Goal: Information Seeking & Learning: Learn about a topic

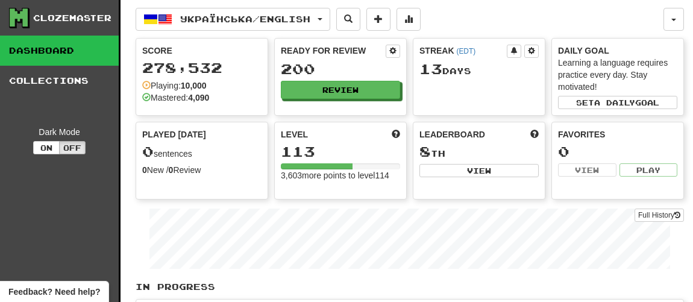
click at [345, 89] on button "Review" at bounding box center [340, 90] width 119 height 18
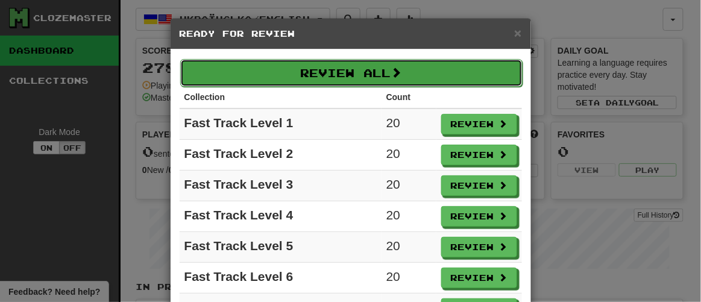
click at [350, 66] on button "Review All" at bounding box center [351, 73] width 342 height 28
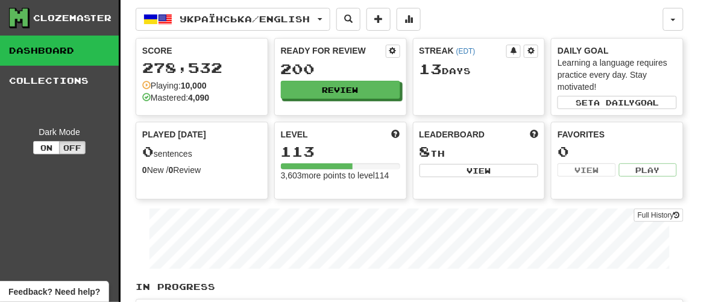
select select "**"
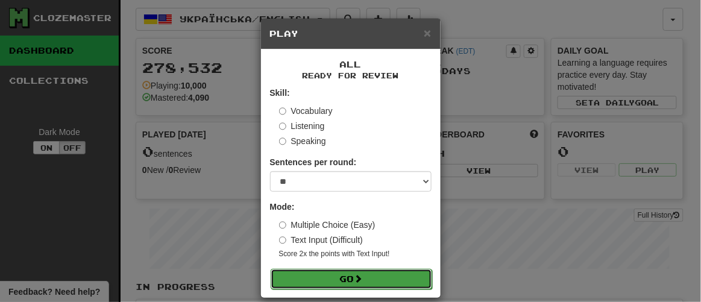
click at [325, 280] on button "Go" at bounding box center [352, 279] width 162 height 20
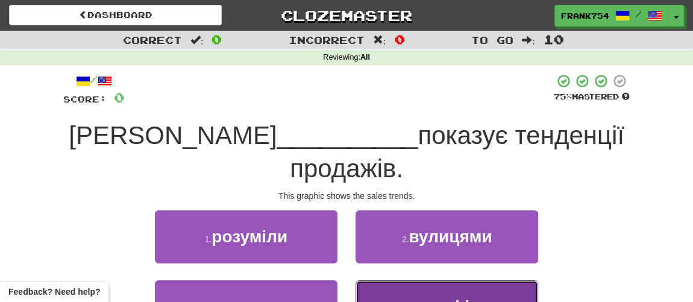
click at [438, 286] on button "4 . графік" at bounding box center [447, 306] width 183 height 52
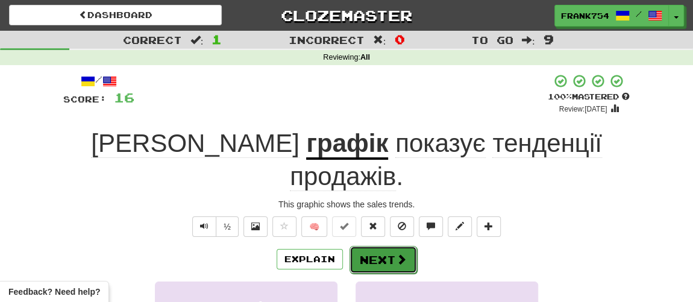
click at [386, 246] on button "Next" at bounding box center [384, 260] width 68 height 28
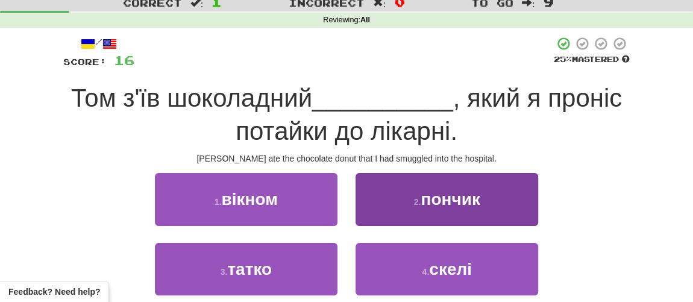
scroll to position [54, 0]
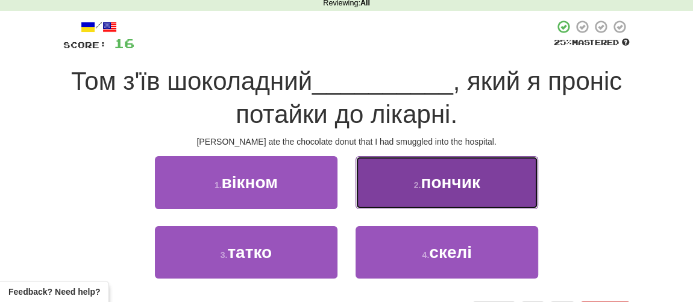
click at [436, 207] on button "2 . пончик" at bounding box center [447, 182] width 183 height 52
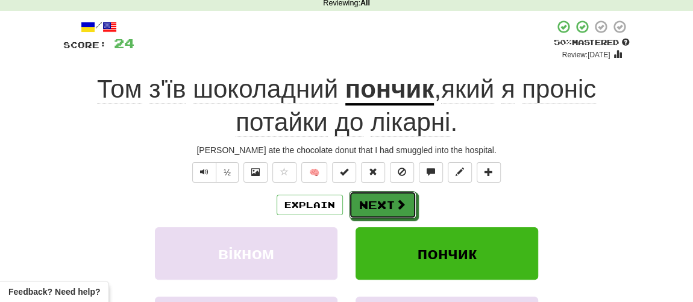
drag, startPoint x: 386, startPoint y: 206, endPoint x: 686, endPoint y: 182, distance: 300.5
click at [686, 182] on div "Correct : 2 Incorrect : 0 To go : 8 Reviewing : All / Score: 24 + 8 50 % Master…" at bounding box center [346, 201] width 693 height 451
click at [385, 201] on button "Next" at bounding box center [384, 206] width 68 height 28
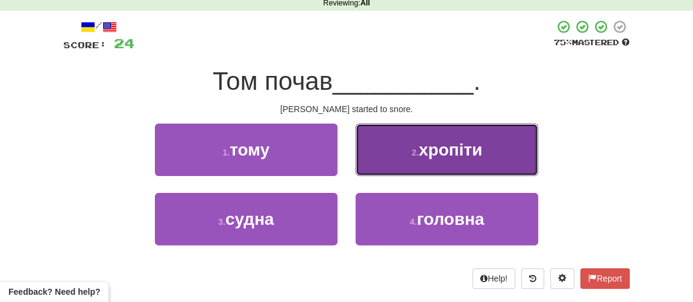
click at [463, 170] on button "2 . хропіти" at bounding box center [447, 150] width 183 height 52
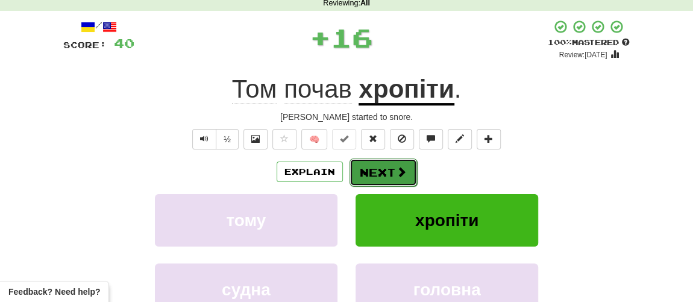
click at [385, 179] on button "Next" at bounding box center [384, 173] width 68 height 28
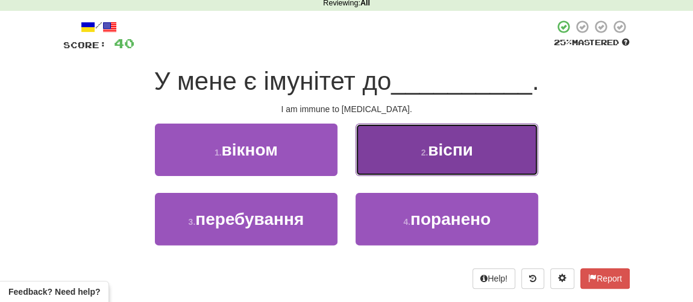
click at [465, 165] on button "2 . віспи" at bounding box center [447, 150] width 183 height 52
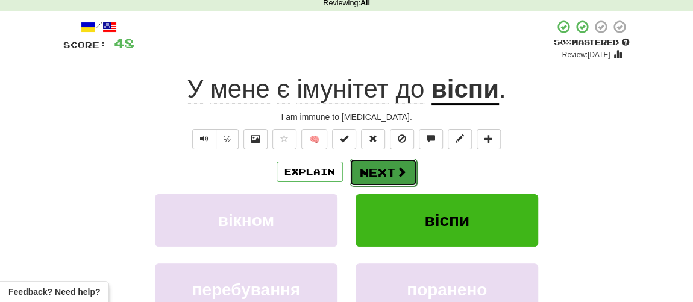
click at [392, 171] on button "Next" at bounding box center [384, 173] width 68 height 28
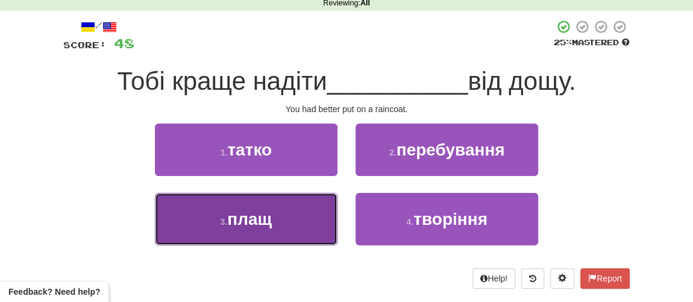
click at [273, 215] on button "3 . плащ" at bounding box center [246, 219] width 183 height 52
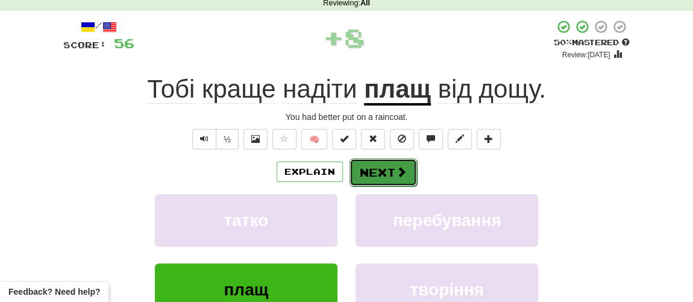
click at [380, 174] on button "Next" at bounding box center [384, 173] width 68 height 28
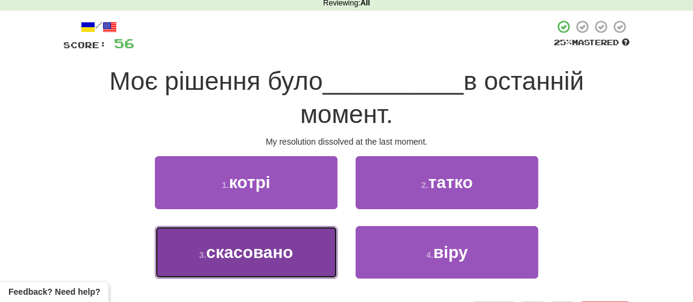
click at [268, 255] on span "скасовано" at bounding box center [249, 252] width 87 height 19
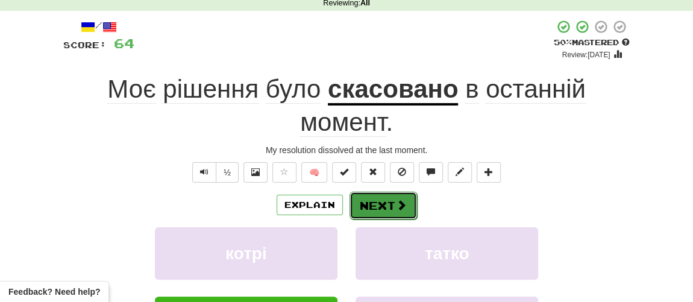
click at [382, 205] on button "Next" at bounding box center [384, 206] width 68 height 28
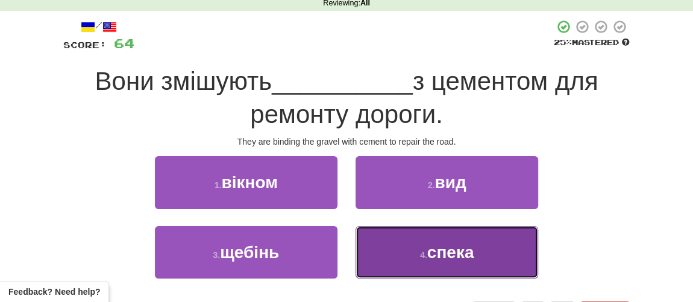
click at [444, 255] on span "спека" at bounding box center [450, 252] width 47 height 19
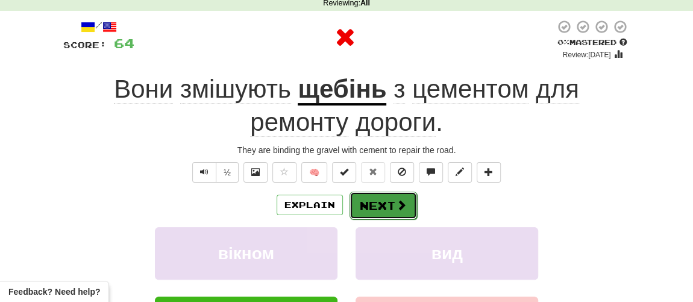
click at [377, 207] on button "Next" at bounding box center [384, 206] width 68 height 28
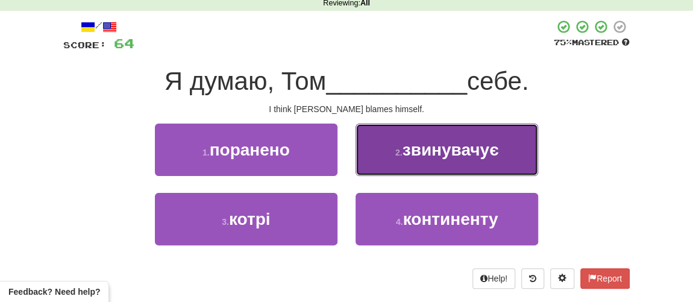
click at [421, 158] on span "звинувачує" at bounding box center [451, 149] width 96 height 19
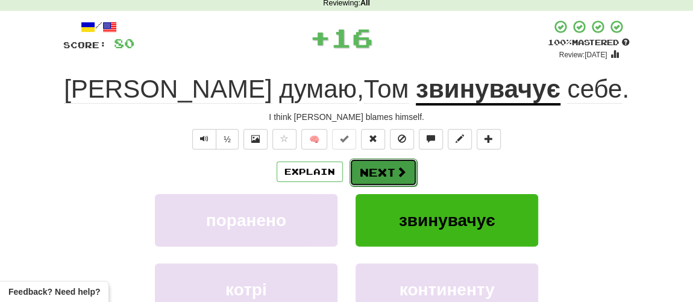
click at [380, 180] on button "Next" at bounding box center [384, 173] width 68 height 28
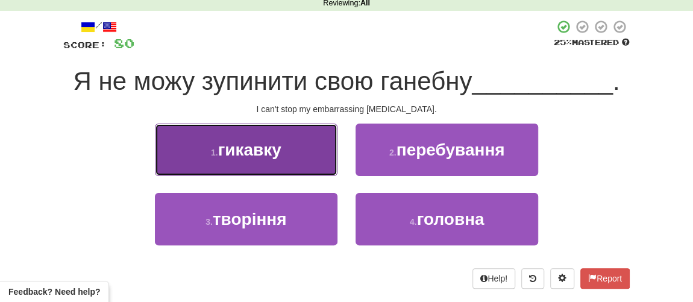
click at [257, 157] on span "гикавку" at bounding box center [249, 149] width 63 height 19
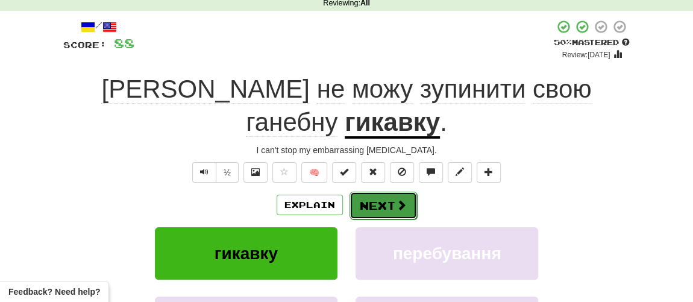
click at [379, 192] on button "Next" at bounding box center [384, 206] width 68 height 28
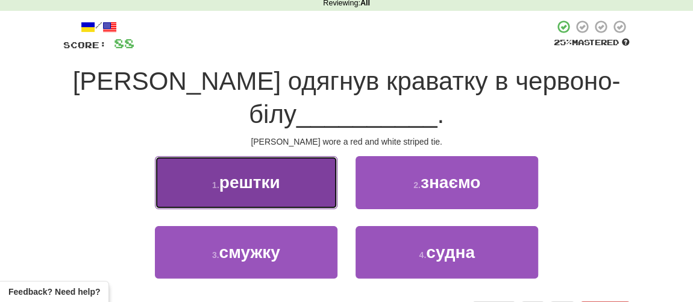
click at [249, 193] on button "1 . рештки" at bounding box center [246, 182] width 183 height 52
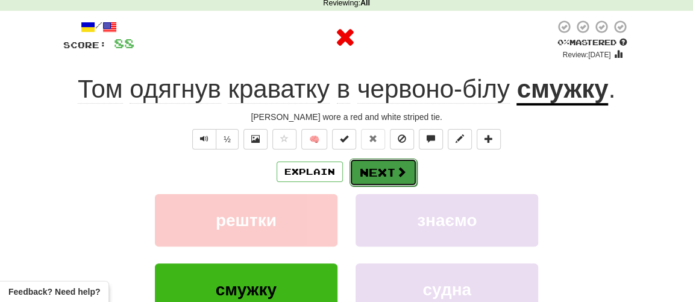
click at [377, 172] on button "Next" at bounding box center [384, 173] width 68 height 28
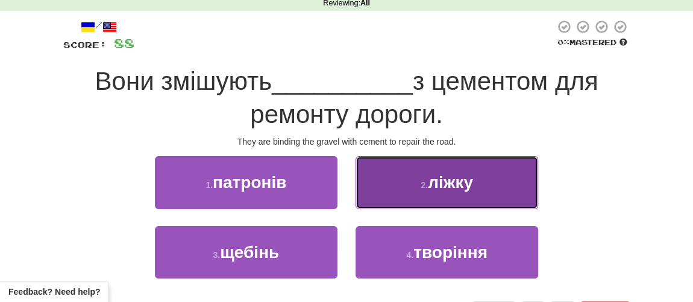
click at [438, 186] on span "ліжку" at bounding box center [450, 182] width 45 height 19
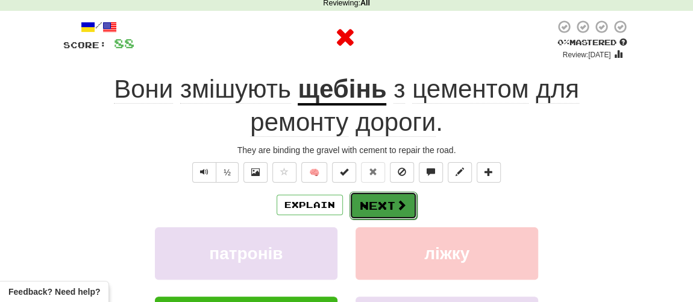
click at [385, 203] on button "Next" at bounding box center [384, 206] width 68 height 28
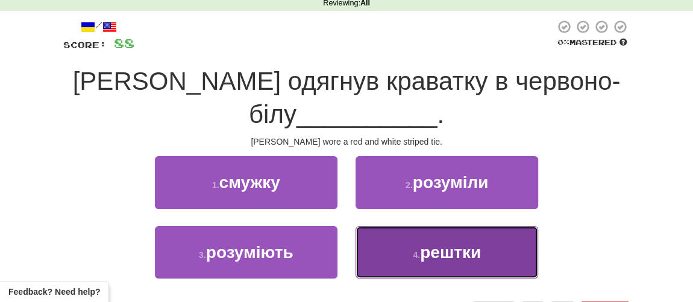
click at [438, 262] on button "4 . рештки" at bounding box center [447, 252] width 183 height 52
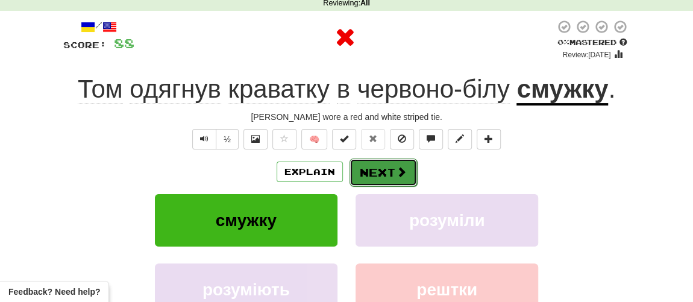
click at [390, 183] on button "Next" at bounding box center [384, 173] width 68 height 28
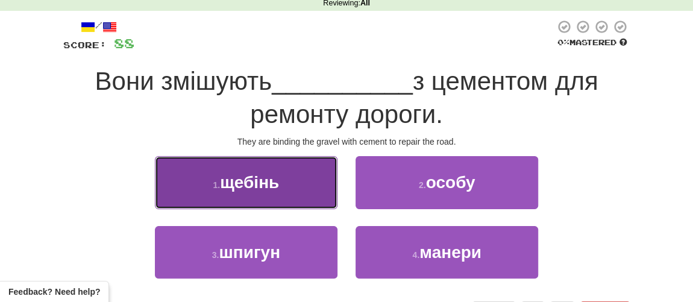
click at [262, 189] on span "щебінь" at bounding box center [249, 182] width 59 height 19
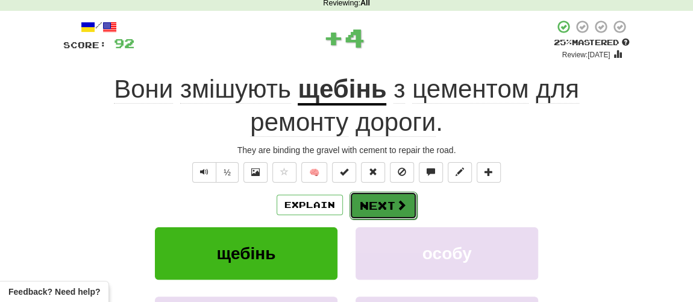
click at [359, 198] on button "Next" at bounding box center [384, 206] width 68 height 28
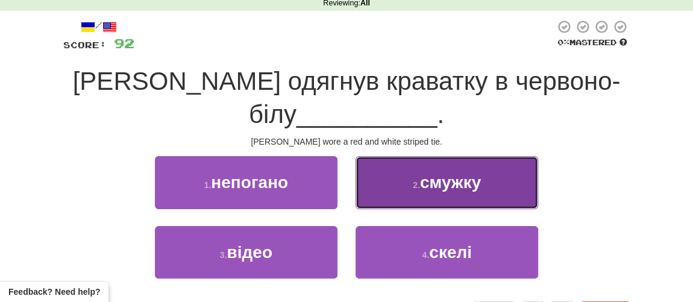
click at [426, 189] on span "смужку" at bounding box center [450, 182] width 61 height 19
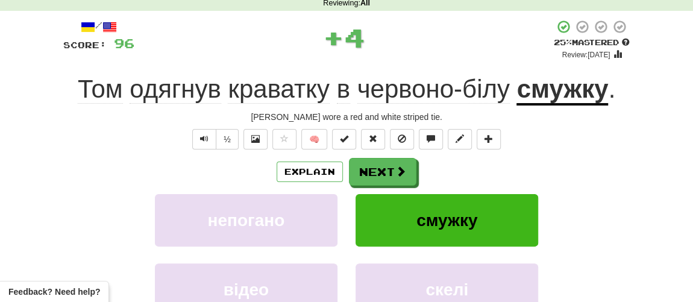
click at [357, 184] on div "Explain Next непогано смужку відео скелі Learn more: непогано смужку відео скелі" at bounding box center [346, 254] width 567 height 193
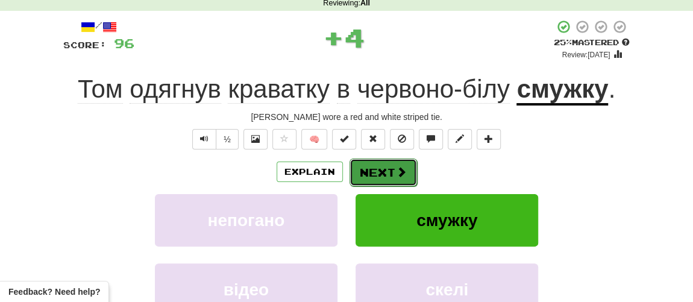
click at [373, 177] on button "Next" at bounding box center [384, 173] width 68 height 28
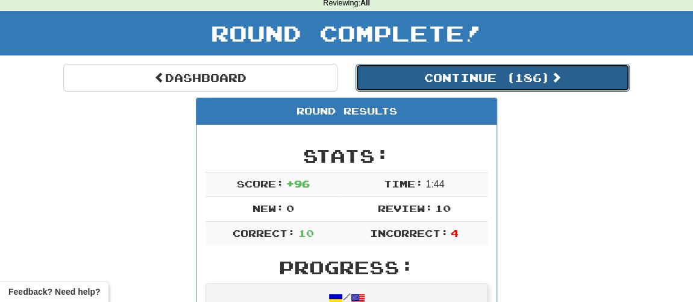
click at [416, 73] on button "Continue ( 186 )" at bounding box center [493, 78] width 274 height 28
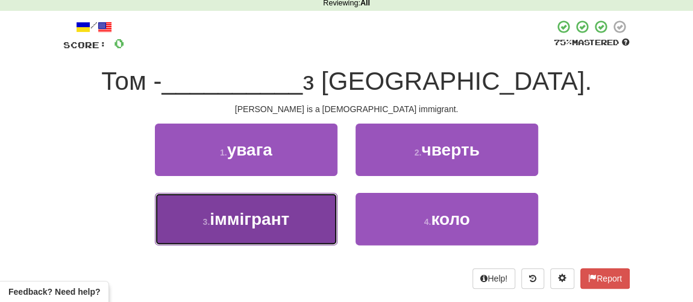
click at [234, 231] on button "3 . іммігрант" at bounding box center [246, 219] width 183 height 52
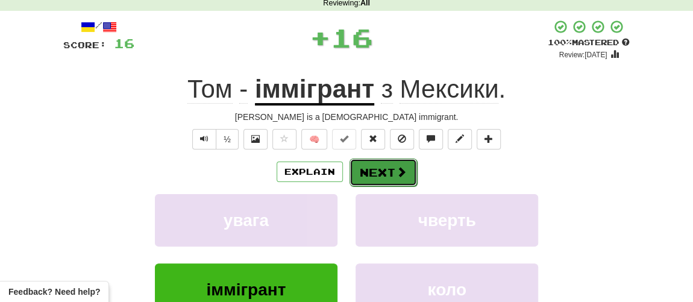
click at [381, 171] on button "Next" at bounding box center [384, 173] width 68 height 28
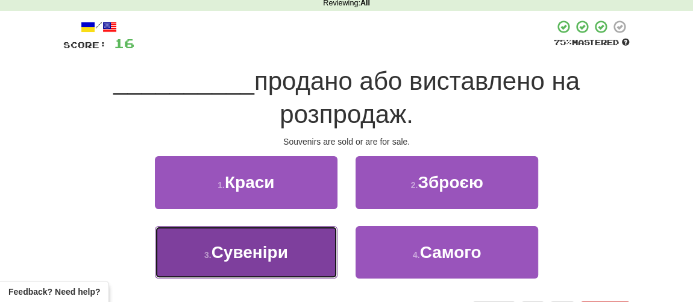
click at [263, 253] on span "Сувеніри" at bounding box center [250, 252] width 77 height 19
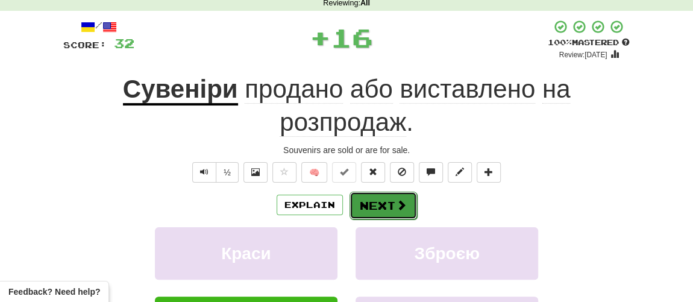
click at [379, 198] on button "Next" at bounding box center [384, 206] width 68 height 28
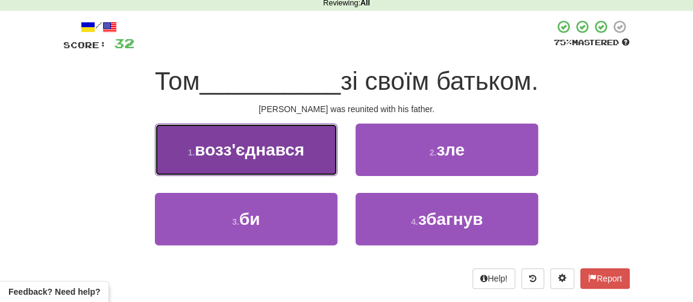
click at [267, 163] on button "1 . возз'єднався" at bounding box center [246, 150] width 183 height 52
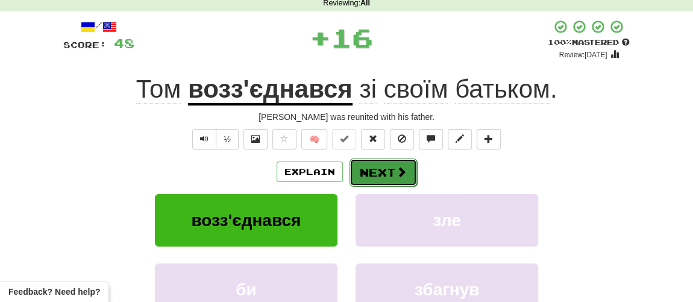
click at [368, 172] on button "Next" at bounding box center [384, 173] width 68 height 28
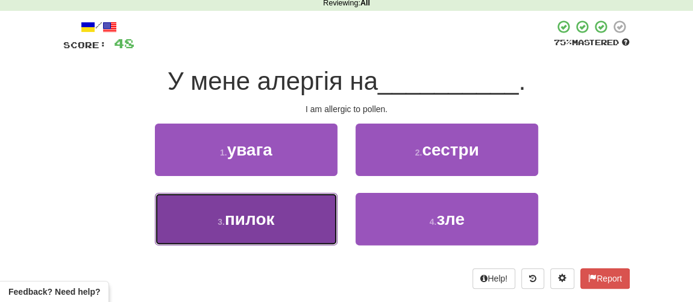
click at [275, 224] on span "пилок" at bounding box center [250, 219] width 50 height 19
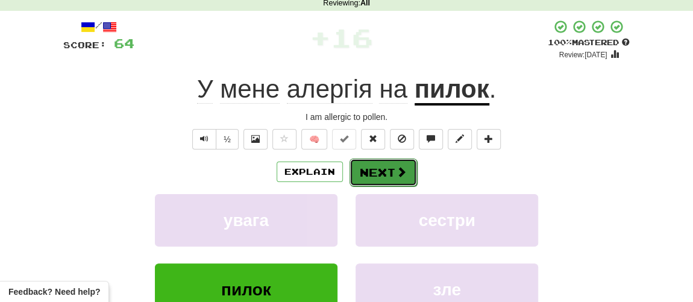
click at [376, 168] on button "Next" at bounding box center [384, 173] width 68 height 28
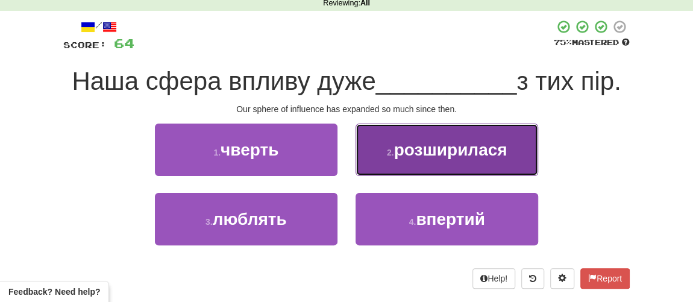
click at [418, 149] on span "розширилася" at bounding box center [450, 149] width 113 height 19
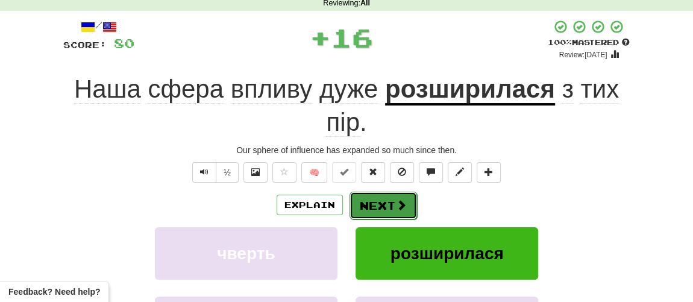
click at [364, 208] on button "Next" at bounding box center [384, 206] width 68 height 28
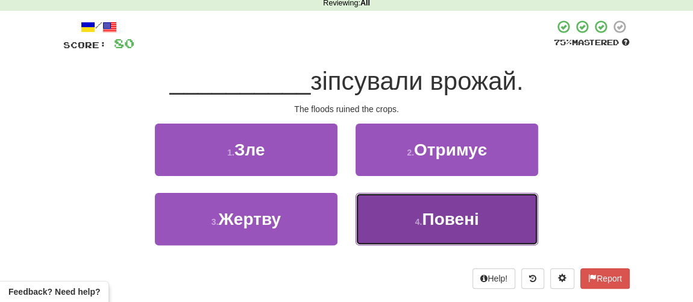
click at [415, 217] on small "4 ." at bounding box center [418, 222] width 7 height 10
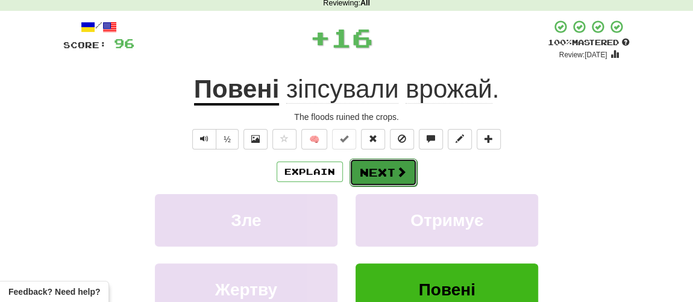
click at [385, 171] on button "Next" at bounding box center [384, 173] width 68 height 28
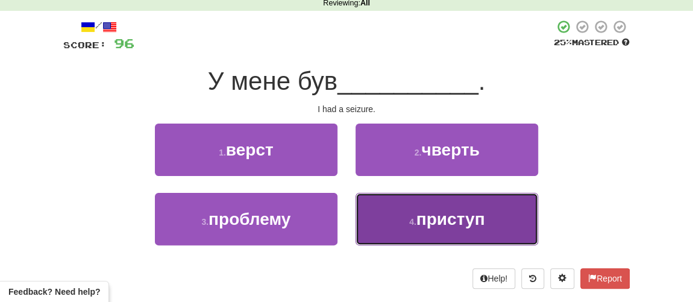
click at [417, 221] on span "приступ" at bounding box center [451, 219] width 69 height 19
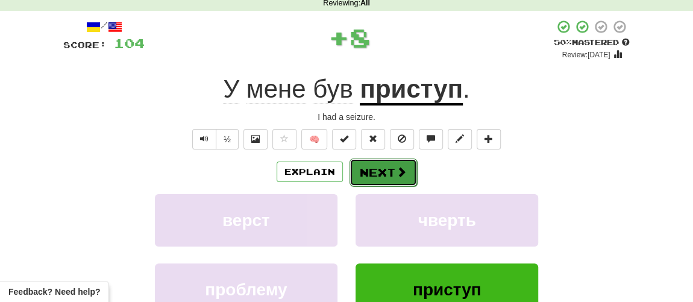
click at [376, 174] on button "Next" at bounding box center [384, 173] width 68 height 28
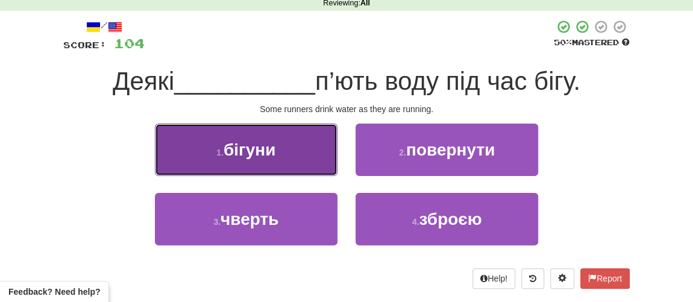
click at [257, 165] on button "1 . бігуни" at bounding box center [246, 150] width 183 height 52
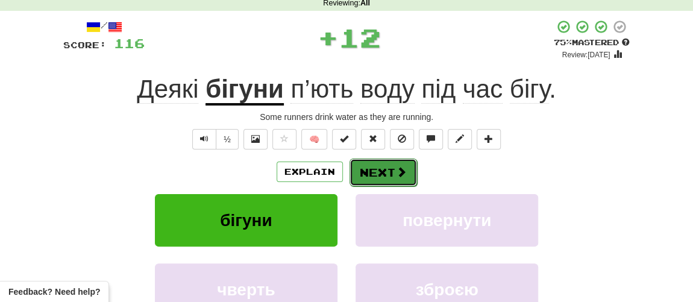
click at [380, 172] on button "Next" at bounding box center [384, 173] width 68 height 28
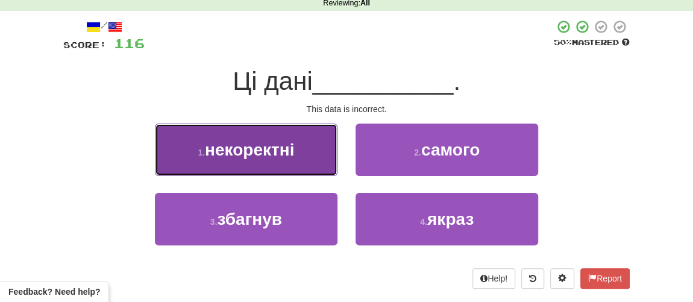
click at [274, 153] on span "некоректні" at bounding box center [249, 149] width 89 height 19
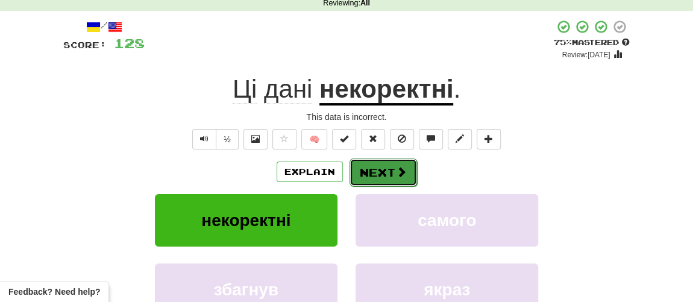
click at [373, 169] on button "Next" at bounding box center [384, 173] width 68 height 28
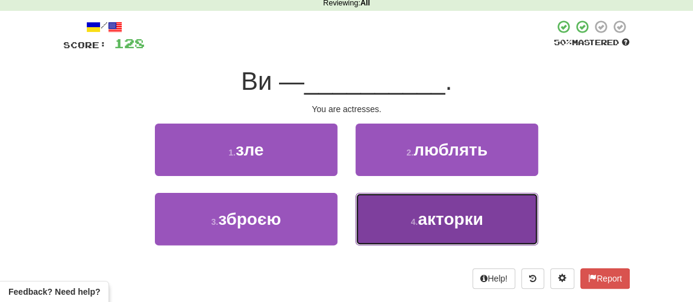
click at [430, 219] on span "акторки" at bounding box center [450, 219] width 65 height 19
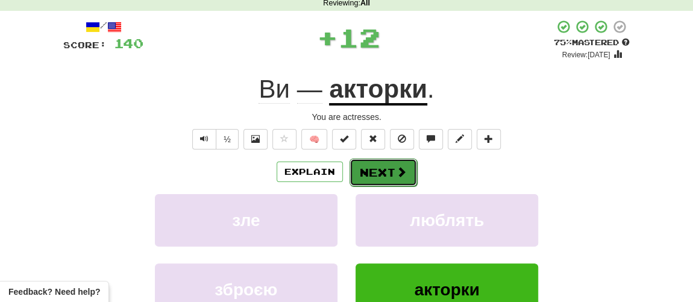
click at [386, 169] on button "Next" at bounding box center [384, 173] width 68 height 28
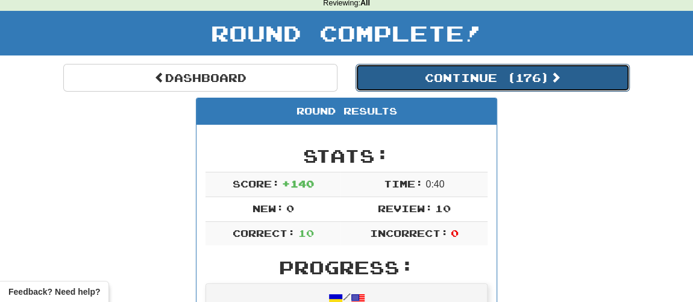
click at [445, 79] on button "Continue ( 176 )" at bounding box center [493, 78] width 274 height 28
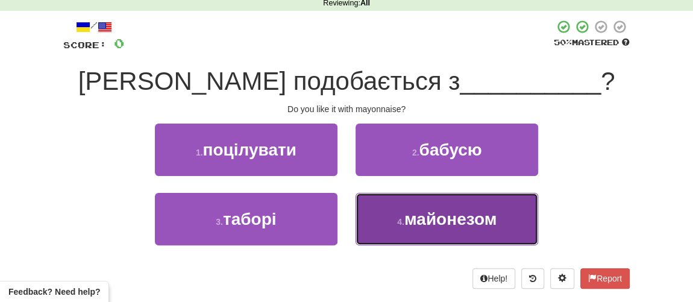
click at [421, 211] on span "майонезом" at bounding box center [450, 219] width 92 height 19
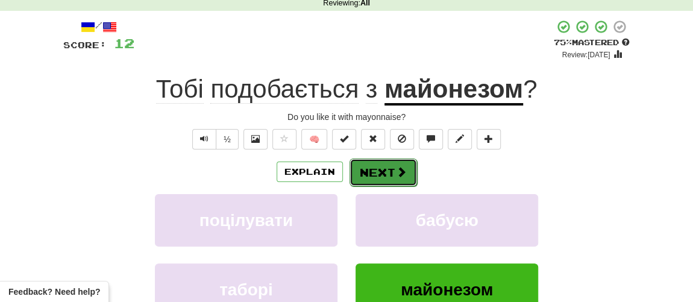
click at [371, 164] on button "Next" at bounding box center [384, 173] width 68 height 28
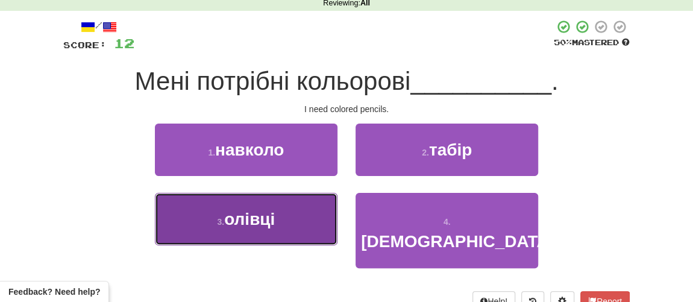
click at [234, 221] on span "олівці" at bounding box center [249, 219] width 51 height 19
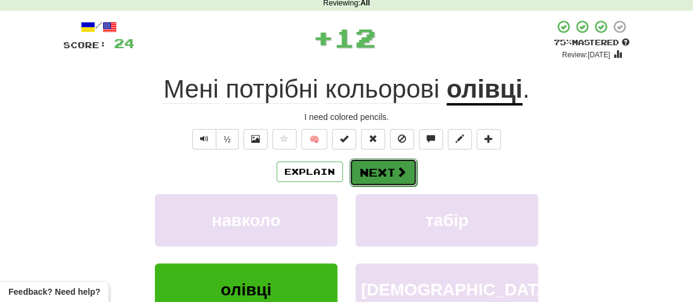
click at [383, 169] on button "Next" at bounding box center [384, 173] width 68 height 28
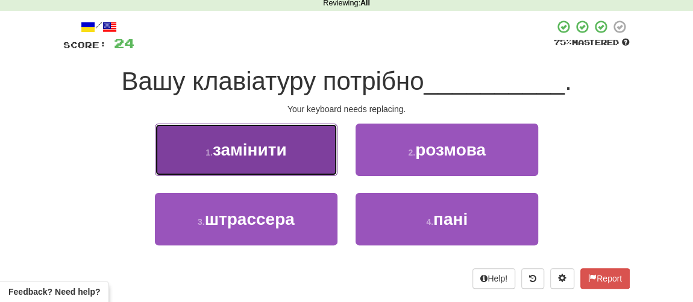
click at [288, 149] on button "1 . замінити" at bounding box center [246, 150] width 183 height 52
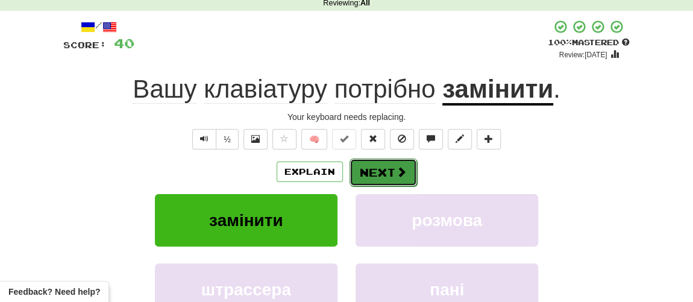
click at [379, 163] on button "Next" at bounding box center [384, 173] width 68 height 28
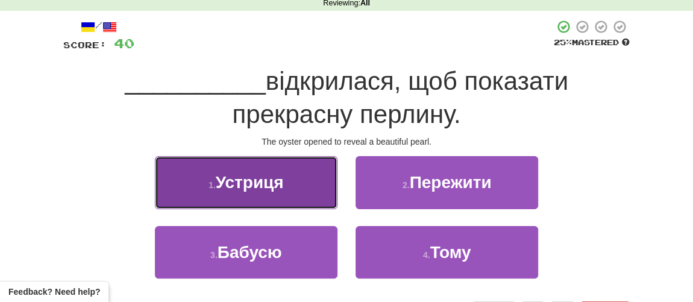
click at [241, 177] on span "Устриця" at bounding box center [250, 182] width 68 height 19
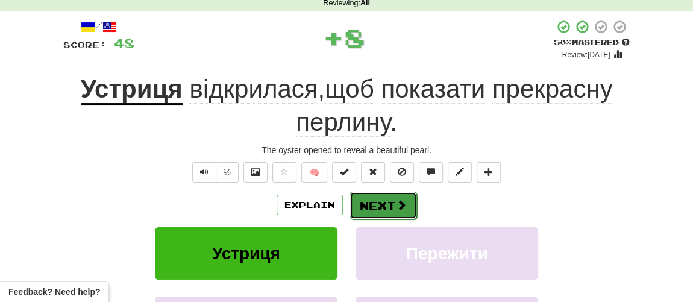
click at [373, 209] on button "Next" at bounding box center [384, 206] width 68 height 28
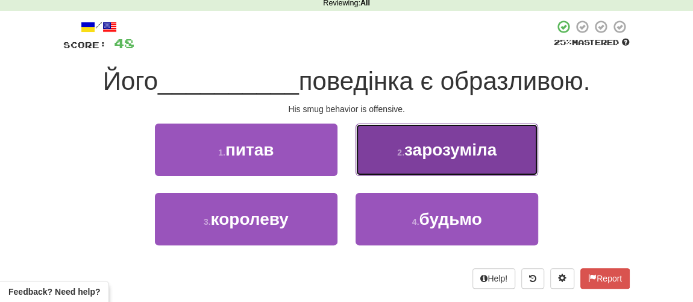
click at [409, 159] on button "2 . зарозуміла" at bounding box center [447, 150] width 183 height 52
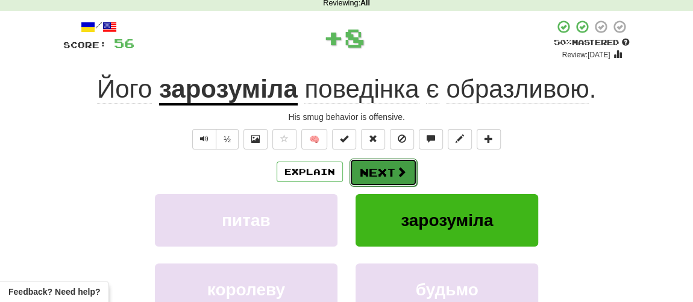
click at [369, 177] on button "Next" at bounding box center [384, 173] width 68 height 28
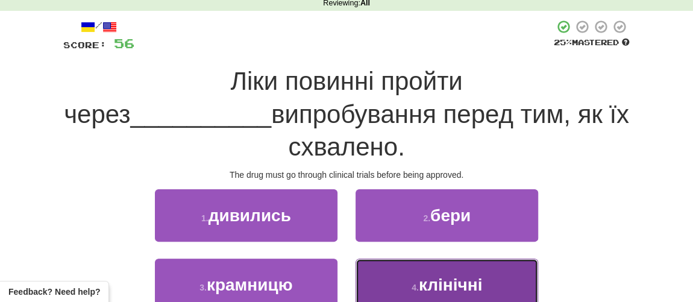
click at [441, 275] on span "клінічні" at bounding box center [451, 284] width 64 height 19
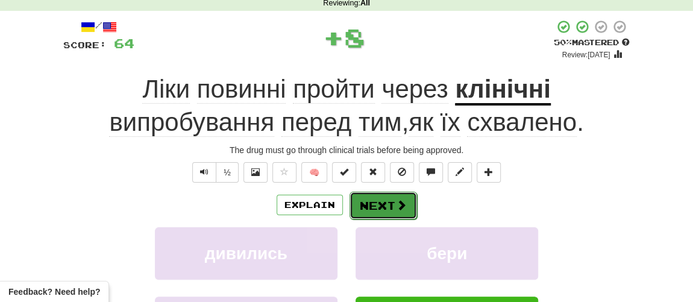
click at [377, 213] on button "Next" at bounding box center [384, 206] width 68 height 28
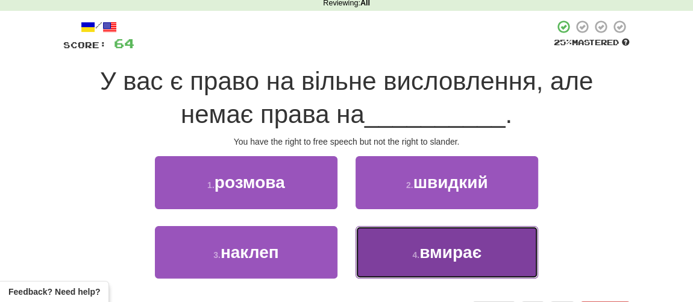
click at [416, 250] on small "4 ." at bounding box center [415, 255] width 7 height 10
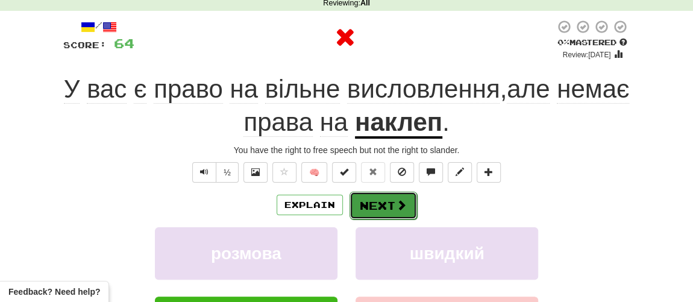
click at [375, 199] on button "Next" at bounding box center [384, 206] width 68 height 28
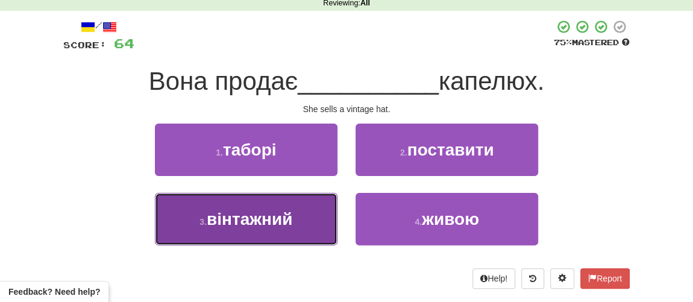
click at [259, 222] on span "вінтажний" at bounding box center [250, 219] width 86 height 19
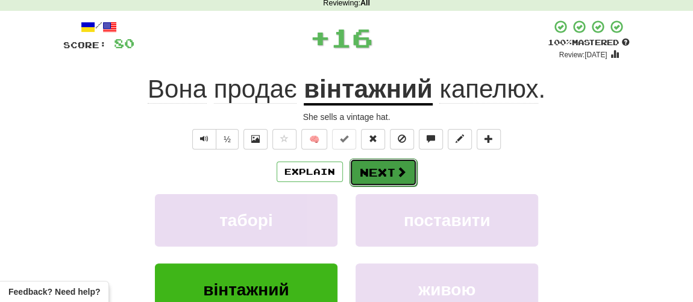
click at [392, 168] on button "Next" at bounding box center [384, 173] width 68 height 28
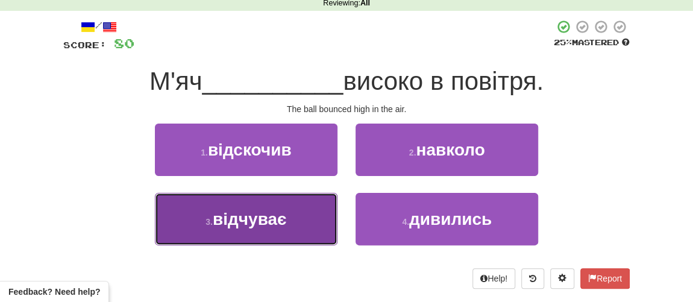
click at [244, 225] on span "відчуває" at bounding box center [250, 219] width 74 height 19
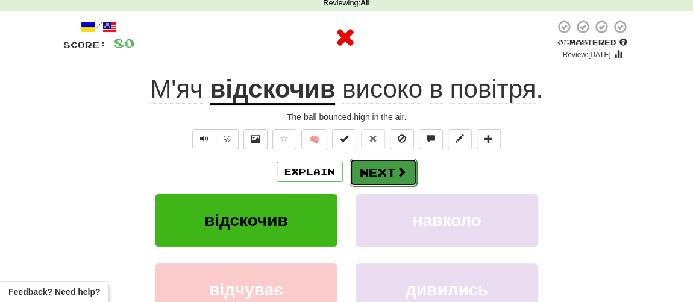
click at [373, 171] on button "Next" at bounding box center [384, 173] width 68 height 28
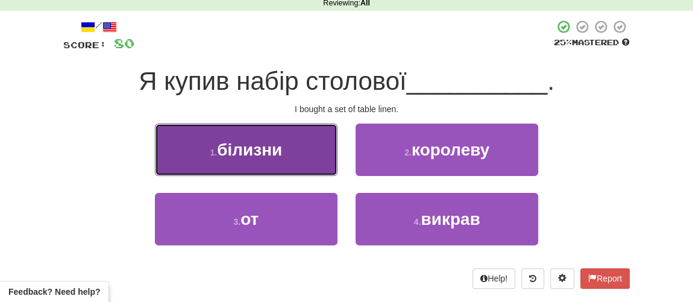
click at [260, 160] on button "1 . білизни" at bounding box center [246, 150] width 183 height 52
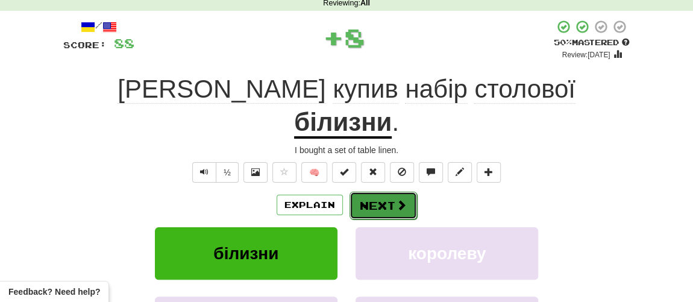
click at [380, 192] on button "Next" at bounding box center [384, 206] width 68 height 28
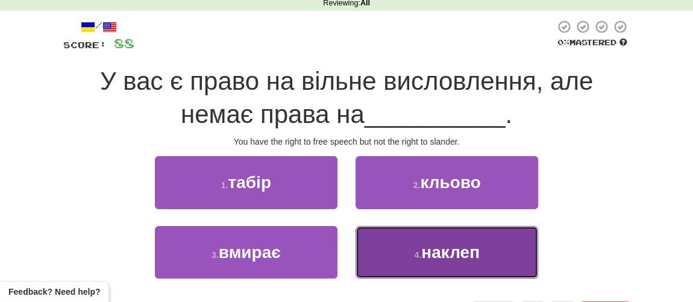
click at [446, 254] on span "наклеп" at bounding box center [450, 252] width 58 height 19
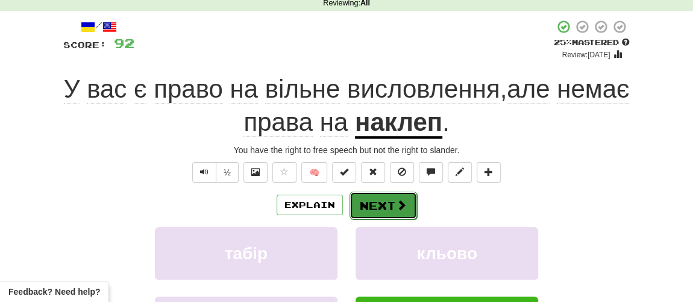
click at [383, 203] on button "Next" at bounding box center [384, 206] width 68 height 28
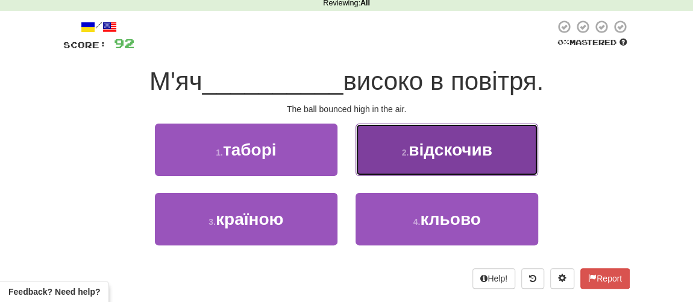
click at [417, 150] on span "відскочив" at bounding box center [451, 149] width 84 height 19
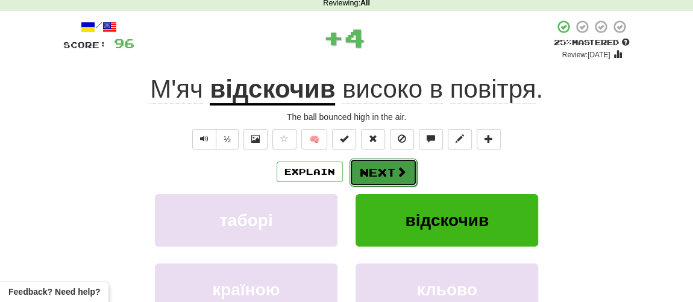
click at [385, 173] on button "Next" at bounding box center [384, 173] width 68 height 28
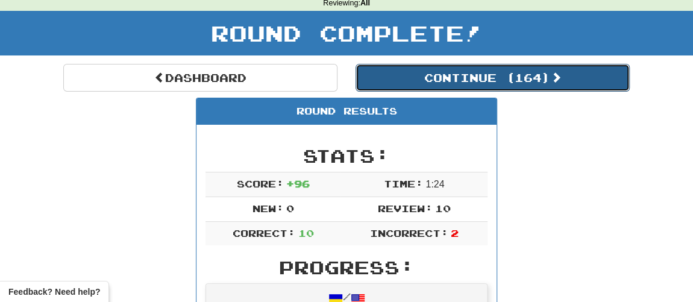
click at [430, 83] on button "Continue ( 164 )" at bounding box center [493, 78] width 274 height 28
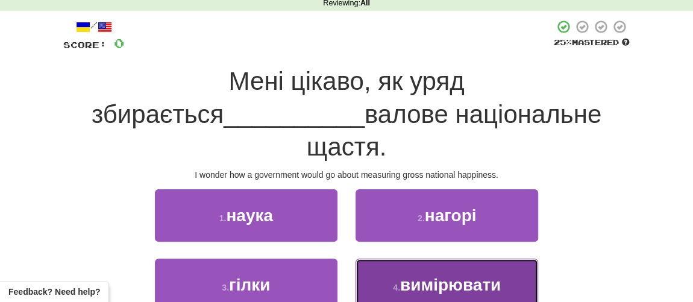
click at [443, 275] on span "вимірювати" at bounding box center [450, 284] width 101 height 19
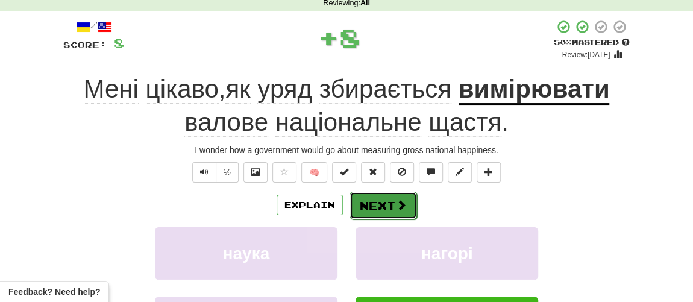
click at [379, 204] on button "Next" at bounding box center [384, 206] width 68 height 28
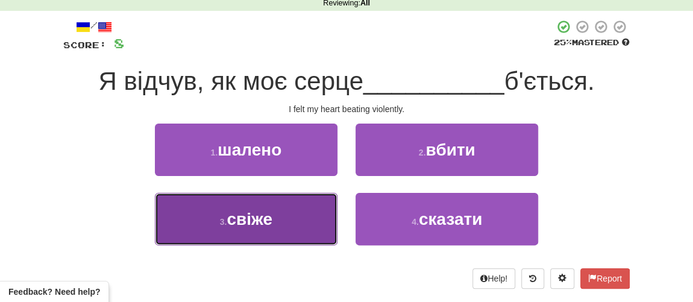
click at [268, 224] on span "свіже" at bounding box center [250, 219] width 46 height 19
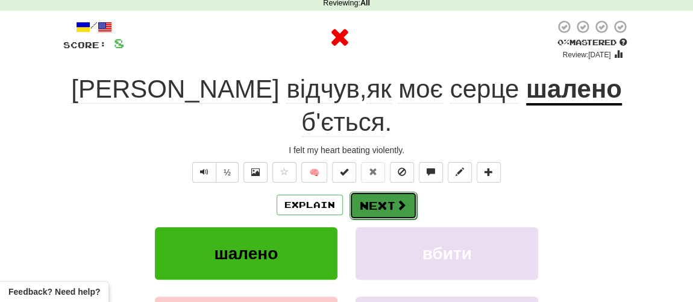
click at [366, 192] on button "Next" at bounding box center [384, 206] width 68 height 28
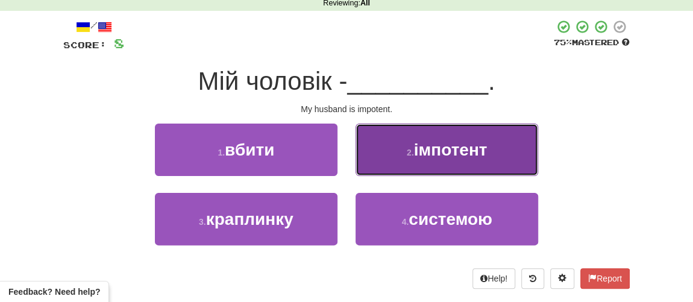
click at [414, 154] on small "2 ." at bounding box center [410, 153] width 7 height 10
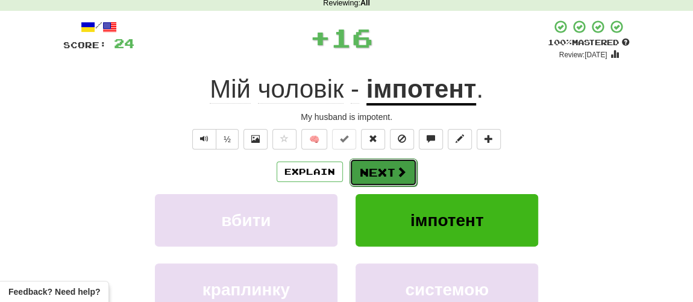
click at [377, 172] on button "Next" at bounding box center [384, 173] width 68 height 28
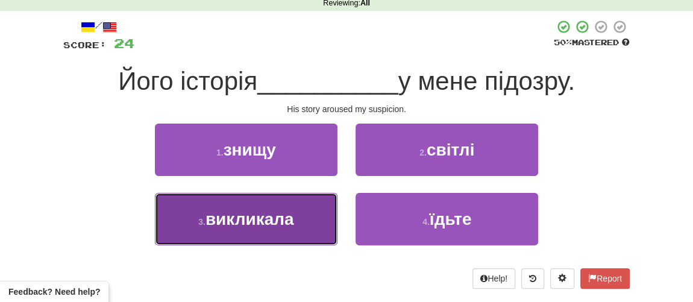
click at [271, 221] on span "викликала" at bounding box center [250, 219] width 89 height 19
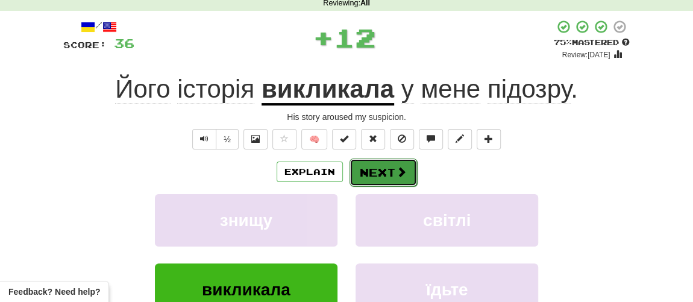
click at [371, 171] on button "Next" at bounding box center [384, 173] width 68 height 28
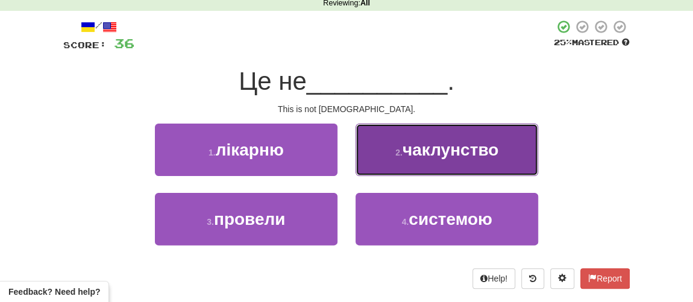
click at [429, 160] on button "2 . чаклунство" at bounding box center [447, 150] width 183 height 52
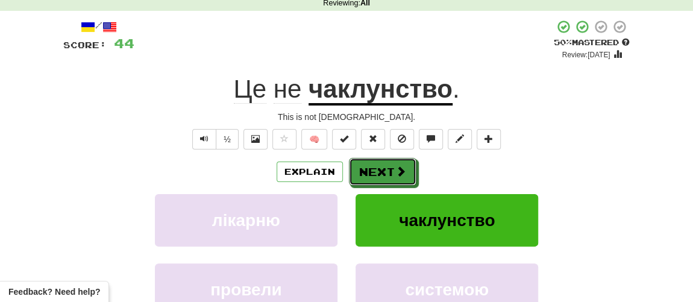
drag, startPoint x: 380, startPoint y: 172, endPoint x: 539, endPoint y: 145, distance: 161.3
click at [539, 145] on div "/ Score: 44 + 8 50 % Mastered Review: 2025-09-26 Це не чаклунство . This is not…" at bounding box center [346, 198] width 567 height 358
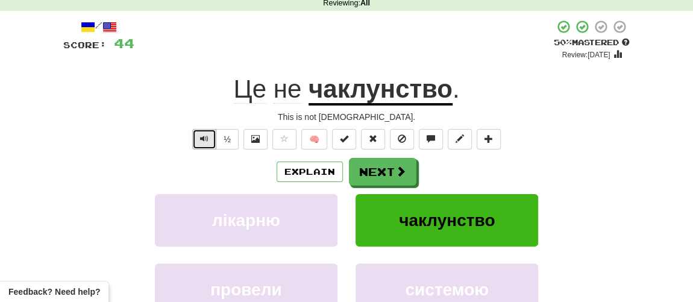
click at [211, 139] on button "Text-to-speech controls" at bounding box center [204, 139] width 24 height 20
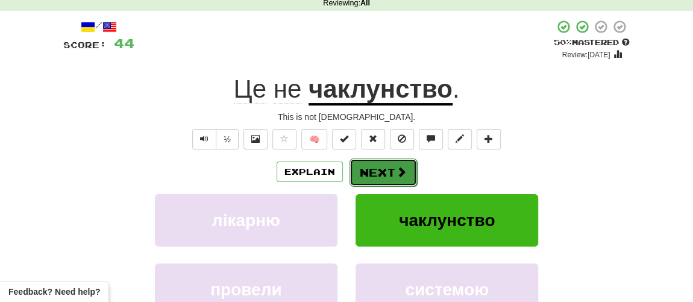
click at [379, 171] on button "Next" at bounding box center [384, 173] width 68 height 28
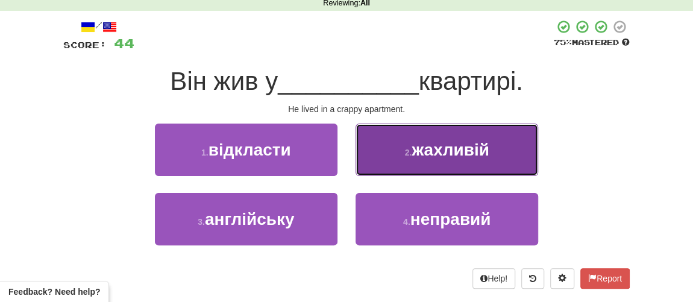
click at [430, 159] on button "2 . жахливій" at bounding box center [447, 150] width 183 height 52
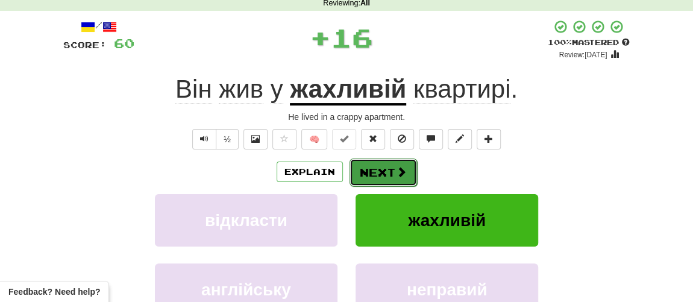
click at [367, 169] on button "Next" at bounding box center [384, 173] width 68 height 28
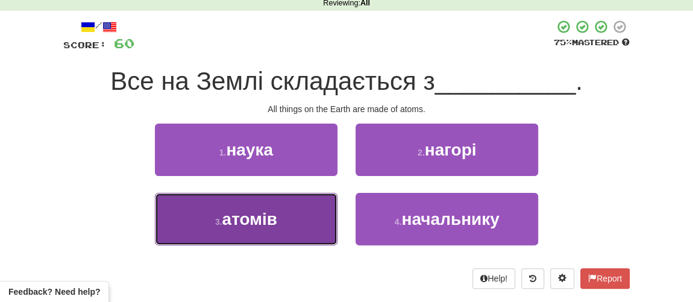
click at [219, 224] on small "3 ." at bounding box center [218, 222] width 7 height 10
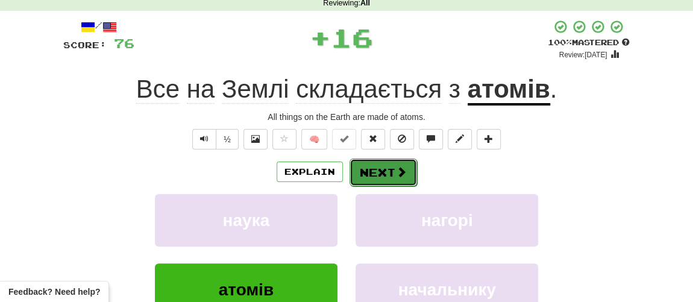
click at [376, 174] on button "Next" at bounding box center [384, 173] width 68 height 28
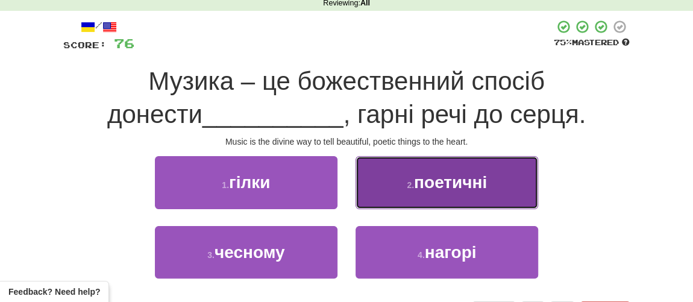
click at [445, 174] on span "поетичні" at bounding box center [450, 182] width 73 height 19
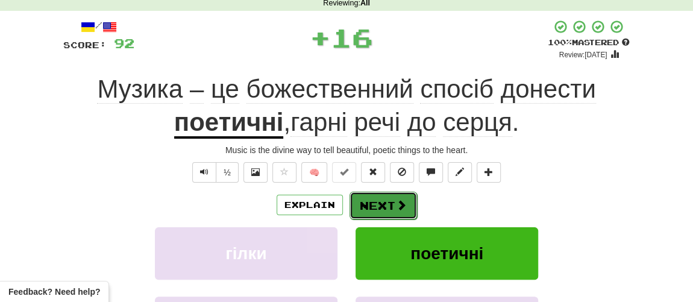
click at [369, 209] on button "Next" at bounding box center [384, 206] width 68 height 28
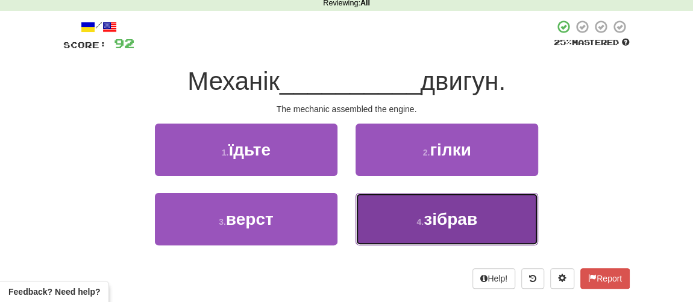
click at [466, 221] on span "зібрав" at bounding box center [451, 219] width 54 height 19
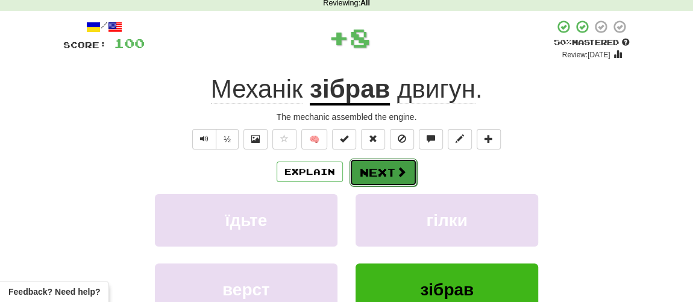
click at [374, 175] on button "Next" at bounding box center [384, 173] width 68 height 28
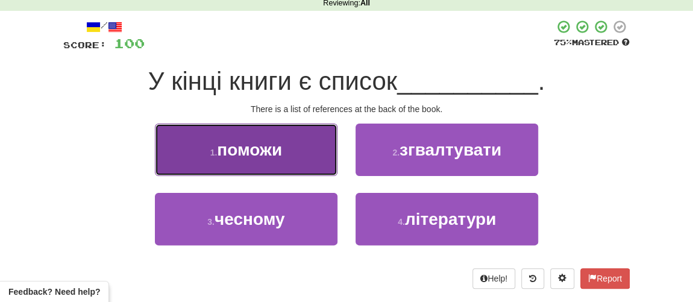
click at [265, 151] on span "поможи" at bounding box center [249, 149] width 65 height 19
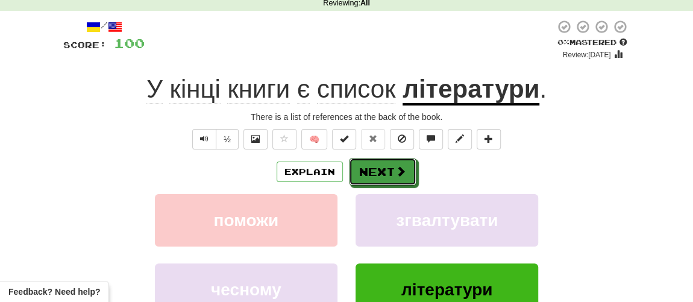
drag, startPoint x: 395, startPoint y: 175, endPoint x: 608, endPoint y: 172, distance: 212.2
click at [608, 172] on div "Explain Next" at bounding box center [346, 172] width 567 height 28
click at [393, 167] on button "Next" at bounding box center [384, 173] width 68 height 28
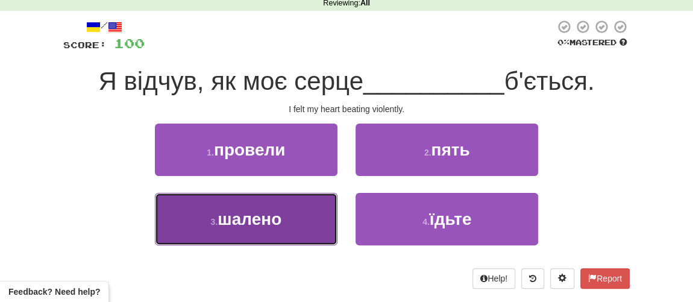
click at [271, 216] on span "шалено" at bounding box center [250, 219] width 64 height 19
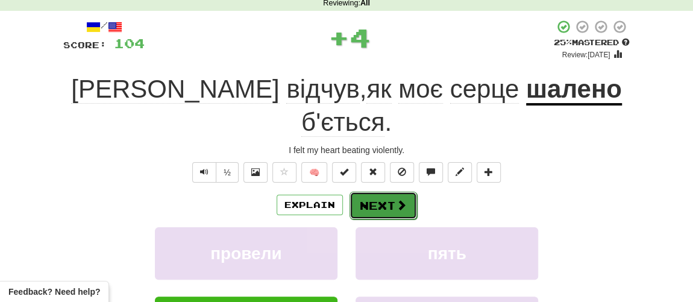
click at [392, 192] on button "Next" at bounding box center [384, 206] width 68 height 28
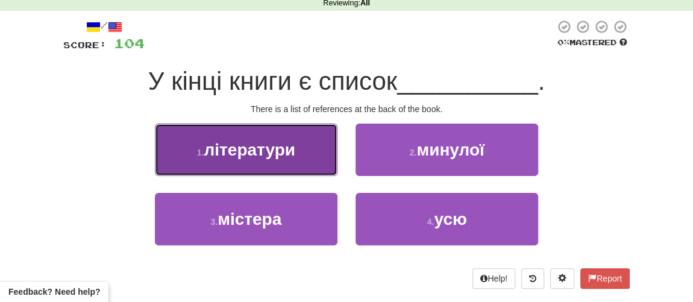
click at [243, 168] on button "1 . літератури" at bounding box center [246, 150] width 183 height 52
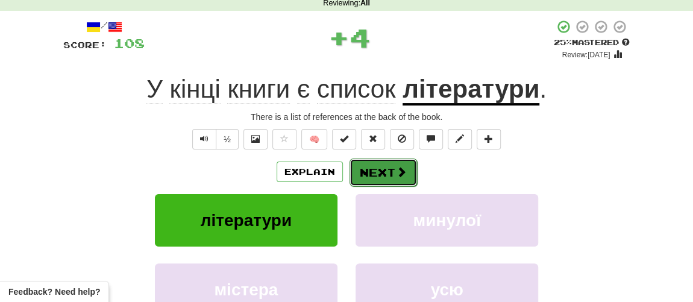
click at [367, 171] on button "Next" at bounding box center [384, 173] width 68 height 28
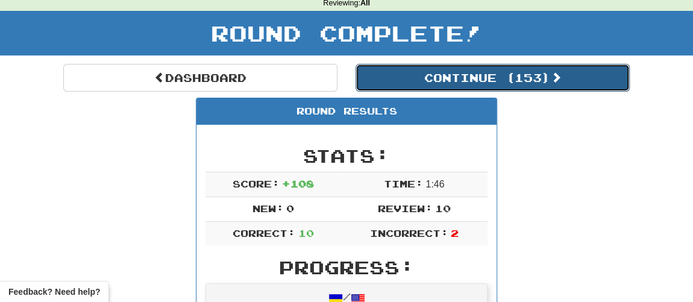
click at [471, 70] on button "Continue ( 153 )" at bounding box center [493, 78] width 274 height 28
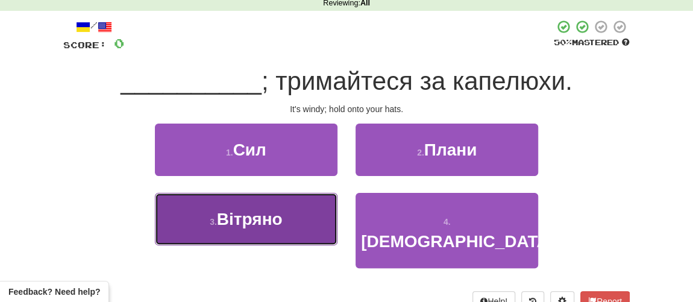
click at [245, 227] on span "Вітряно" at bounding box center [250, 219] width 66 height 19
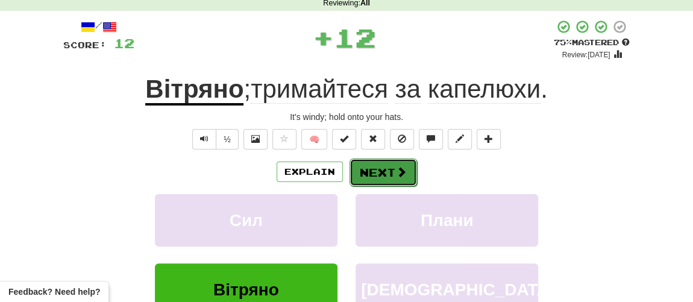
click at [386, 175] on button "Next" at bounding box center [384, 173] width 68 height 28
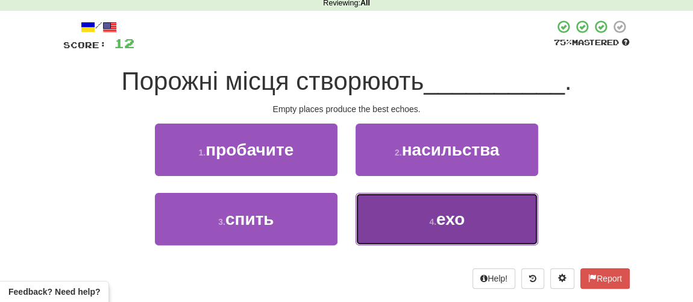
click at [417, 208] on button "4 . ехо" at bounding box center [447, 219] width 183 height 52
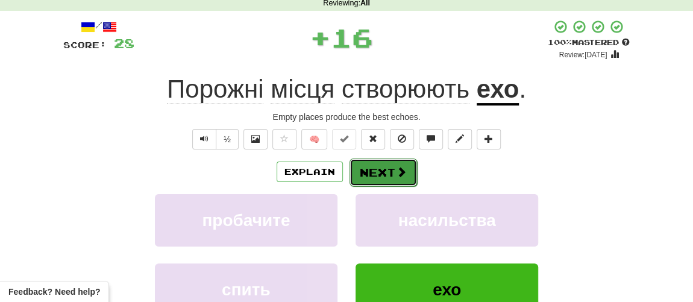
click at [386, 172] on button "Next" at bounding box center [384, 173] width 68 height 28
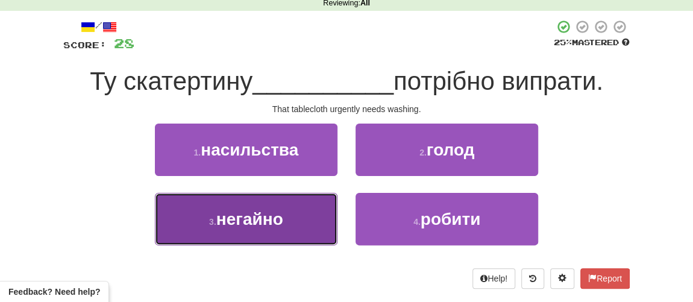
click at [240, 234] on button "3 . негайно" at bounding box center [246, 219] width 183 height 52
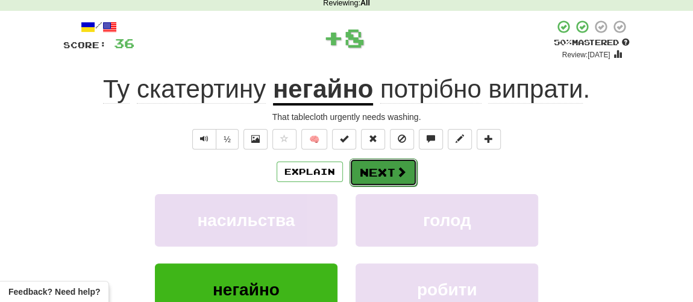
click at [385, 173] on button "Next" at bounding box center [384, 173] width 68 height 28
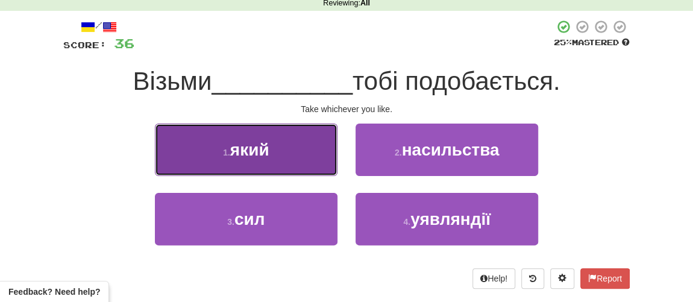
click at [262, 153] on span "який" at bounding box center [249, 149] width 39 height 19
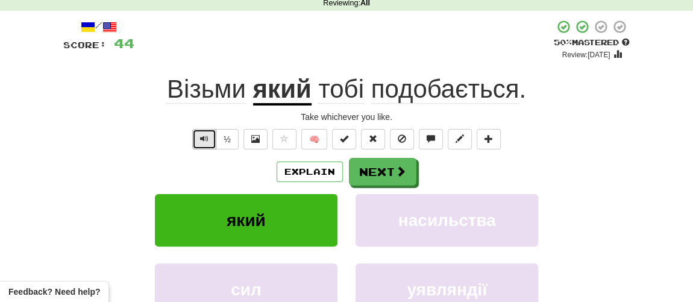
click at [201, 134] on button "Text-to-speech controls" at bounding box center [204, 139] width 24 height 20
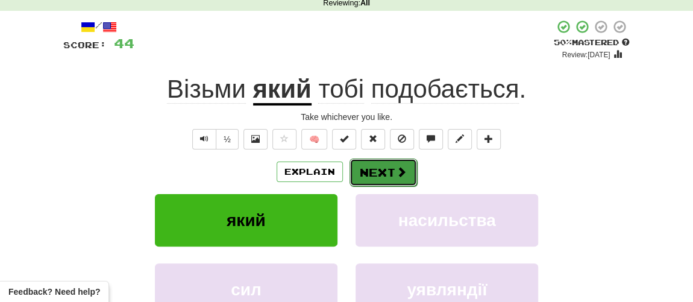
click at [394, 170] on button "Next" at bounding box center [384, 173] width 68 height 28
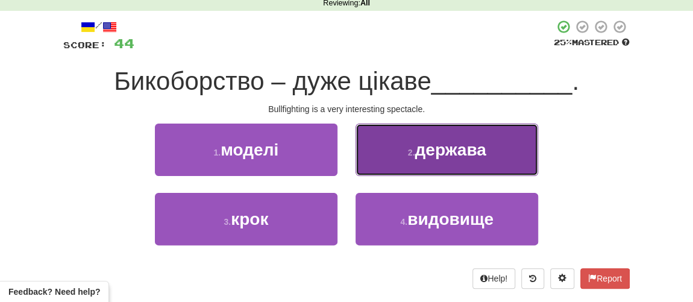
click at [434, 151] on span "держава" at bounding box center [450, 149] width 71 height 19
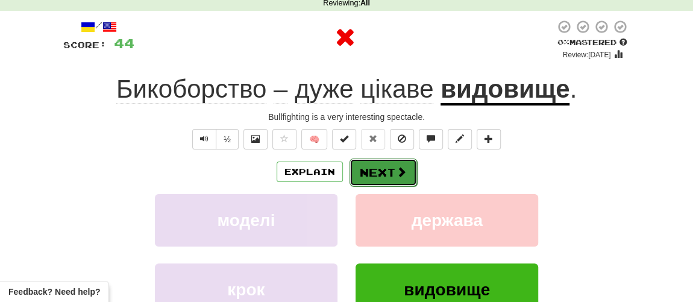
click at [396, 166] on span at bounding box center [401, 171] width 11 height 11
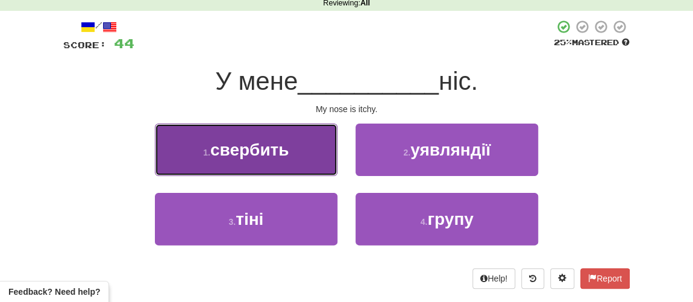
click at [248, 155] on span "свербить" at bounding box center [249, 149] width 79 height 19
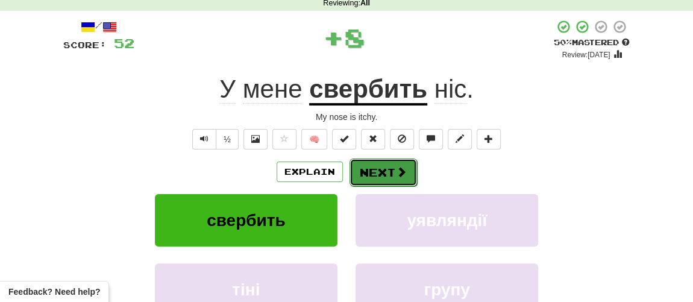
click at [379, 166] on button "Next" at bounding box center [384, 173] width 68 height 28
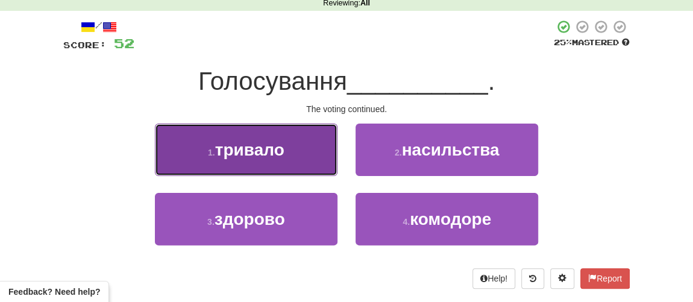
click at [241, 145] on span "тривало" at bounding box center [249, 149] width 69 height 19
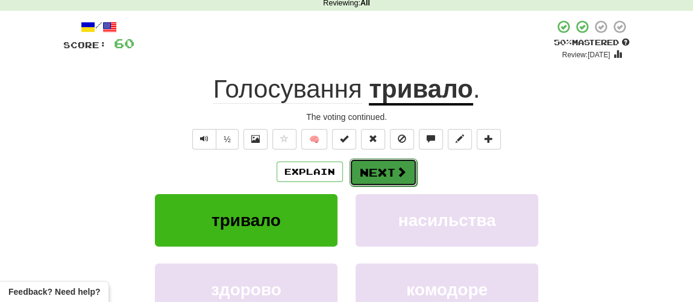
click at [373, 178] on button "Next" at bounding box center [384, 173] width 68 height 28
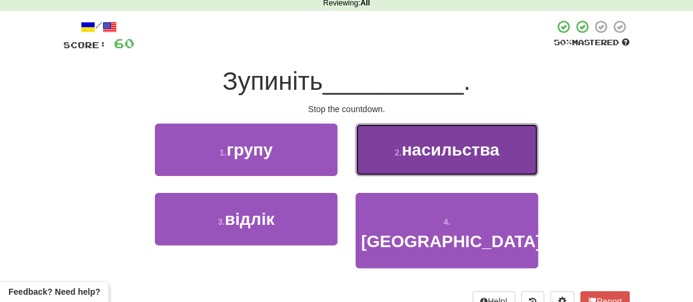
click at [439, 163] on button "2 . насильства" at bounding box center [447, 150] width 183 height 52
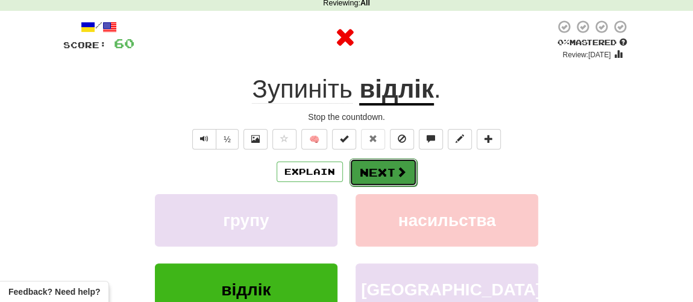
click at [382, 169] on button "Next" at bounding box center [384, 173] width 68 height 28
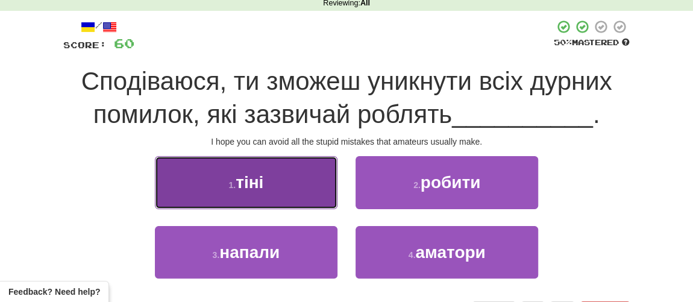
click at [228, 189] on button "1 . тіні" at bounding box center [246, 182] width 183 height 52
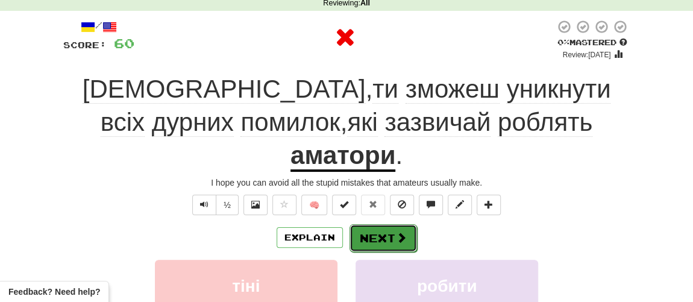
click at [386, 224] on button "Next" at bounding box center [384, 238] width 68 height 28
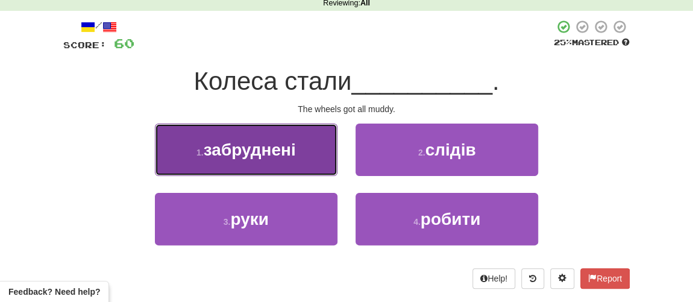
click at [269, 158] on span "забруднені" at bounding box center [250, 149] width 92 height 19
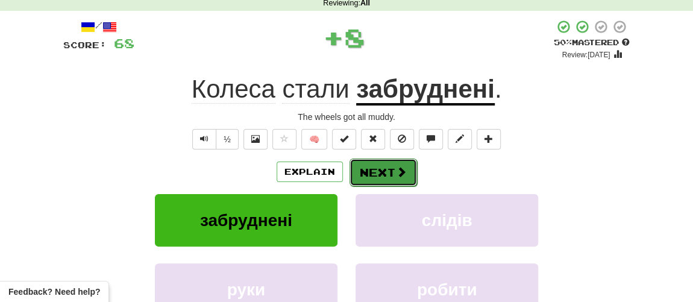
click at [364, 178] on button "Next" at bounding box center [384, 173] width 68 height 28
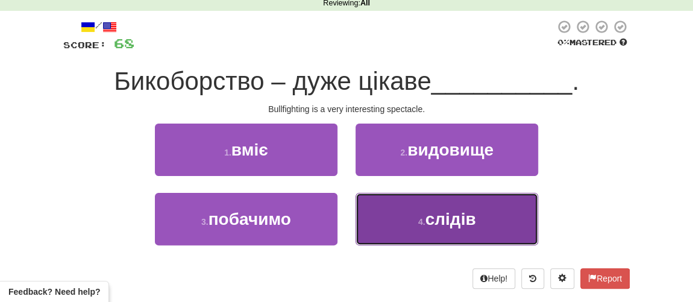
click at [444, 216] on span "слідів" at bounding box center [451, 219] width 51 height 19
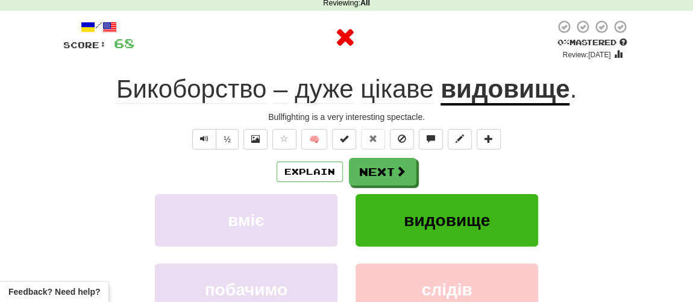
click at [387, 147] on div "½ 🧠" at bounding box center [346, 139] width 567 height 20
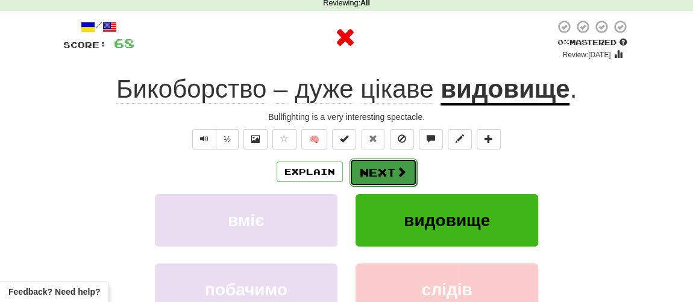
click at [383, 161] on button "Next" at bounding box center [384, 173] width 68 height 28
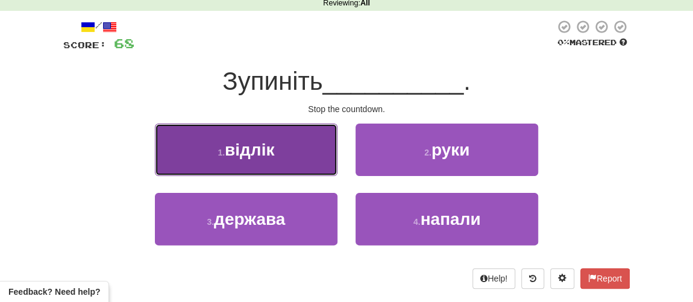
click at [274, 155] on span "відлік" at bounding box center [249, 149] width 49 height 19
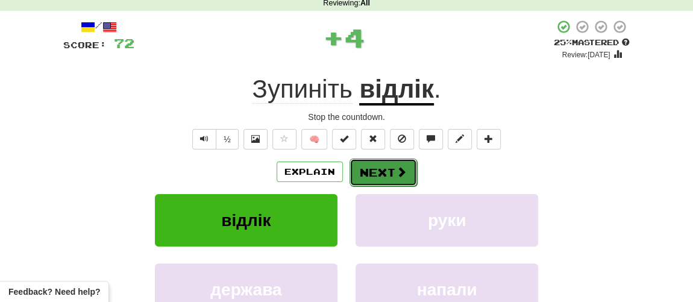
click at [386, 171] on button "Next" at bounding box center [384, 173] width 68 height 28
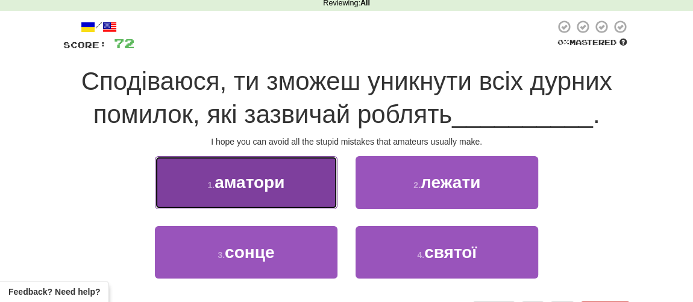
click at [266, 184] on span "аматори" at bounding box center [250, 182] width 70 height 19
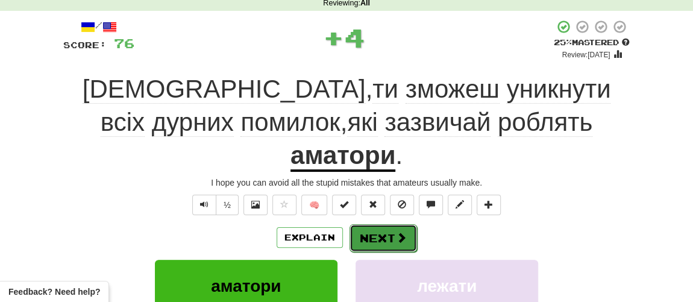
click at [397, 232] on span at bounding box center [401, 237] width 11 height 11
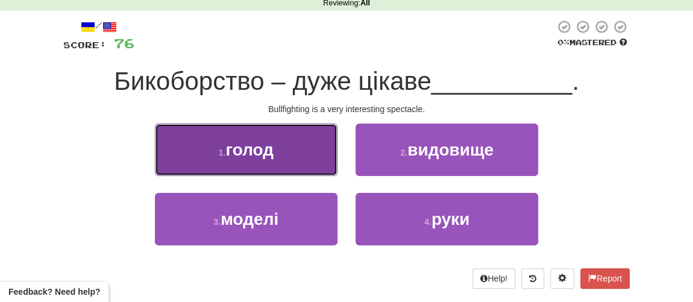
click at [258, 159] on button "1 . голод" at bounding box center [246, 150] width 183 height 52
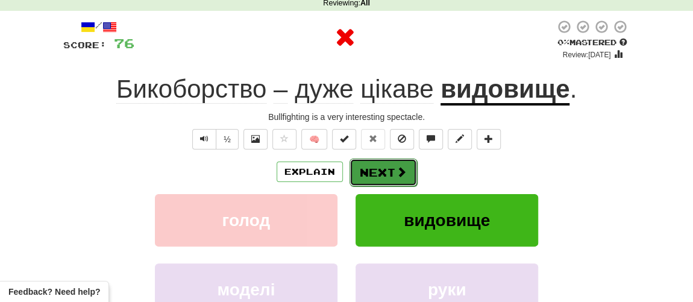
click at [367, 183] on button "Next" at bounding box center [384, 173] width 68 height 28
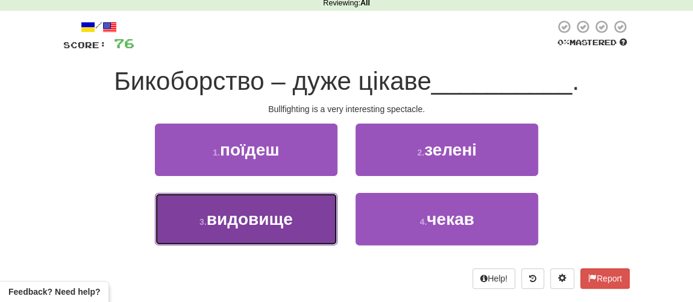
click at [254, 217] on span "видовище" at bounding box center [250, 219] width 86 height 19
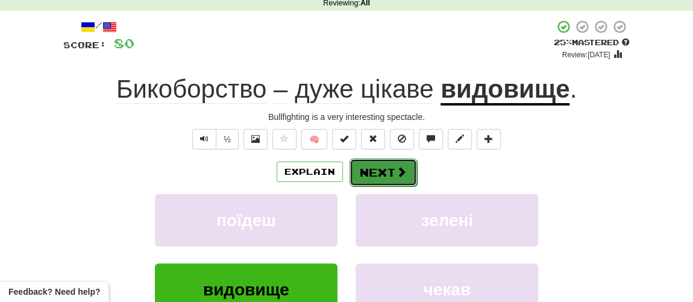
click at [367, 174] on button "Next" at bounding box center [384, 173] width 68 height 28
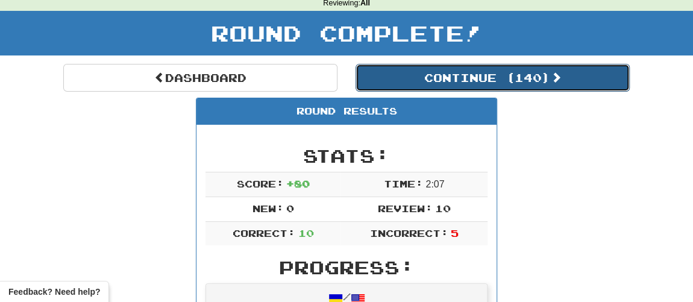
click at [444, 74] on button "Continue ( 140 )" at bounding box center [493, 78] width 274 height 28
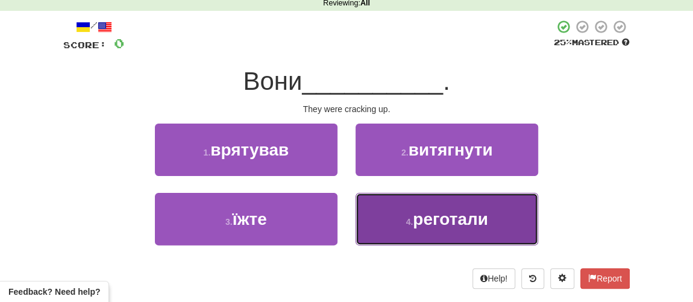
click at [429, 213] on span "реготали" at bounding box center [450, 219] width 75 height 19
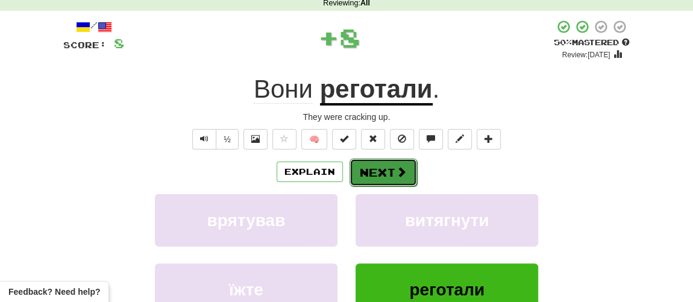
click at [382, 175] on button "Next" at bounding box center [384, 173] width 68 height 28
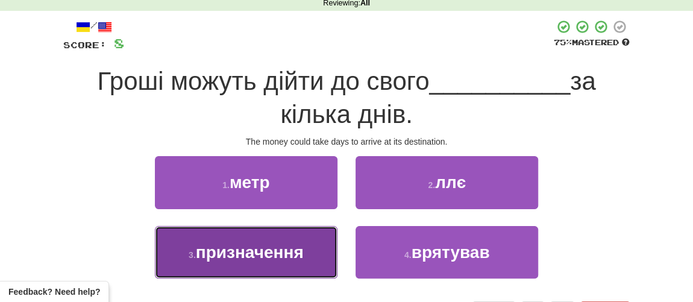
click at [281, 256] on span "призначення" at bounding box center [250, 252] width 108 height 19
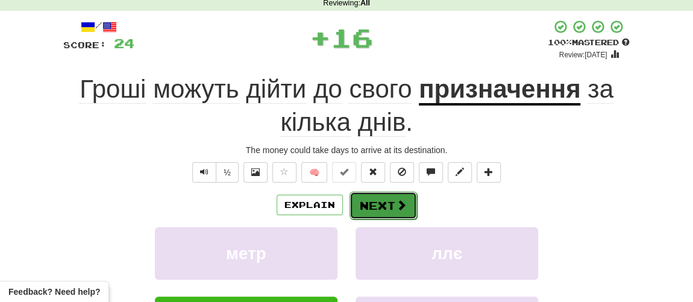
click at [381, 209] on button "Next" at bounding box center [384, 206] width 68 height 28
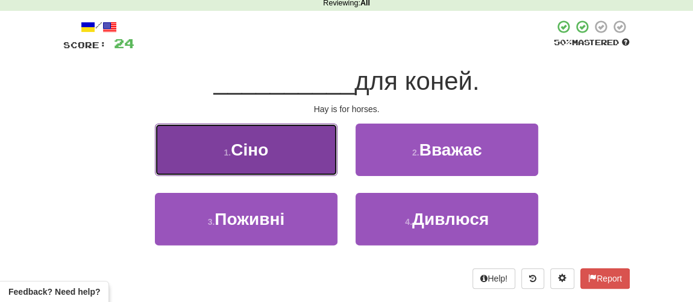
click at [275, 146] on button "1 . Сіно" at bounding box center [246, 150] width 183 height 52
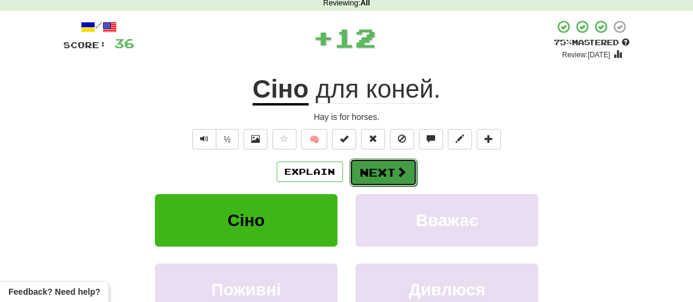
click at [375, 167] on button "Next" at bounding box center [384, 173] width 68 height 28
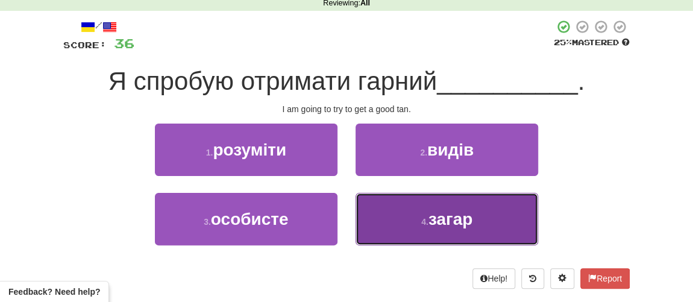
click at [417, 219] on button "4 . загар" at bounding box center [447, 219] width 183 height 52
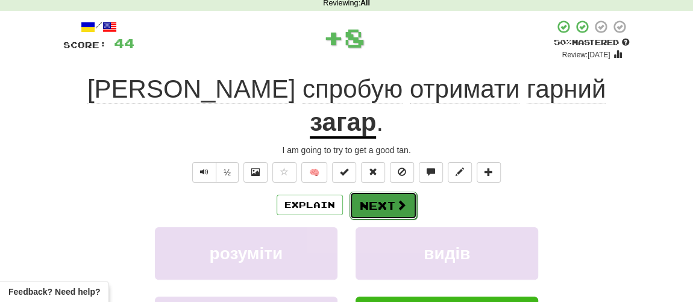
click at [383, 192] on button "Next" at bounding box center [384, 206] width 68 height 28
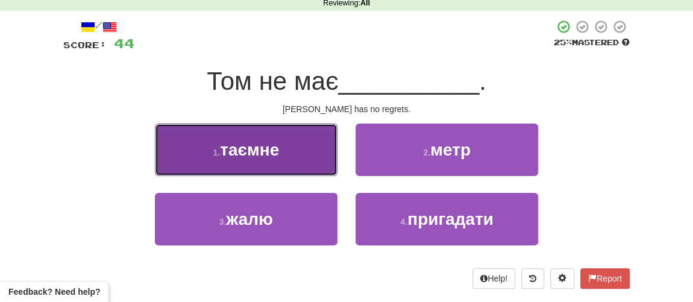
click at [277, 156] on span "таємне" at bounding box center [249, 149] width 59 height 19
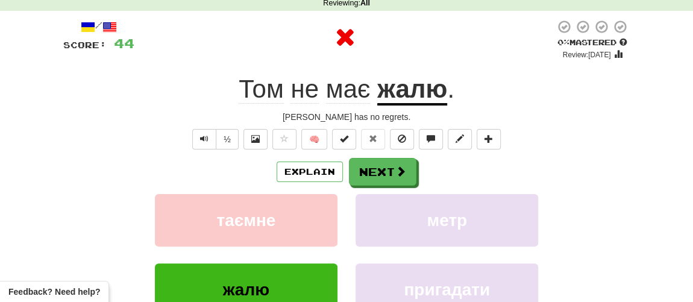
click at [423, 172] on div "Explain Next" at bounding box center [346, 172] width 567 height 28
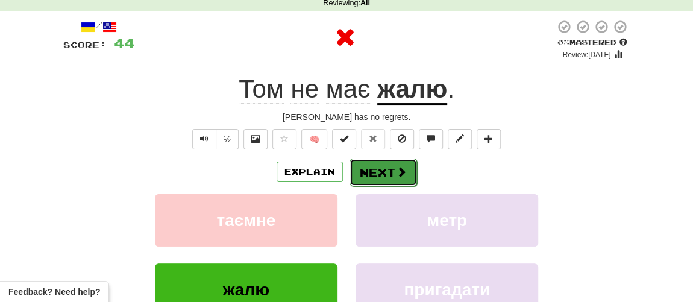
click at [387, 170] on button "Next" at bounding box center [384, 173] width 68 height 28
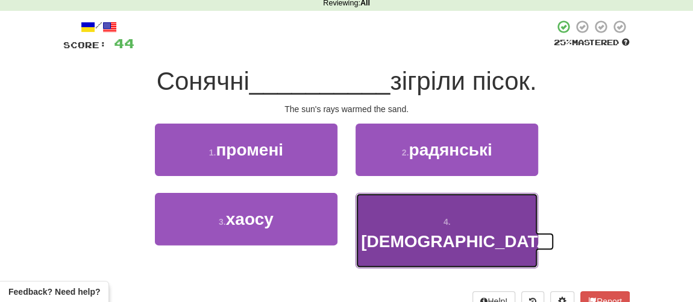
click at [414, 232] on span "римлянин" at bounding box center [457, 241] width 193 height 19
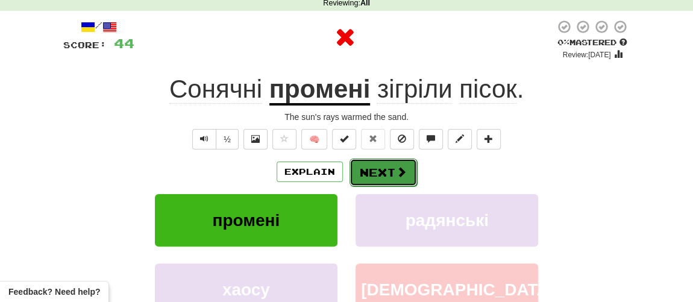
click at [374, 176] on button "Next" at bounding box center [384, 173] width 68 height 28
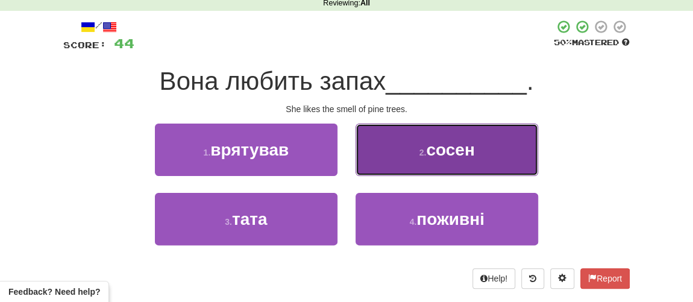
click at [415, 165] on button "2 . сосен" at bounding box center [447, 150] width 183 height 52
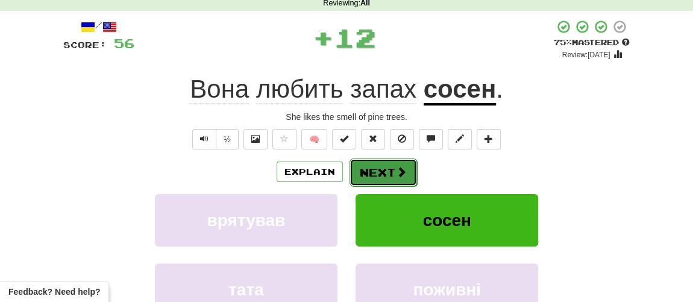
click at [374, 177] on button "Next" at bounding box center [384, 173] width 68 height 28
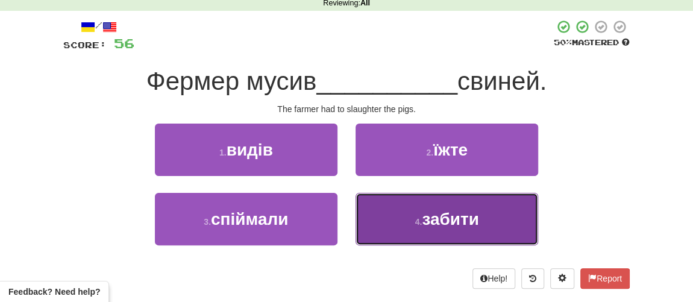
click at [402, 213] on button "4 . забити" at bounding box center [447, 219] width 183 height 52
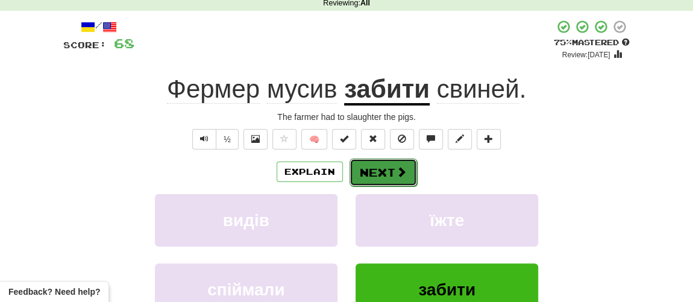
click at [379, 171] on button "Next" at bounding box center [384, 173] width 68 height 28
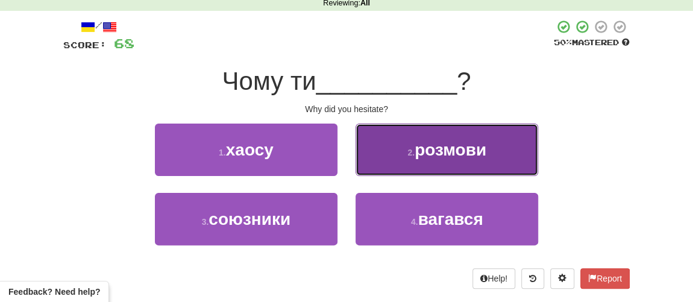
click at [416, 157] on span "розмови" at bounding box center [451, 149] width 72 height 19
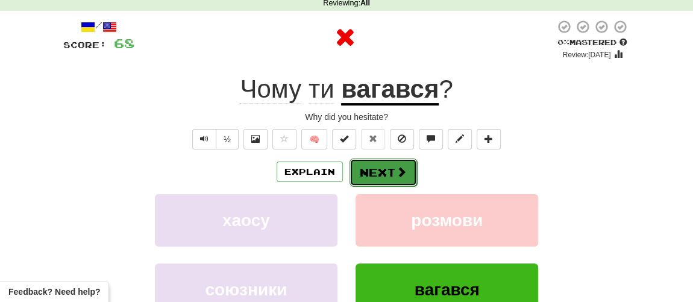
click at [380, 172] on button "Next" at bounding box center [384, 173] width 68 height 28
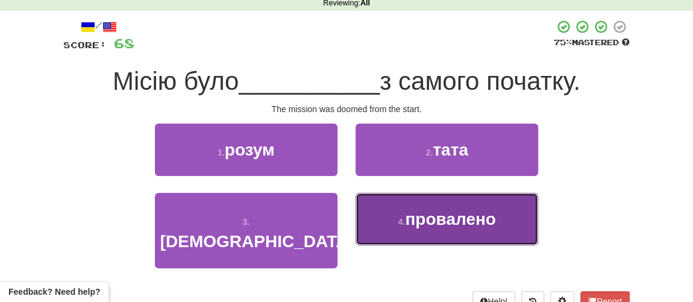
click at [420, 222] on span "провалено" at bounding box center [450, 219] width 91 height 19
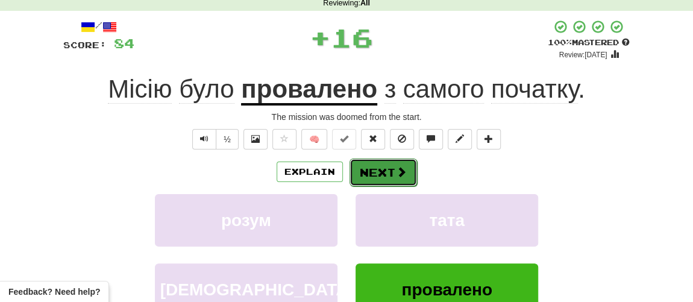
click at [382, 177] on button "Next" at bounding box center [384, 173] width 68 height 28
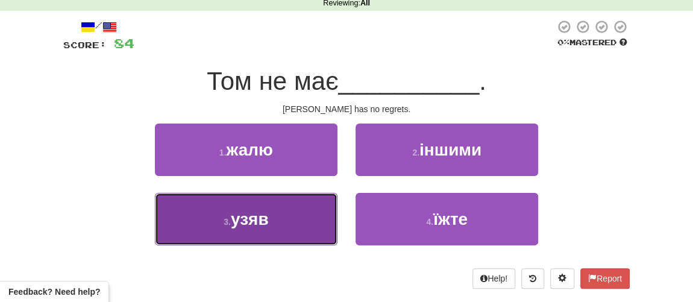
click at [252, 219] on span "узяв" at bounding box center [250, 219] width 38 height 19
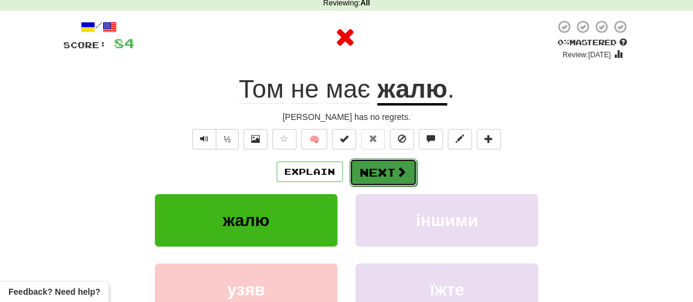
click at [362, 179] on button "Next" at bounding box center [384, 173] width 68 height 28
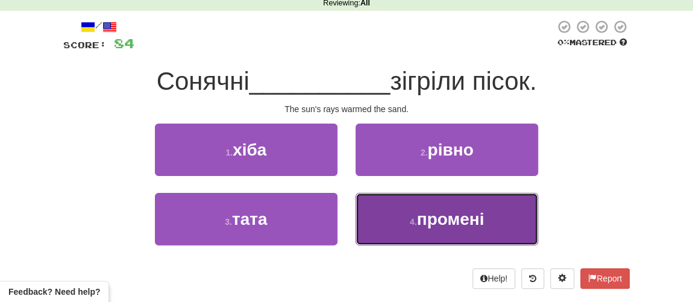
click at [423, 221] on span "промені" at bounding box center [451, 219] width 68 height 19
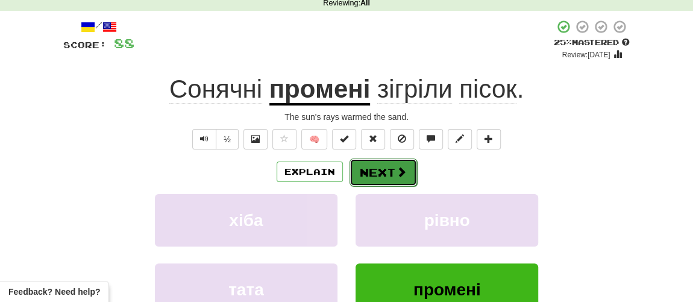
click at [380, 174] on button "Next" at bounding box center [384, 173] width 68 height 28
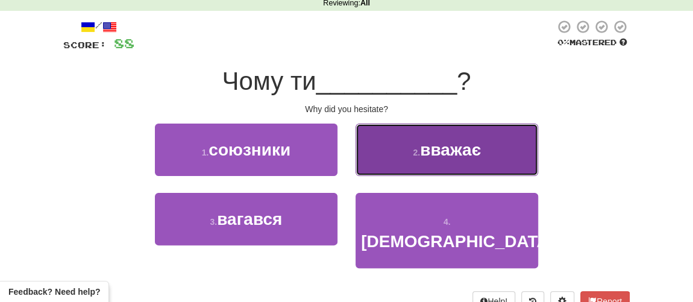
click at [440, 162] on button "2 . вважає" at bounding box center [447, 150] width 183 height 52
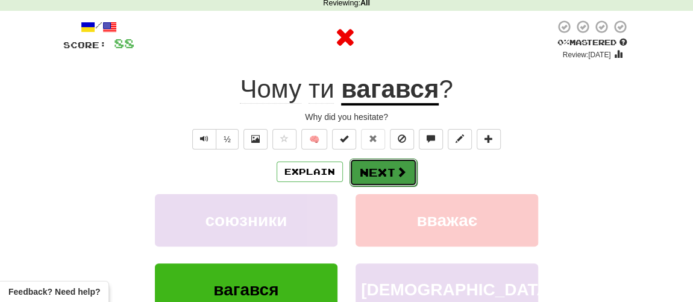
click at [392, 172] on button "Next" at bounding box center [384, 173] width 68 height 28
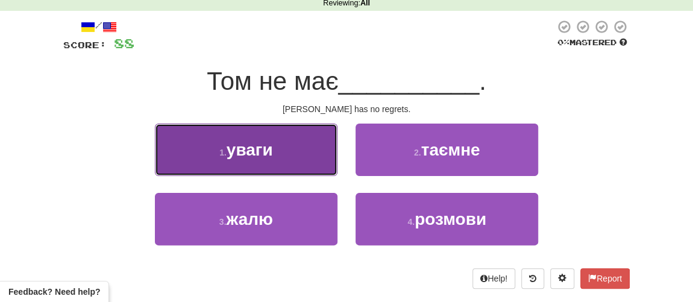
click at [272, 154] on span "уваги" at bounding box center [250, 149] width 46 height 19
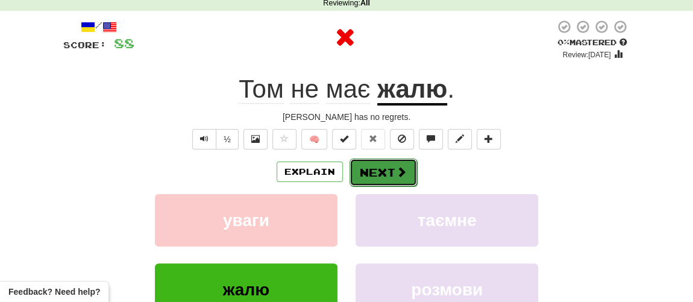
click at [379, 167] on button "Next" at bounding box center [384, 173] width 68 height 28
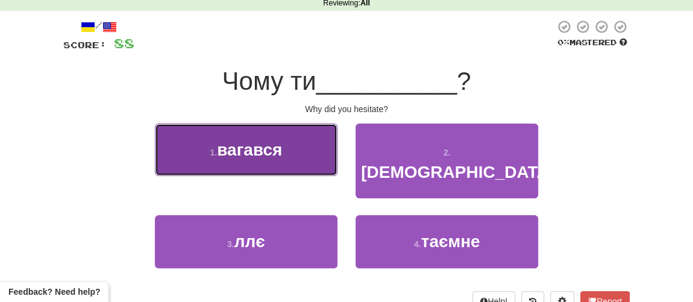
click at [269, 154] on span "вагався" at bounding box center [249, 149] width 65 height 19
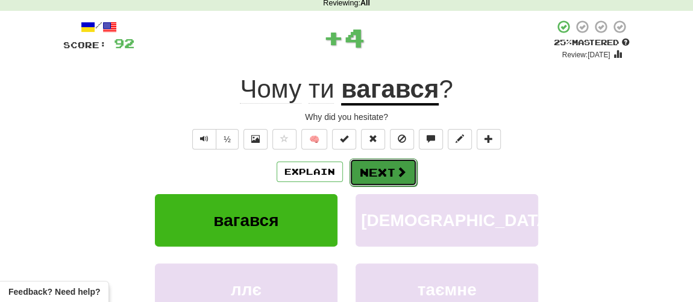
click at [401, 177] on button "Next" at bounding box center [384, 173] width 68 height 28
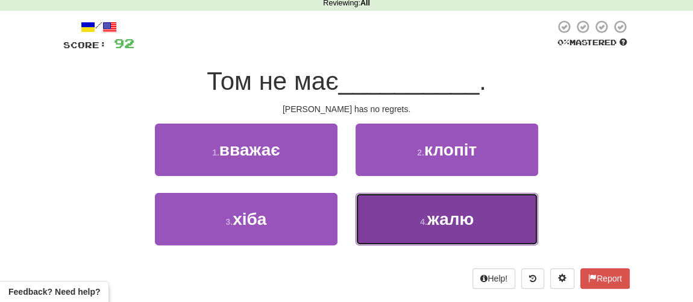
click at [429, 220] on span "жалю" at bounding box center [450, 219] width 46 height 19
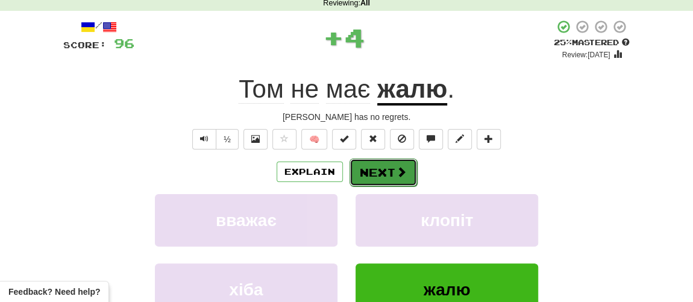
click at [377, 172] on button "Next" at bounding box center [384, 173] width 68 height 28
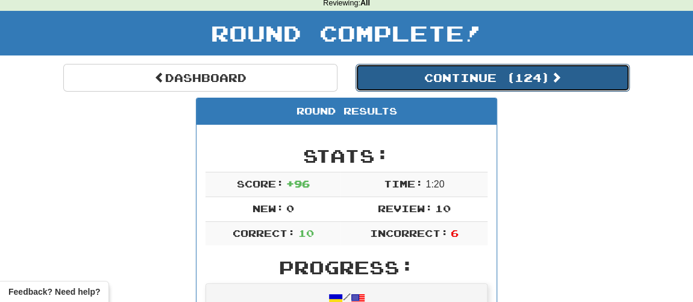
click at [435, 81] on button "Continue ( 124 )" at bounding box center [493, 78] width 274 height 28
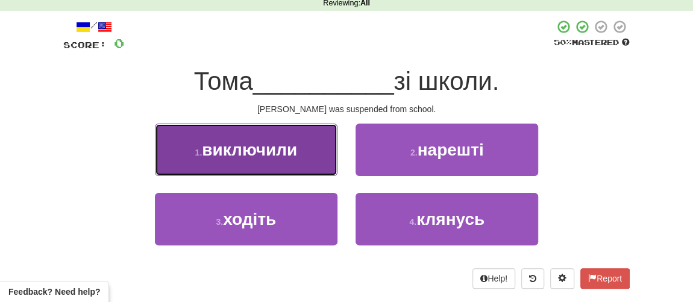
click at [241, 160] on button "1 . виключили" at bounding box center [246, 150] width 183 height 52
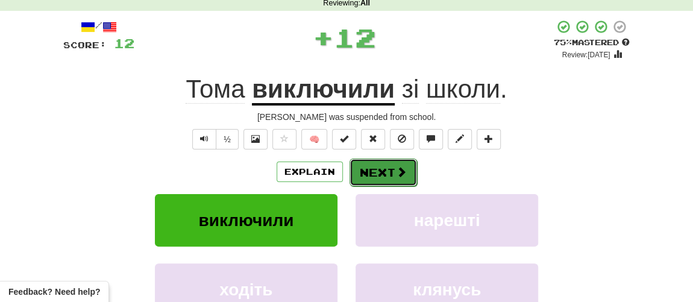
click at [376, 181] on button "Next" at bounding box center [384, 173] width 68 height 28
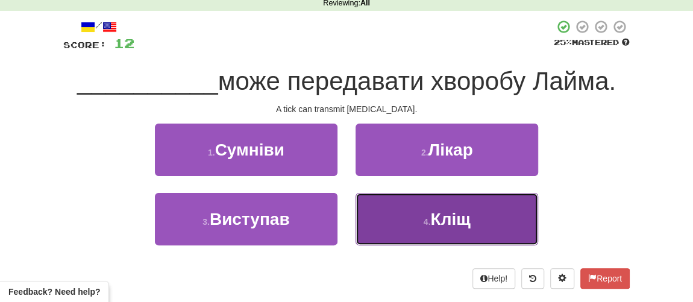
click at [415, 218] on button "4 . Кліщ" at bounding box center [447, 219] width 183 height 52
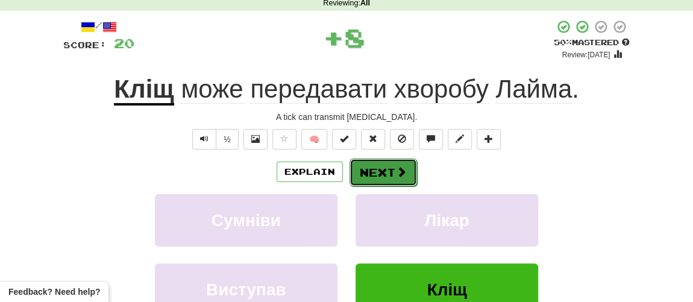
click at [366, 170] on button "Next" at bounding box center [384, 173] width 68 height 28
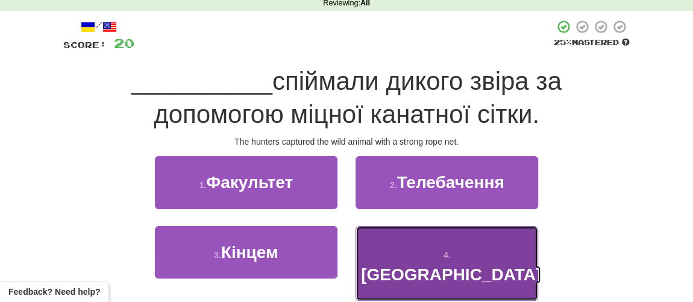
click at [427, 265] on span "Мисливці" at bounding box center [451, 274] width 180 height 19
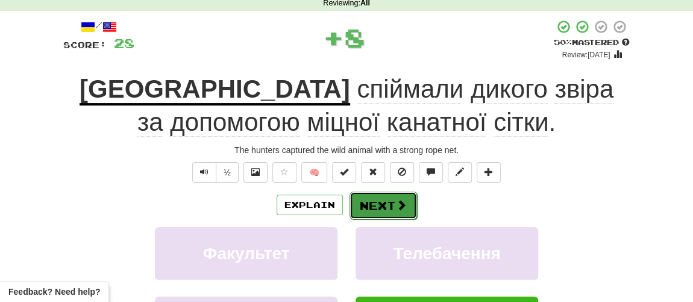
click at [377, 201] on button "Next" at bounding box center [384, 206] width 68 height 28
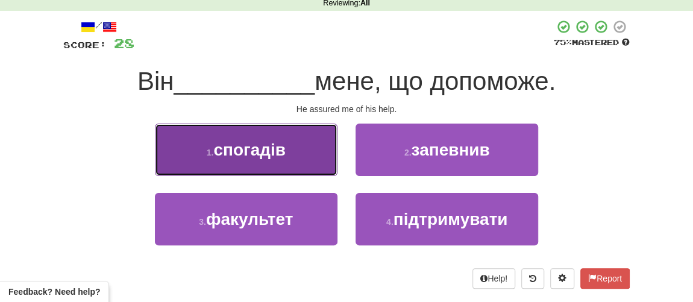
click at [284, 148] on span "спогадів" at bounding box center [249, 149] width 72 height 19
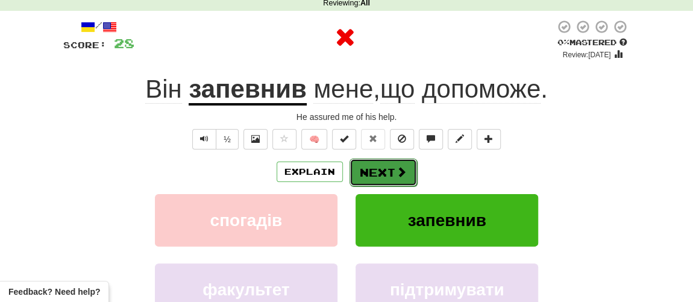
click at [376, 169] on button "Next" at bounding box center [384, 173] width 68 height 28
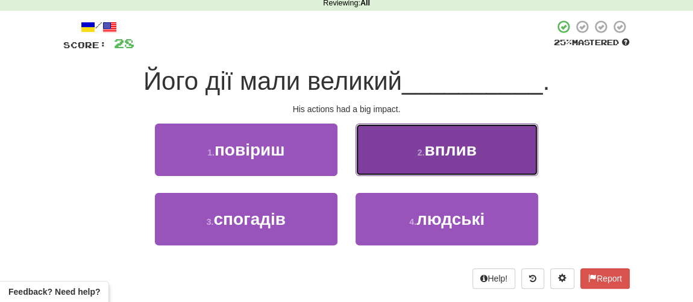
click at [418, 154] on small "2 ." at bounding box center [421, 153] width 7 height 10
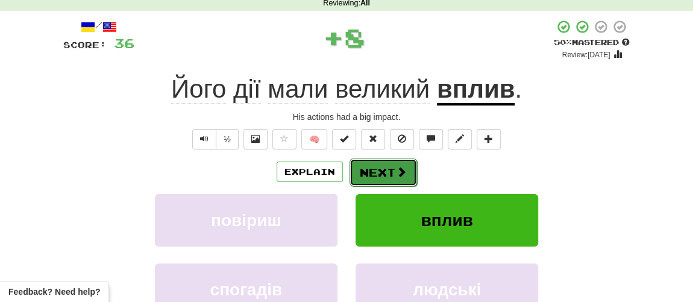
click at [377, 177] on button "Next" at bounding box center [384, 173] width 68 height 28
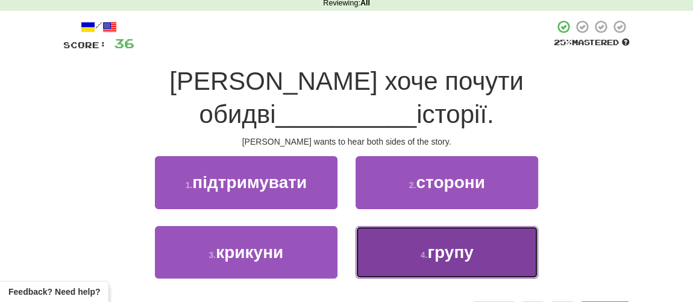
click at [449, 233] on button "4 . групу" at bounding box center [447, 252] width 183 height 52
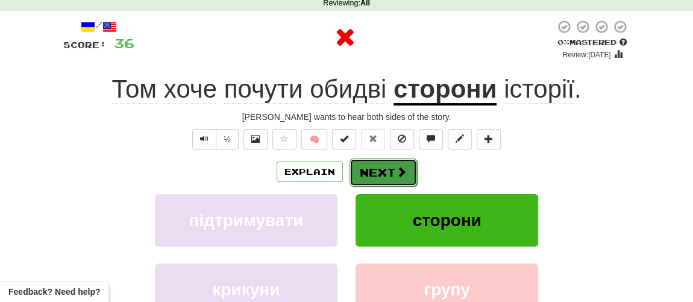
click at [390, 174] on button "Next" at bounding box center [384, 173] width 68 height 28
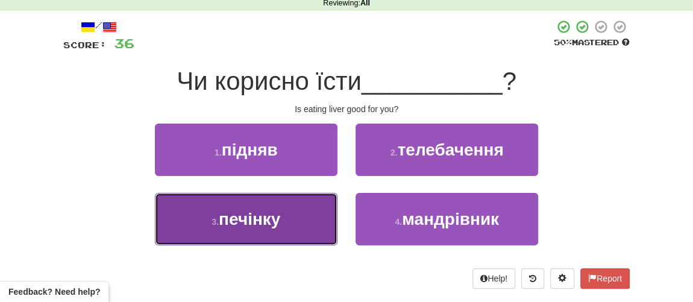
click at [260, 219] on span "печінку" at bounding box center [249, 219] width 61 height 19
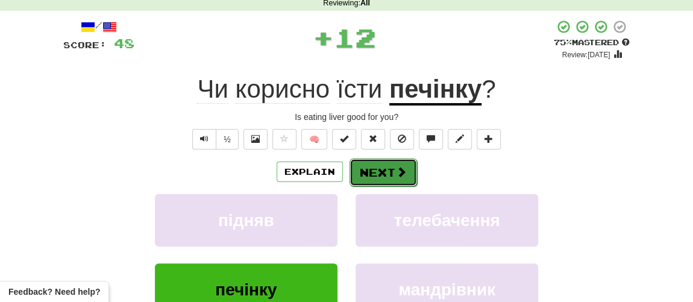
click at [388, 173] on button "Next" at bounding box center [384, 173] width 68 height 28
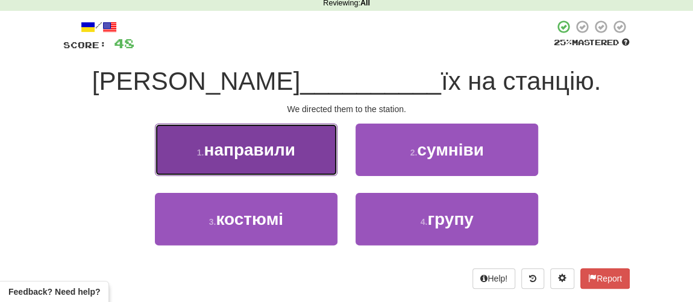
click at [251, 160] on button "1 . направили" at bounding box center [246, 150] width 183 height 52
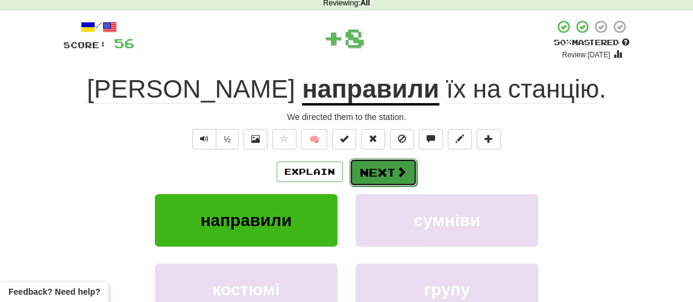
click at [383, 175] on button "Next" at bounding box center [384, 173] width 68 height 28
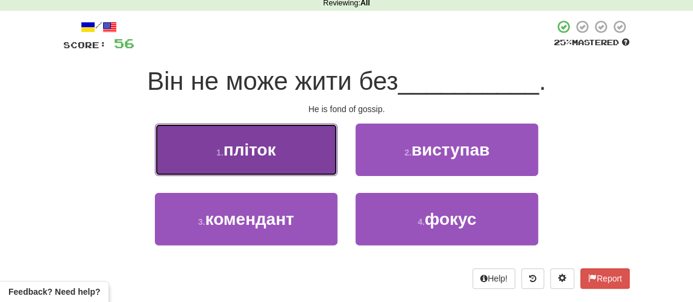
click at [286, 145] on button "1 . пліток" at bounding box center [246, 150] width 183 height 52
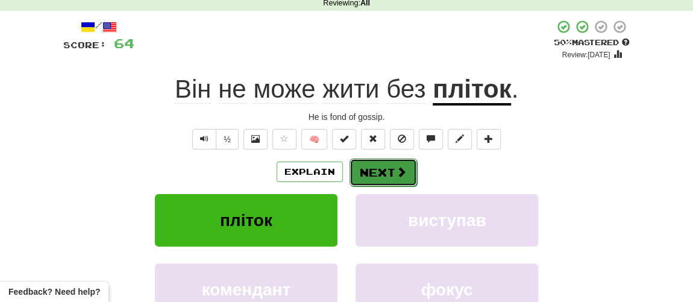
click at [382, 175] on button "Next" at bounding box center [384, 173] width 68 height 28
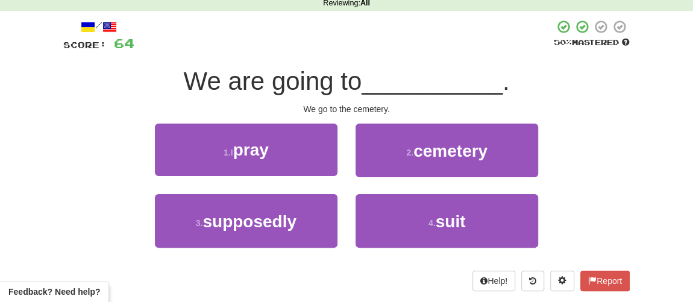
click at [617, 154] on div "1. I pray 2. cemetery ​" at bounding box center [346, 159] width 603 height 71
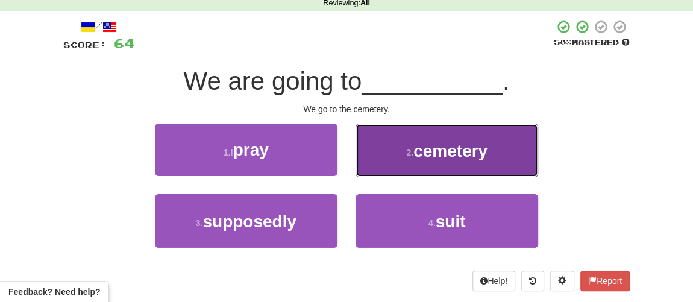
click at [452, 156] on font "cemetery" at bounding box center [451, 151] width 74 height 19
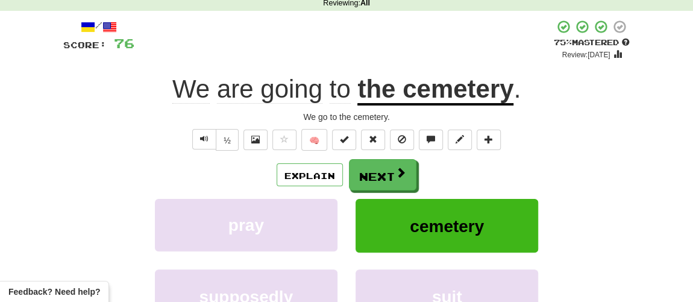
click at [78, 36] on div "Score: 76" at bounding box center [98, 43] width 71 height 18
drag, startPoint x: 554, startPoint y: 149, endPoint x: 80, endPoint y: 158, distance: 473.9
click at [80, 158] on div "/ Score: 76 + 12 75 % Mastered Review: 2025-10-16 We are going to the cemetery …" at bounding box center [346, 202] width 567 height 366
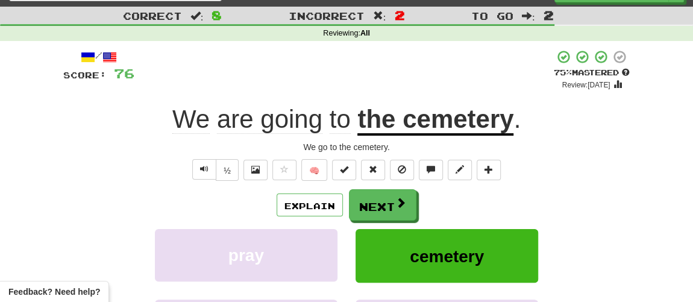
scroll to position [0, 0]
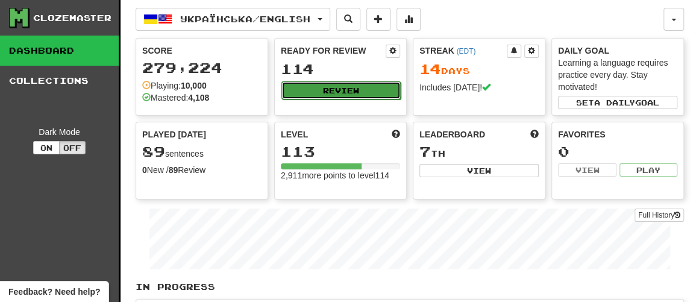
click at [337, 94] on button "Review" at bounding box center [340, 90] width 119 height 18
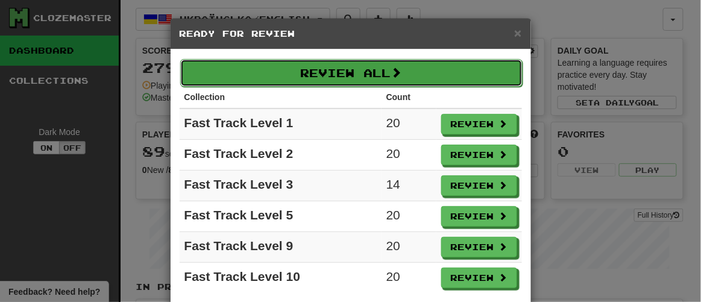
click at [353, 67] on button "Review All" at bounding box center [351, 73] width 342 height 28
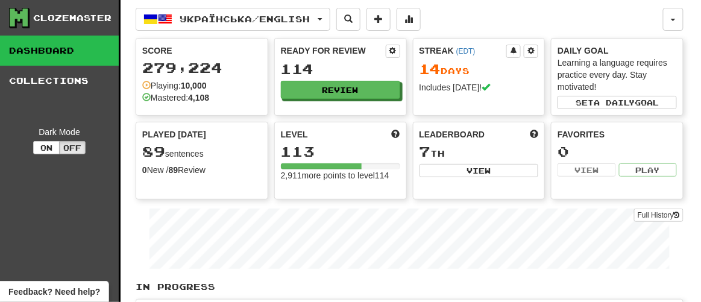
select select "**"
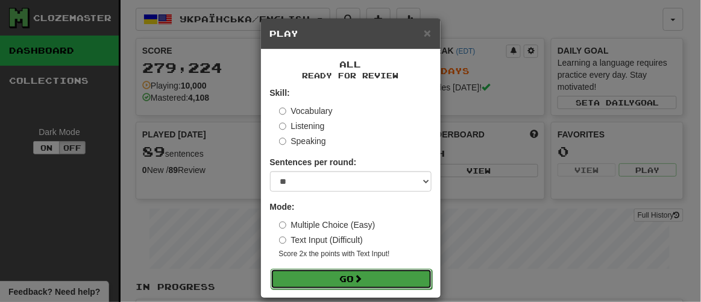
click at [364, 276] on button "Go" at bounding box center [352, 279] width 162 height 20
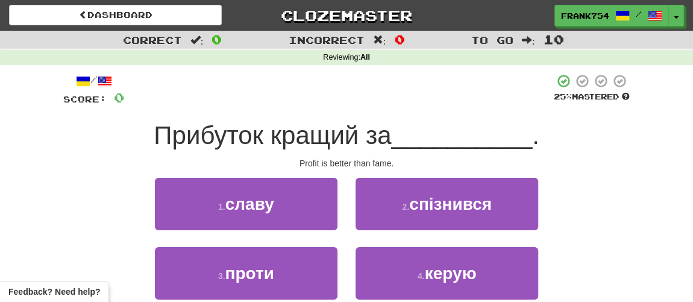
scroll to position [54, 0]
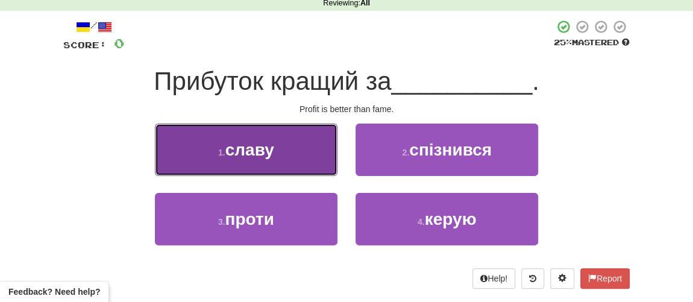
click at [257, 158] on span "славу" at bounding box center [249, 149] width 49 height 19
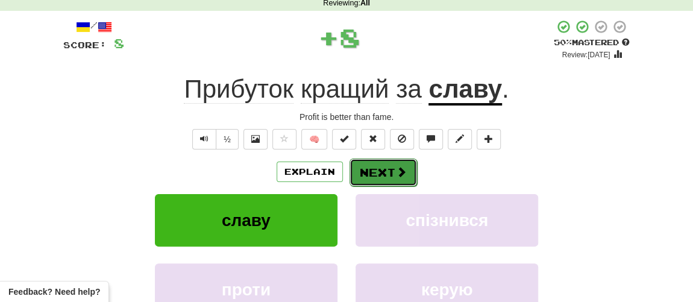
click at [379, 169] on button "Next" at bounding box center [384, 173] width 68 height 28
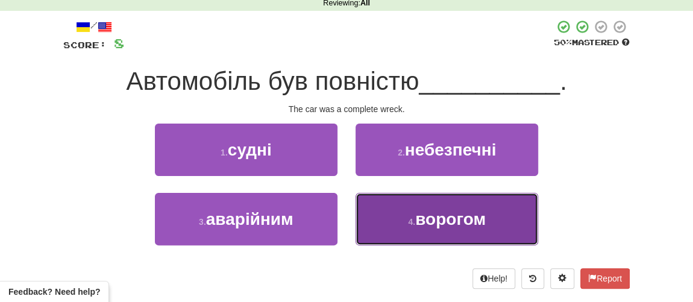
click at [431, 221] on span "ворогом" at bounding box center [450, 219] width 71 height 19
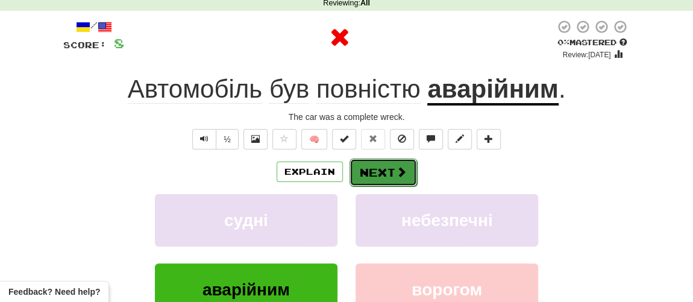
click at [388, 171] on button "Next" at bounding box center [384, 173] width 68 height 28
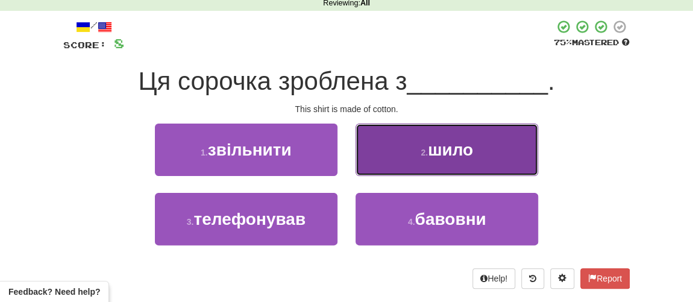
click at [456, 157] on span "шило" at bounding box center [450, 149] width 45 height 19
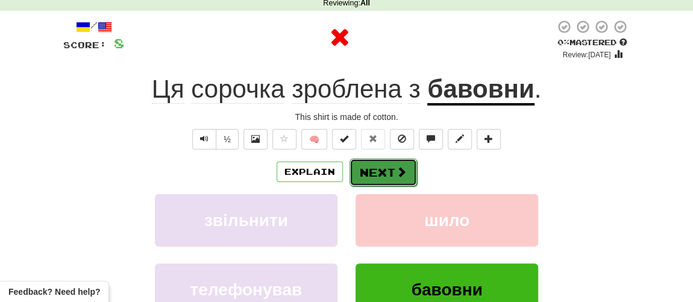
click at [388, 174] on button "Next" at bounding box center [384, 173] width 68 height 28
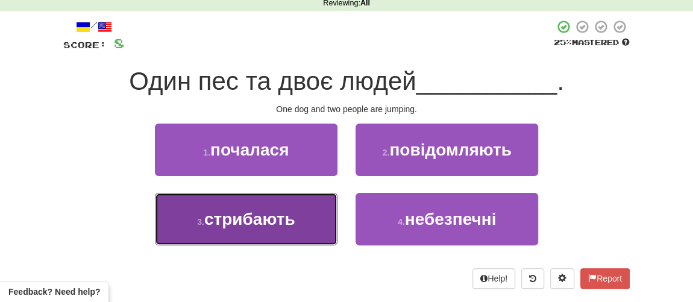
click at [251, 213] on span "стрибають" at bounding box center [249, 219] width 91 height 19
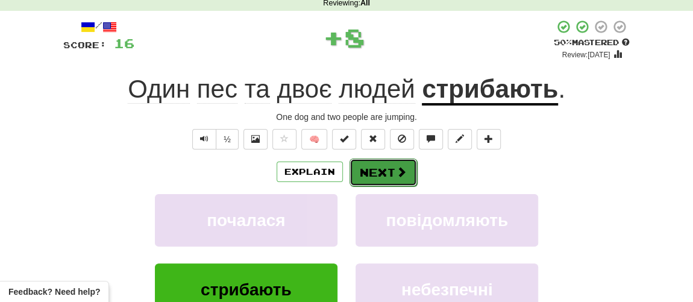
click at [382, 171] on button "Next" at bounding box center [384, 173] width 68 height 28
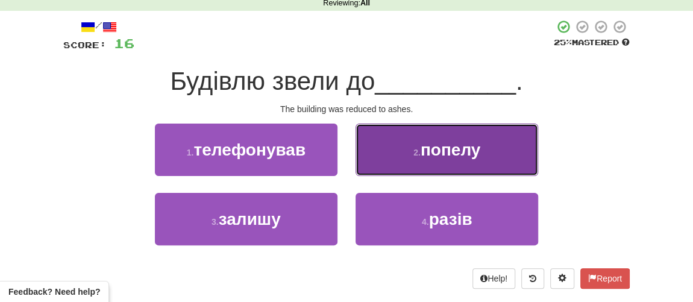
click at [428, 140] on span "попелу" at bounding box center [451, 149] width 60 height 19
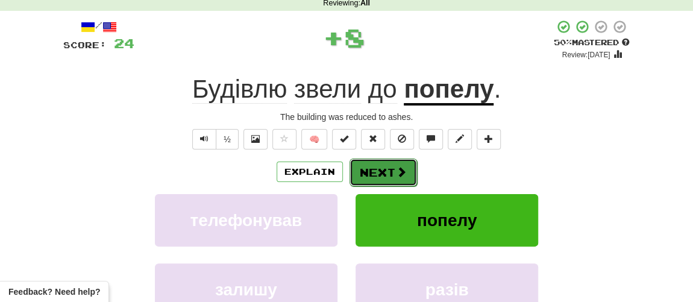
click at [382, 169] on button "Next" at bounding box center [384, 173] width 68 height 28
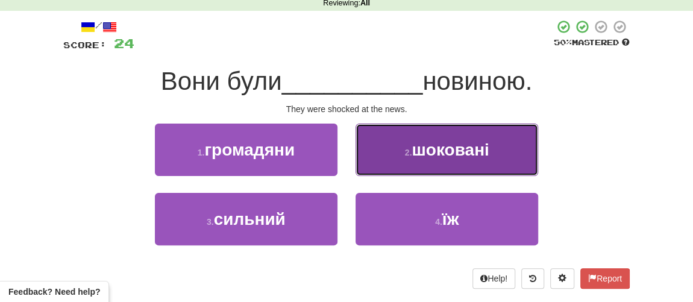
click at [439, 158] on span "шоковані" at bounding box center [450, 149] width 77 height 19
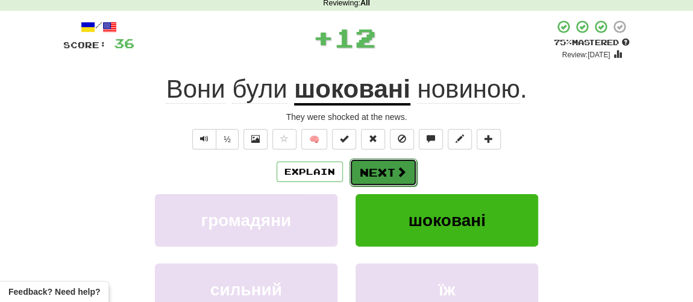
click at [385, 173] on button "Next" at bounding box center [384, 173] width 68 height 28
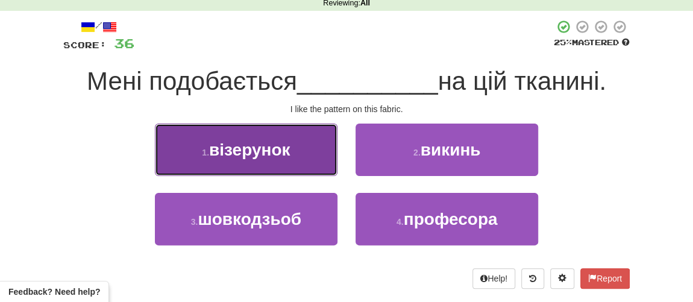
click at [272, 156] on span "візерунок" at bounding box center [249, 149] width 81 height 19
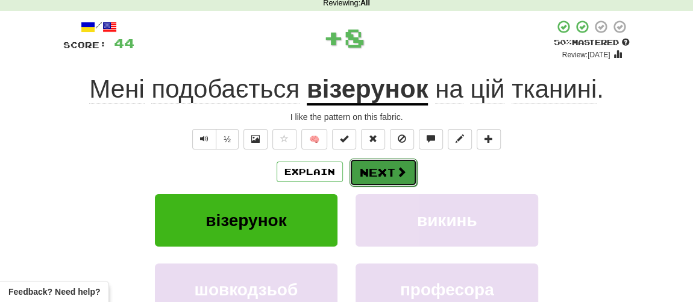
click at [386, 177] on button "Next" at bounding box center [384, 173] width 68 height 28
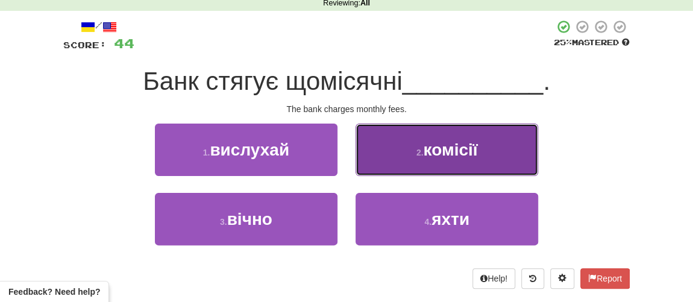
click at [433, 156] on span "комісії" at bounding box center [450, 149] width 54 height 19
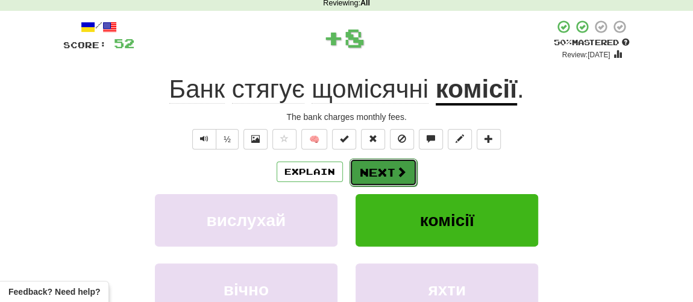
click at [396, 172] on span at bounding box center [401, 171] width 11 height 11
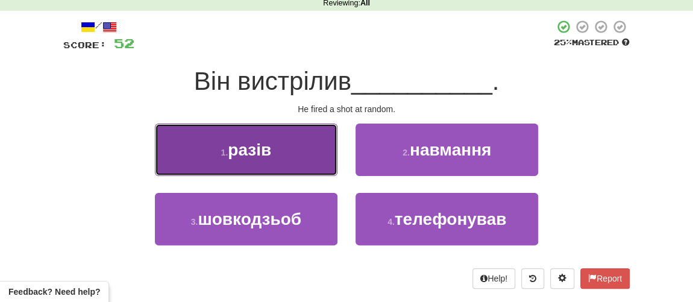
click at [283, 149] on button "1 . разів" at bounding box center [246, 150] width 183 height 52
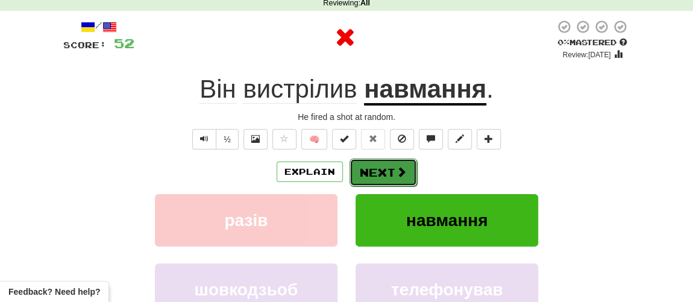
click at [394, 170] on button "Next" at bounding box center [384, 173] width 68 height 28
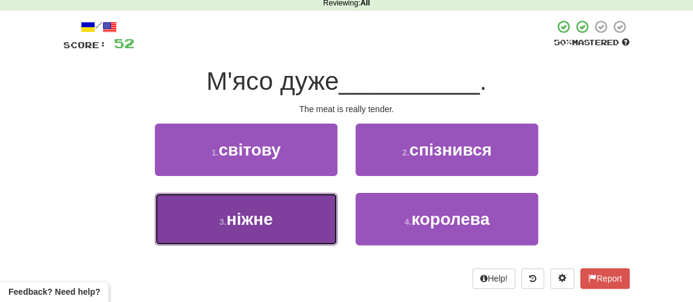
click at [249, 217] on span "ніжне" at bounding box center [250, 219] width 46 height 19
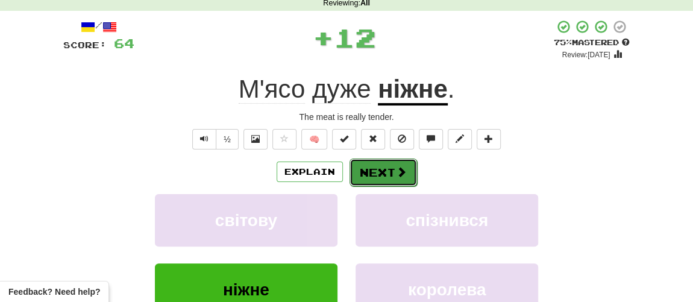
click at [368, 170] on button "Next" at bounding box center [384, 173] width 68 height 28
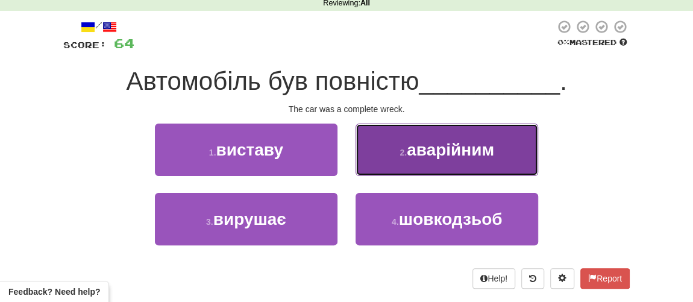
click at [427, 157] on span "аварійним" at bounding box center [450, 149] width 87 height 19
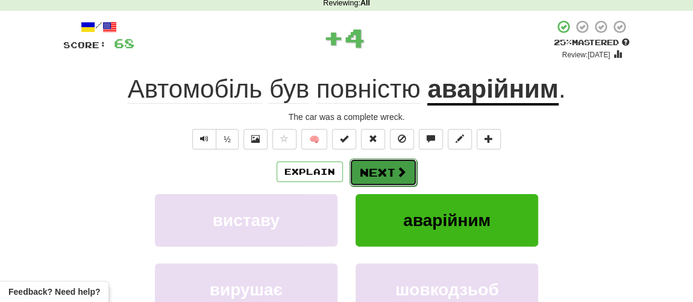
click at [380, 174] on button "Next" at bounding box center [384, 173] width 68 height 28
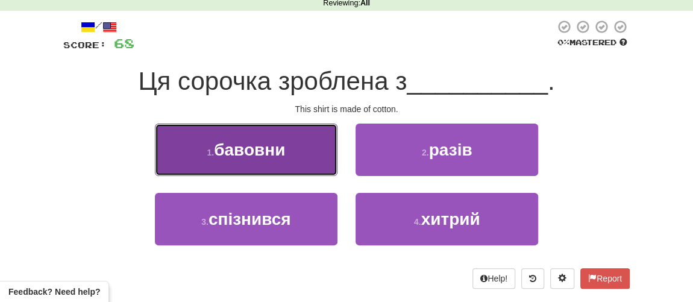
click at [234, 147] on span "бавовни" at bounding box center [249, 149] width 71 height 19
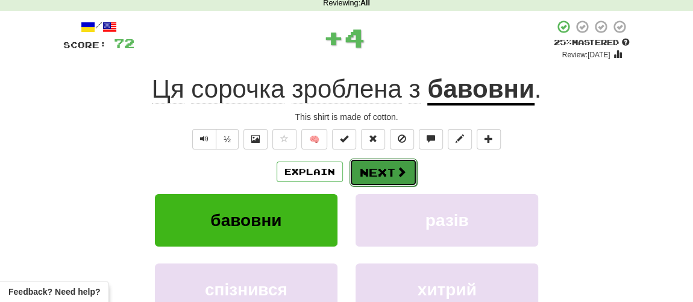
click at [367, 175] on button "Next" at bounding box center [384, 173] width 68 height 28
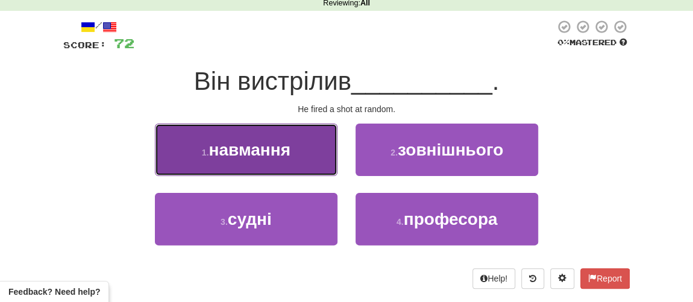
click at [265, 148] on span "навмання" at bounding box center [249, 149] width 81 height 19
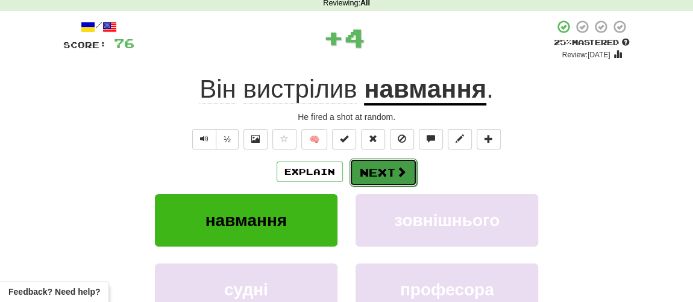
click at [376, 169] on button "Next" at bounding box center [384, 173] width 68 height 28
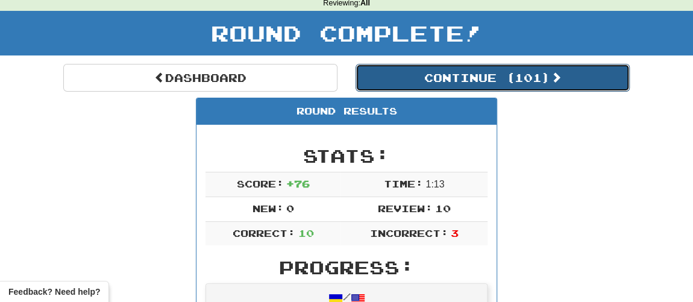
click at [459, 74] on button "Continue ( 101 )" at bounding box center [493, 78] width 274 height 28
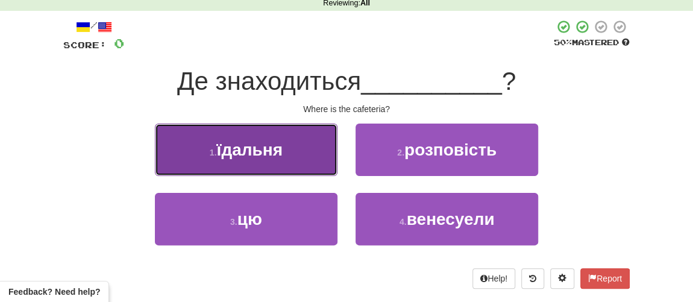
click at [231, 155] on span "їдальня" at bounding box center [249, 149] width 66 height 19
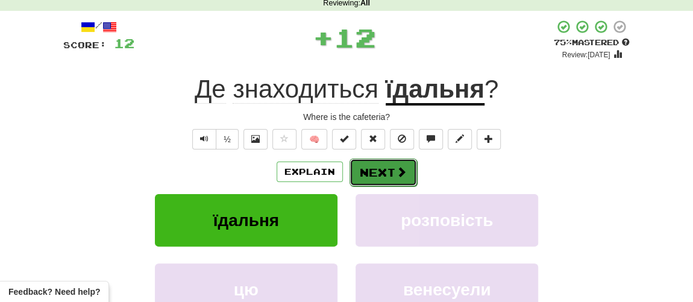
click at [387, 169] on button "Next" at bounding box center [384, 173] width 68 height 28
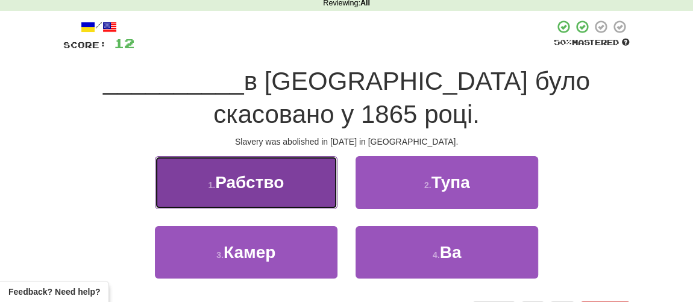
click at [247, 173] on span "Рабство" at bounding box center [249, 182] width 69 height 19
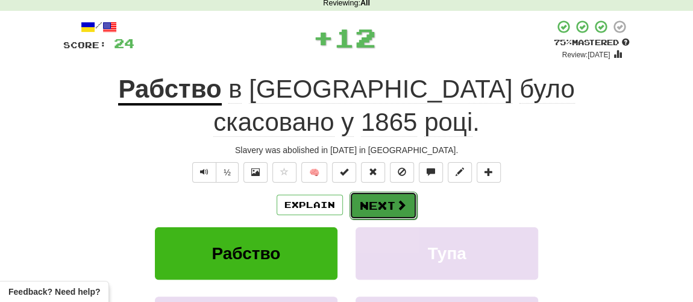
click at [385, 192] on button "Next" at bounding box center [384, 206] width 68 height 28
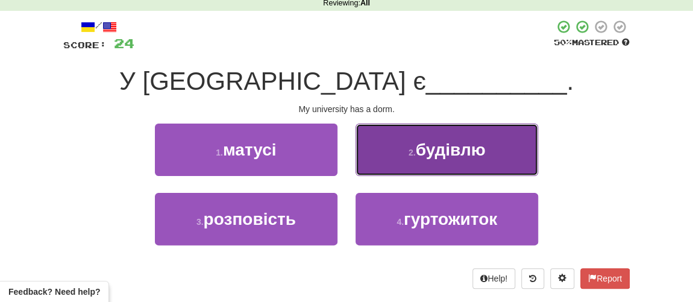
click at [448, 157] on span "будівлю" at bounding box center [451, 149] width 70 height 19
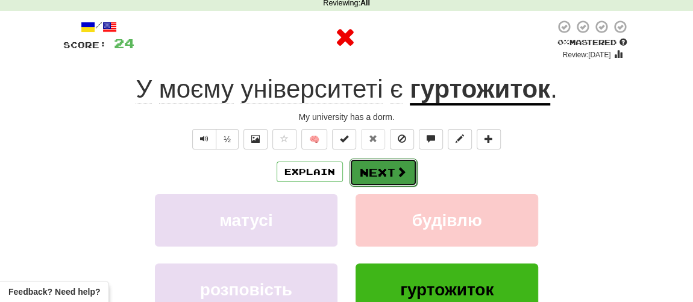
click at [400, 166] on span at bounding box center [401, 171] width 11 height 11
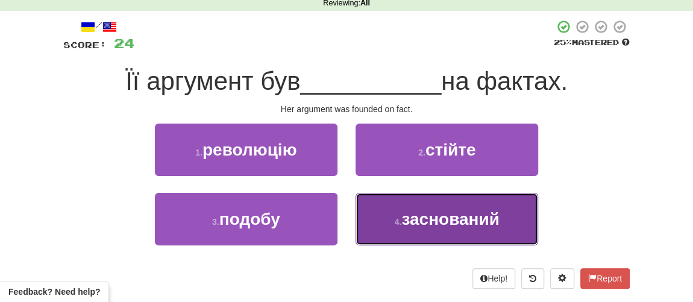
click at [395, 221] on small "4 ." at bounding box center [398, 222] width 7 height 10
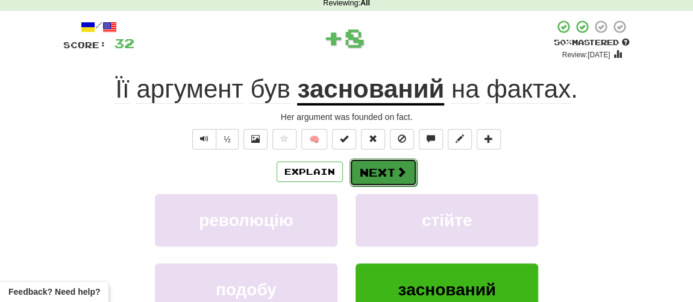
click at [379, 175] on button "Next" at bounding box center [384, 173] width 68 height 28
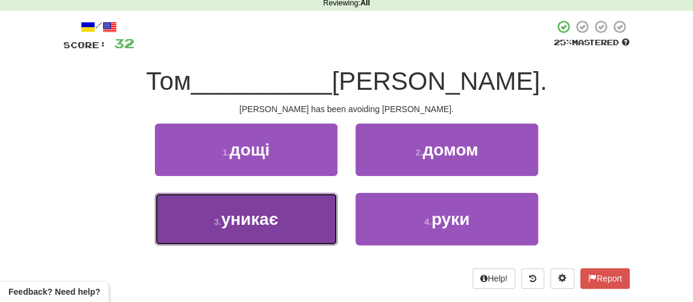
click at [267, 219] on span "уникає" at bounding box center [249, 219] width 57 height 19
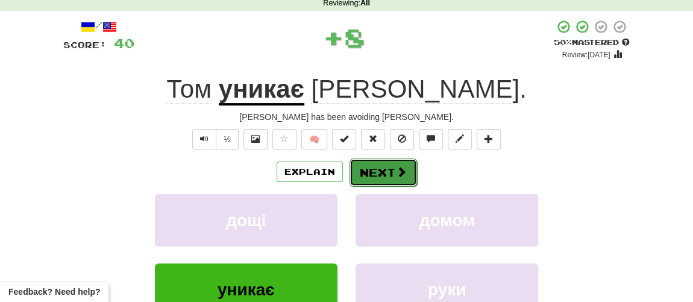
click at [394, 162] on button "Next" at bounding box center [384, 173] width 68 height 28
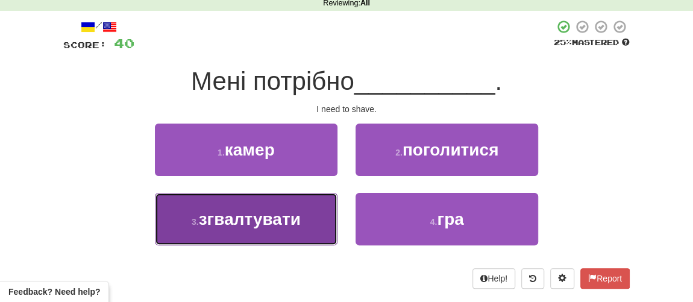
click at [257, 215] on span "згвалтувати" at bounding box center [250, 219] width 102 height 19
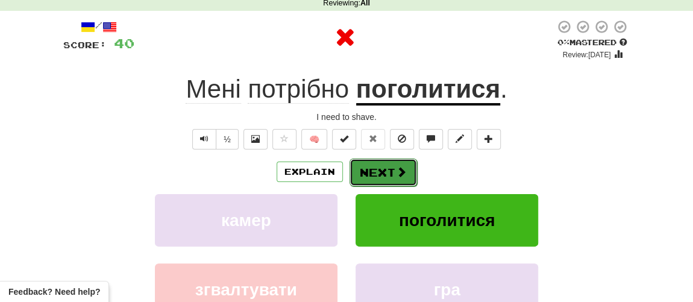
click at [362, 166] on button "Next" at bounding box center [384, 173] width 68 height 28
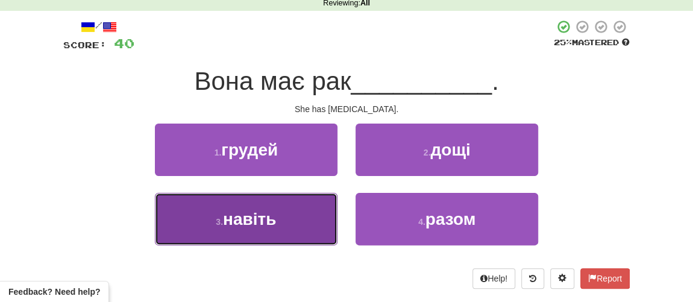
click at [251, 213] on span "навіть" at bounding box center [249, 219] width 53 height 19
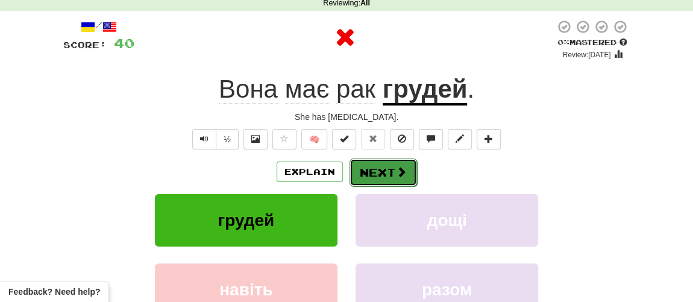
click at [373, 171] on button "Next" at bounding box center [384, 173] width 68 height 28
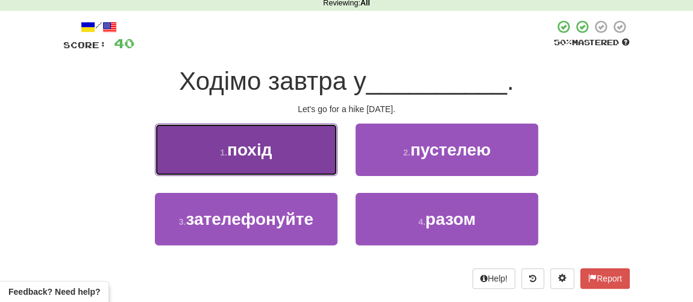
click at [265, 159] on button "1 . похід" at bounding box center [246, 150] width 183 height 52
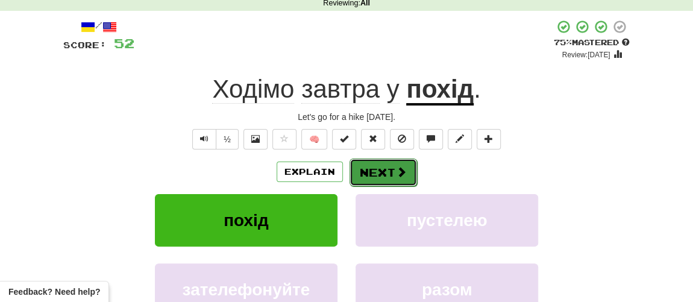
click at [376, 172] on button "Next" at bounding box center [384, 173] width 68 height 28
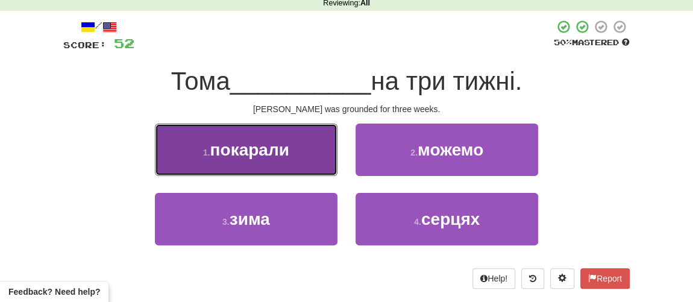
click at [262, 162] on button "1 . покарали" at bounding box center [246, 150] width 183 height 52
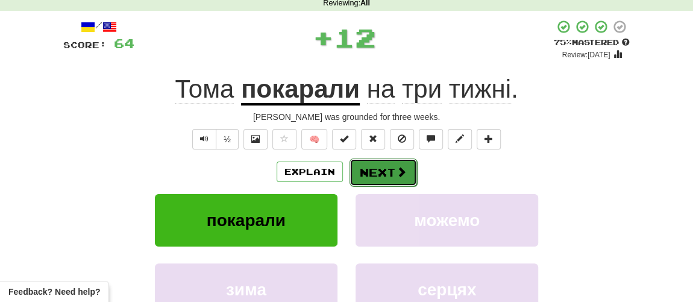
click at [386, 172] on button "Next" at bounding box center [384, 173] width 68 height 28
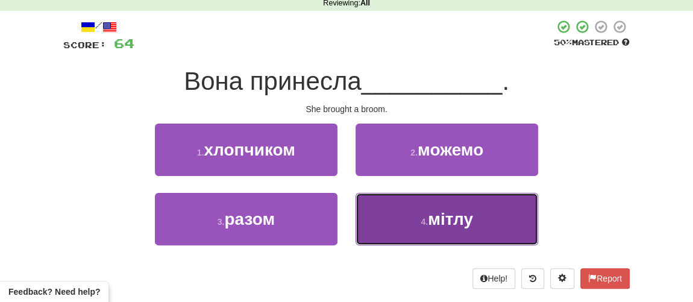
click at [447, 227] on button "4 . мітлу" at bounding box center [447, 219] width 183 height 52
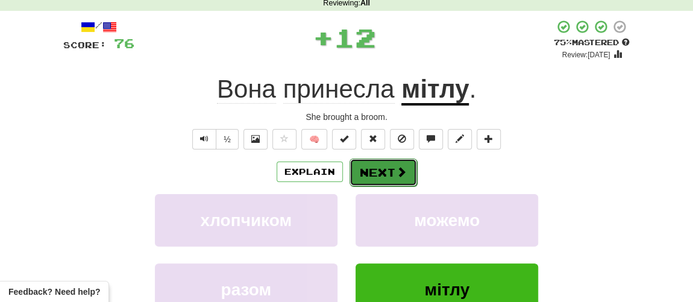
click at [382, 175] on button "Next" at bounding box center [384, 173] width 68 height 28
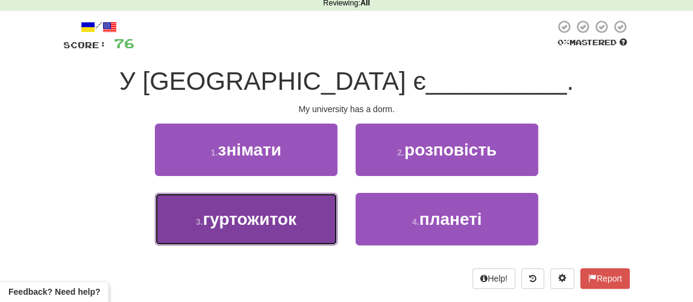
click at [241, 215] on span "гуртожиток" at bounding box center [249, 219] width 93 height 19
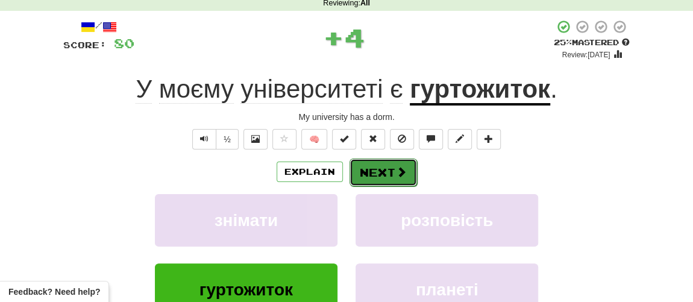
click at [385, 171] on button "Next" at bounding box center [384, 173] width 68 height 28
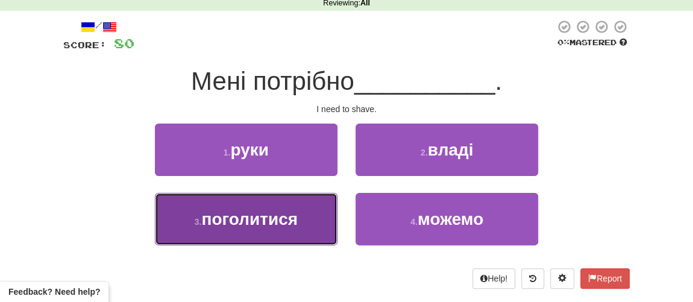
click at [254, 219] on span "поголитися" at bounding box center [249, 219] width 96 height 19
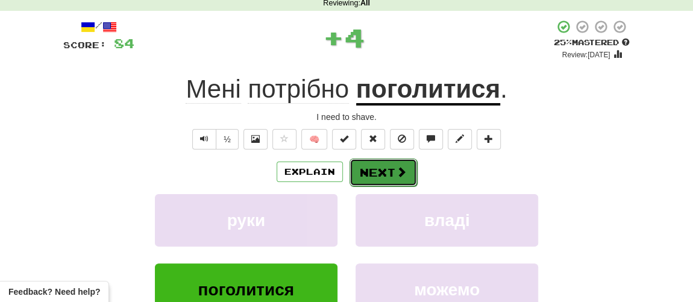
click at [363, 170] on button "Next" at bounding box center [384, 173] width 68 height 28
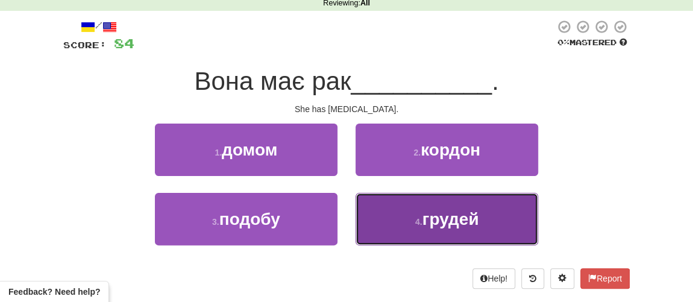
click at [422, 220] on small "4 ." at bounding box center [418, 222] width 7 height 10
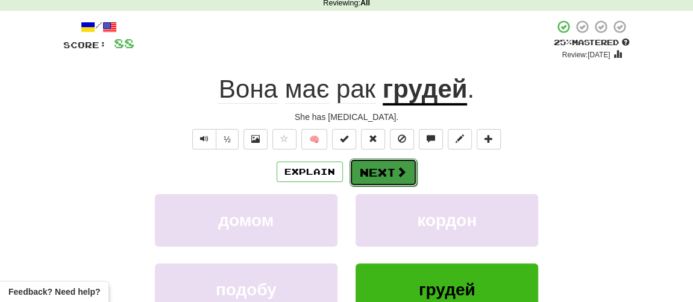
click at [386, 170] on button "Next" at bounding box center [384, 173] width 68 height 28
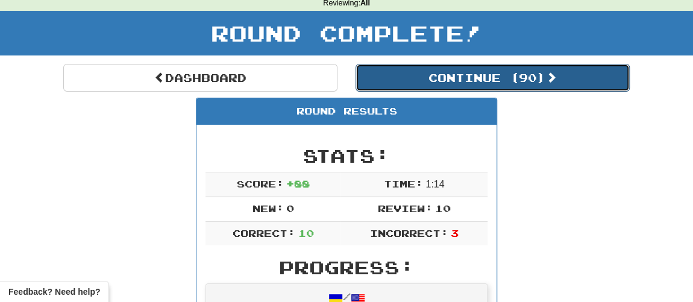
click at [462, 77] on button "Continue ( 90 )" at bounding box center [493, 78] width 274 height 28
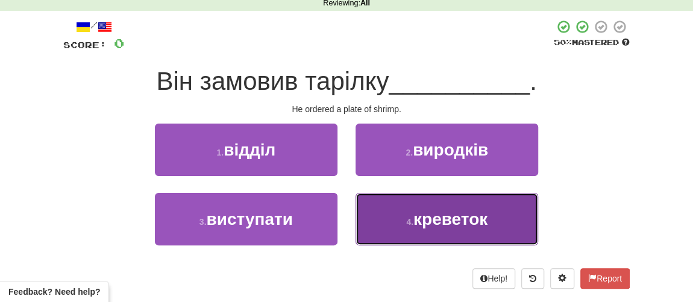
click at [406, 222] on small "4 ." at bounding box center [409, 222] width 7 height 10
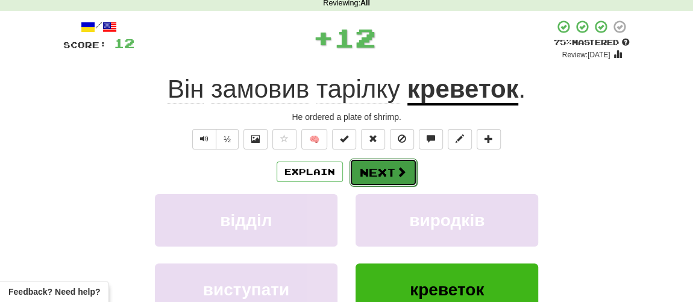
click at [371, 172] on button "Next" at bounding box center [384, 173] width 68 height 28
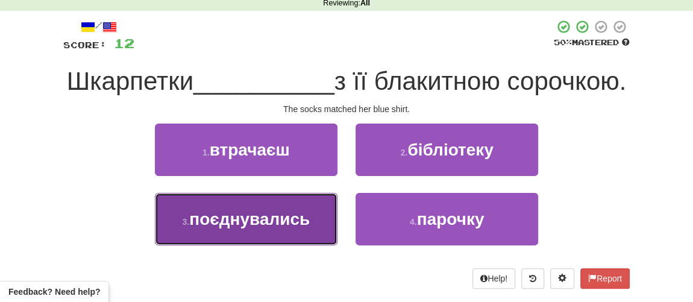
click at [247, 228] on span "поєднувались" at bounding box center [249, 219] width 121 height 19
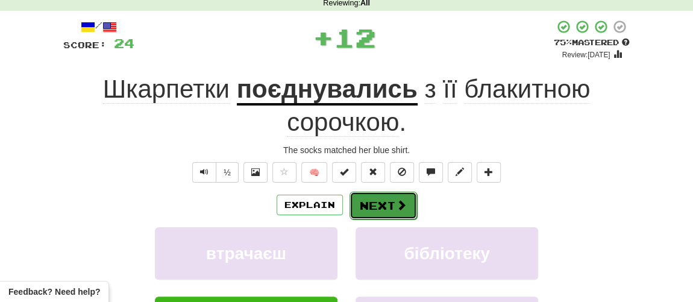
click at [367, 200] on button "Next" at bounding box center [384, 206] width 68 height 28
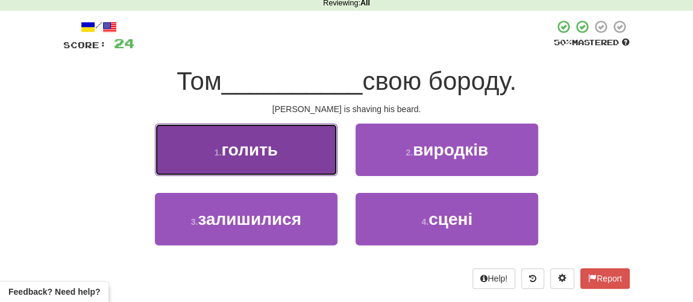
click at [281, 159] on button "1 . голить" at bounding box center [246, 150] width 183 height 52
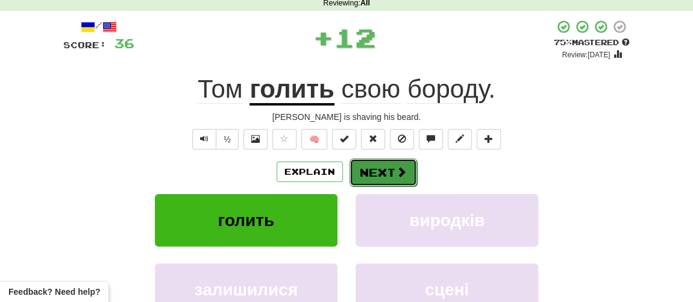
click at [373, 171] on button "Next" at bounding box center [384, 173] width 68 height 28
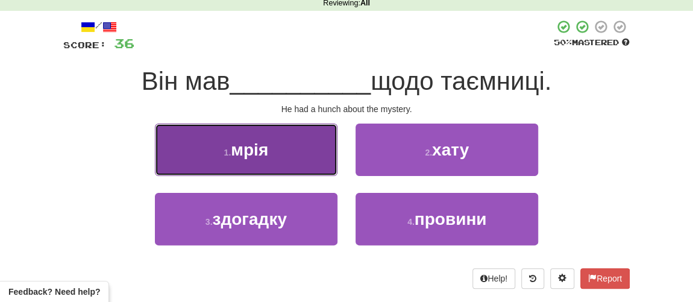
click at [291, 156] on button "1 . мрія" at bounding box center [246, 150] width 183 height 52
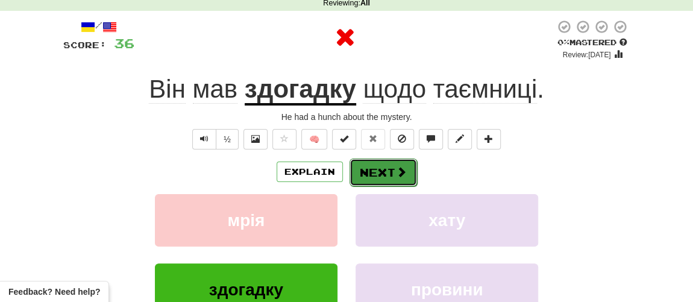
click at [367, 170] on button "Next" at bounding box center [384, 173] width 68 height 28
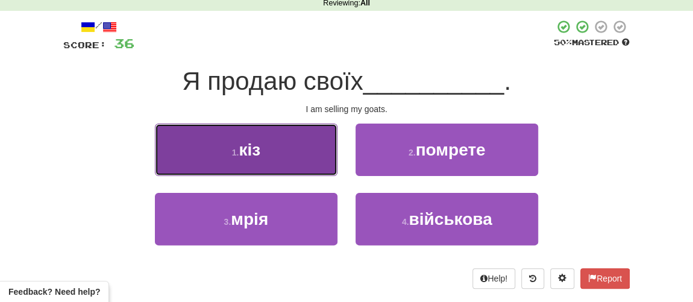
click at [268, 158] on button "1 . кіз" at bounding box center [246, 150] width 183 height 52
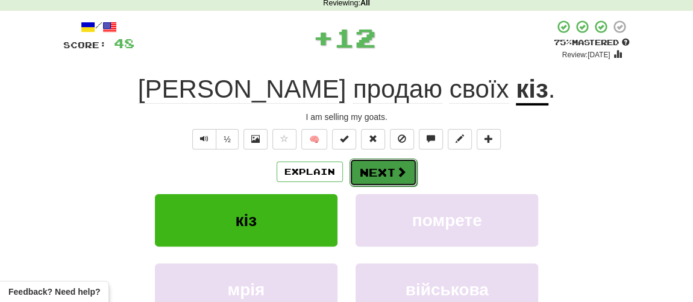
click at [369, 166] on button "Next" at bounding box center [384, 173] width 68 height 28
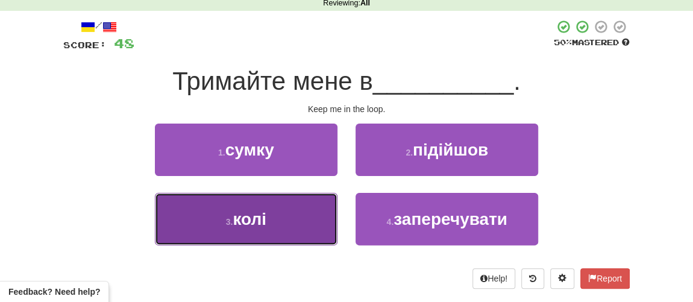
click at [251, 222] on span "колі" at bounding box center [250, 219] width 34 height 19
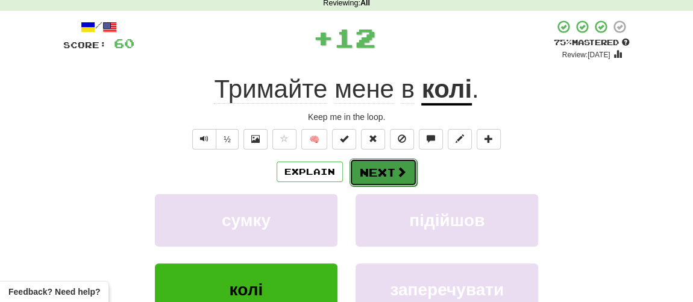
click at [372, 168] on button "Next" at bounding box center [384, 173] width 68 height 28
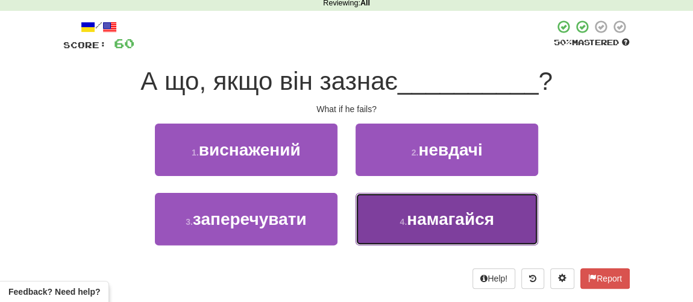
click at [387, 216] on button "4 . намагайся" at bounding box center [447, 219] width 183 height 52
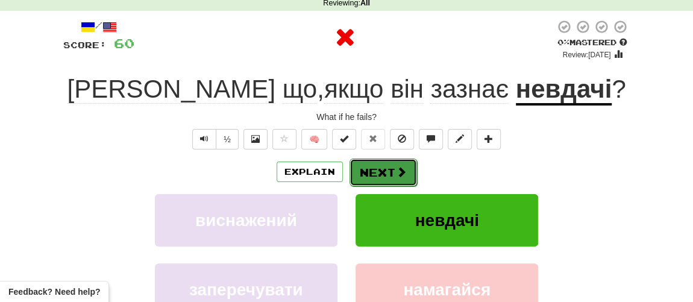
click at [375, 167] on button "Next" at bounding box center [384, 173] width 68 height 28
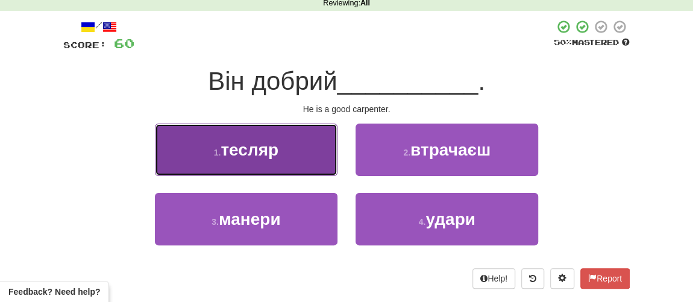
click at [256, 158] on button "1 . тесляр" at bounding box center [246, 150] width 183 height 52
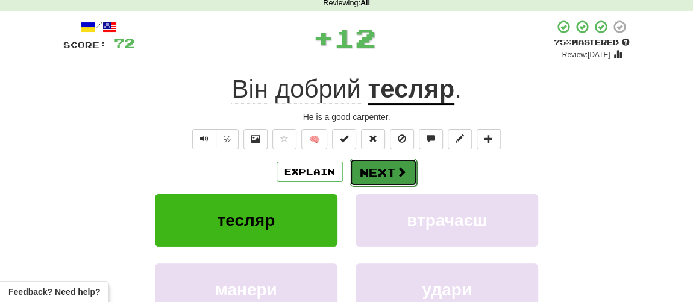
click at [379, 171] on button "Next" at bounding box center [384, 173] width 68 height 28
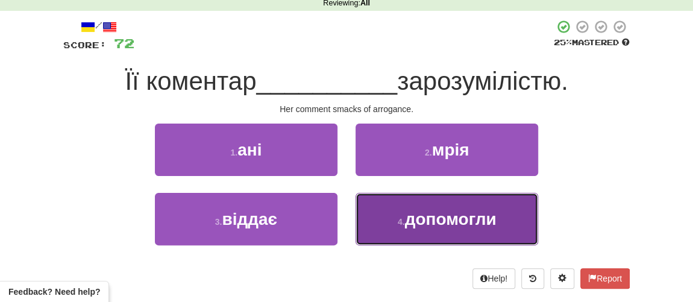
click at [424, 227] on span "допомогли" at bounding box center [451, 219] width 92 height 19
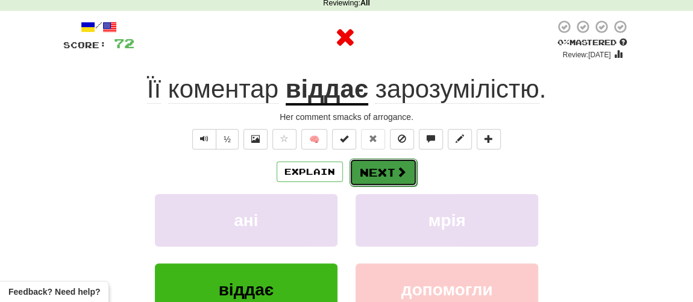
click at [392, 175] on button "Next" at bounding box center [384, 173] width 68 height 28
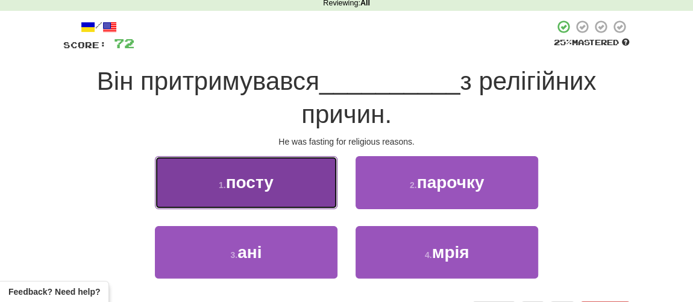
click at [269, 191] on button "1 . посту" at bounding box center [246, 182] width 183 height 52
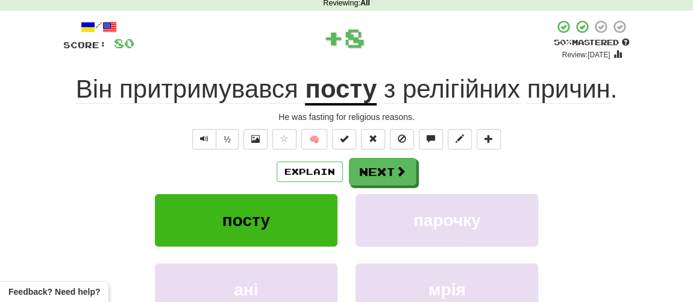
click at [368, 186] on div "Explain Next посту парочку анi мрія Learn more: посту парочку анi мрія" at bounding box center [346, 254] width 567 height 193
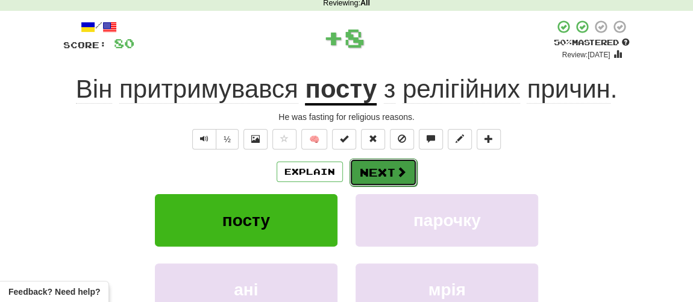
click at [376, 171] on button "Next" at bounding box center [384, 173] width 68 height 28
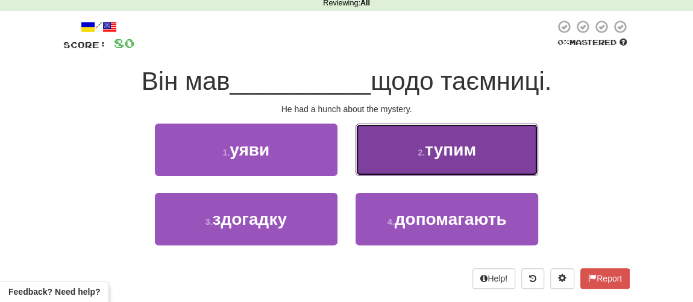
click at [417, 145] on button "2 . тупим" at bounding box center [447, 150] width 183 height 52
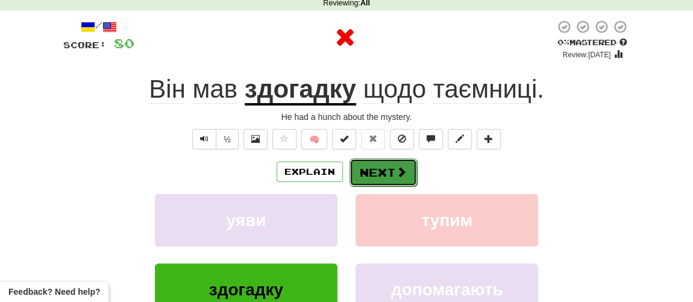
click at [376, 159] on button "Next" at bounding box center [384, 173] width 68 height 28
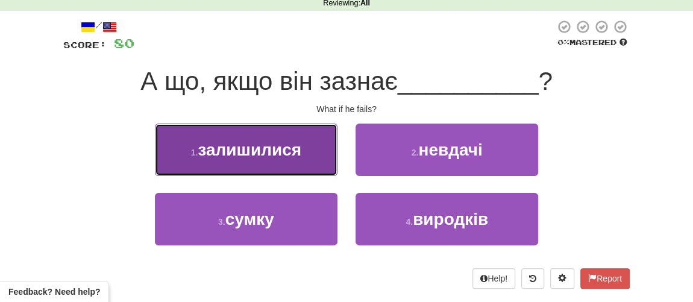
click at [266, 150] on span "залишилися" at bounding box center [250, 149] width 104 height 19
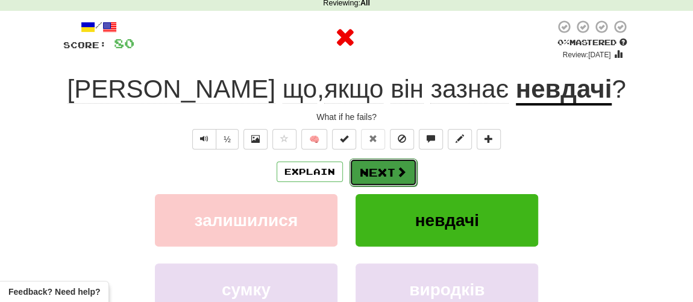
click at [373, 171] on button "Next" at bounding box center [384, 173] width 68 height 28
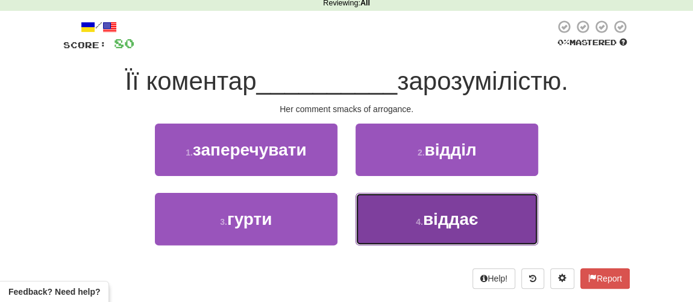
click at [432, 227] on button "4 . віддає" at bounding box center [447, 219] width 183 height 52
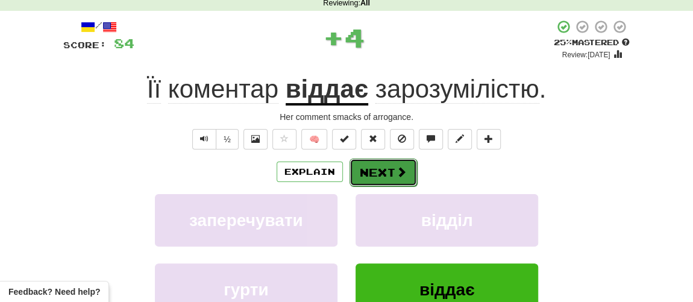
click at [387, 172] on button "Next" at bounding box center [384, 173] width 68 height 28
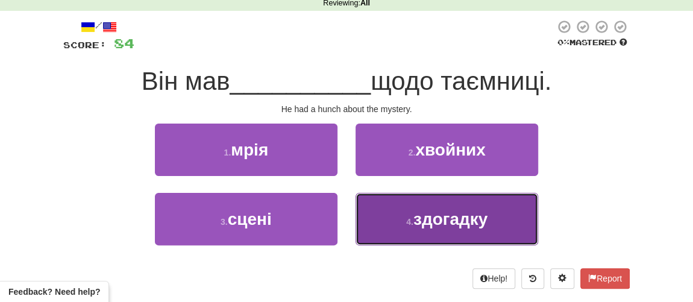
click at [406, 224] on small "4 ." at bounding box center [409, 222] width 7 height 10
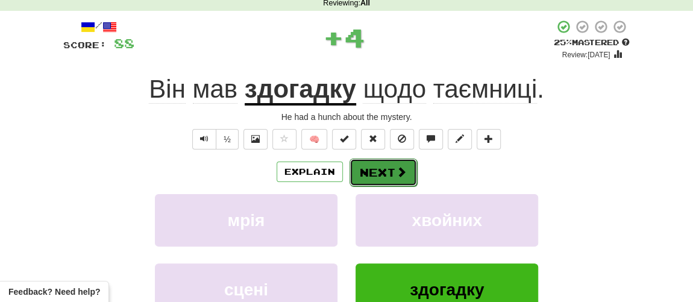
click at [383, 167] on button "Next" at bounding box center [384, 173] width 68 height 28
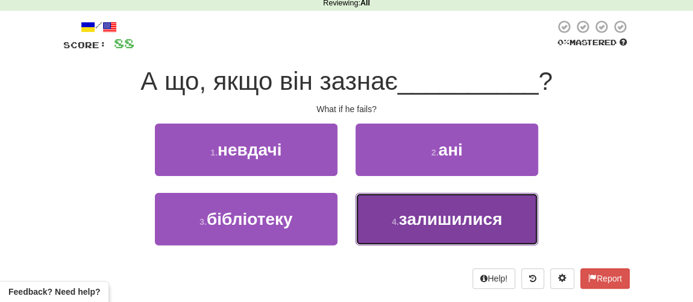
click at [410, 222] on span "залишилися" at bounding box center [451, 219] width 104 height 19
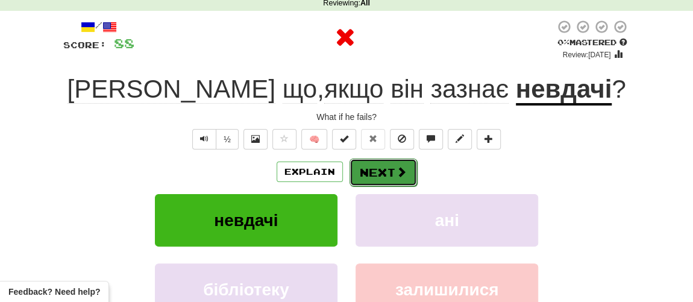
click at [391, 166] on button "Next" at bounding box center [384, 173] width 68 height 28
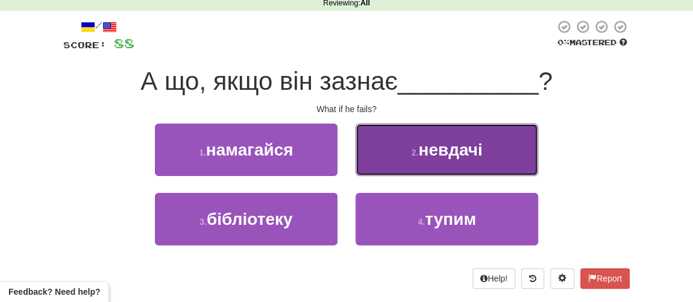
click at [417, 156] on small "2 ." at bounding box center [415, 153] width 7 height 10
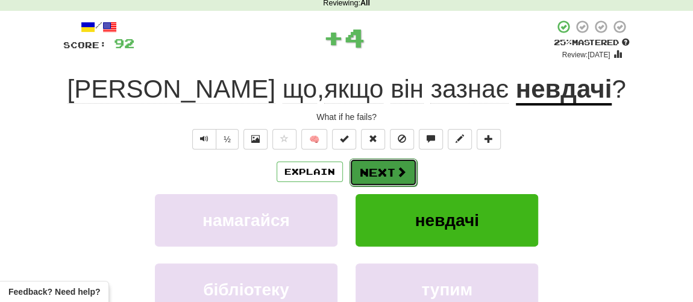
click at [382, 172] on button "Next" at bounding box center [384, 173] width 68 height 28
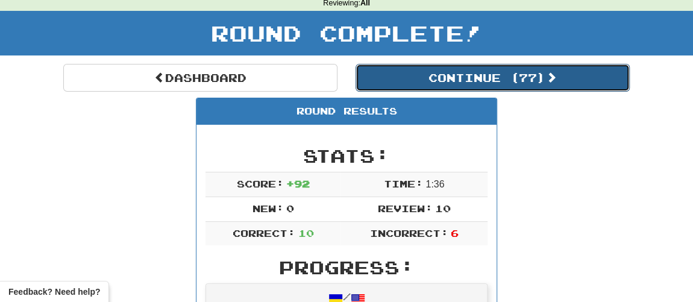
click at [422, 79] on button "Continue ( 77 )" at bounding box center [493, 78] width 274 height 28
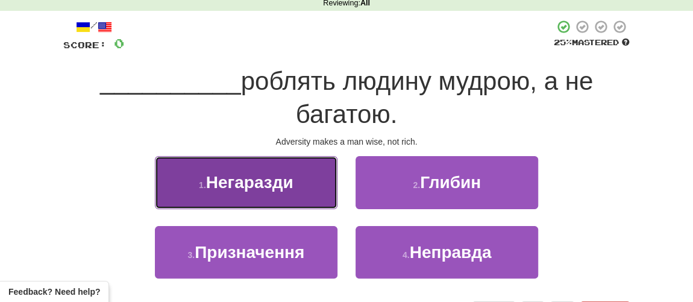
click at [248, 186] on span "Негаразди" at bounding box center [249, 182] width 87 height 19
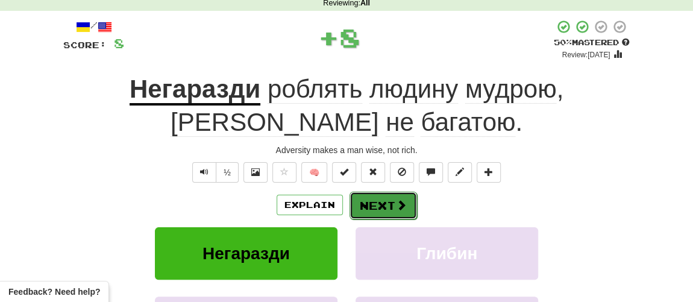
click at [369, 210] on button "Next" at bounding box center [384, 206] width 68 height 28
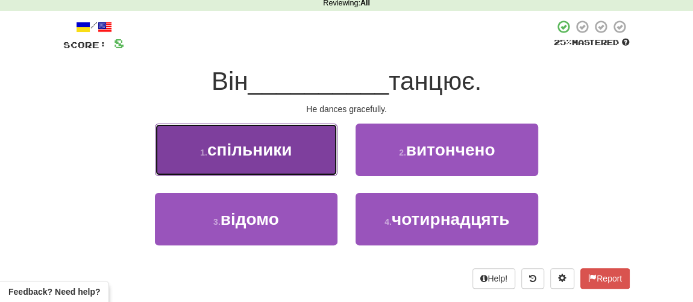
click at [272, 152] on span "спільники" at bounding box center [249, 149] width 85 height 19
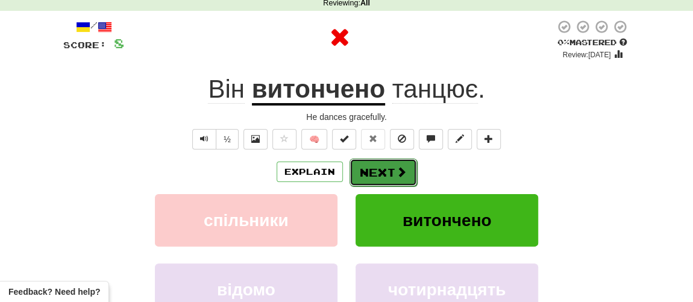
click at [375, 178] on button "Next" at bounding box center [384, 173] width 68 height 28
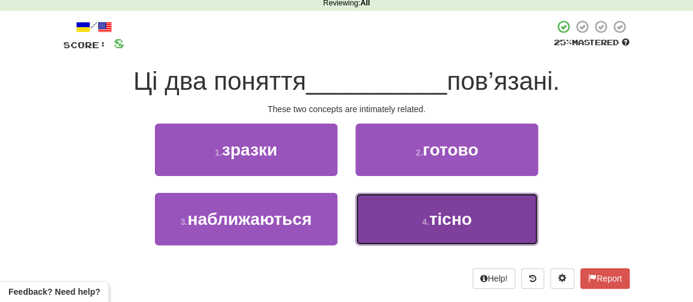
click at [419, 227] on button "4 . тісно" at bounding box center [447, 219] width 183 height 52
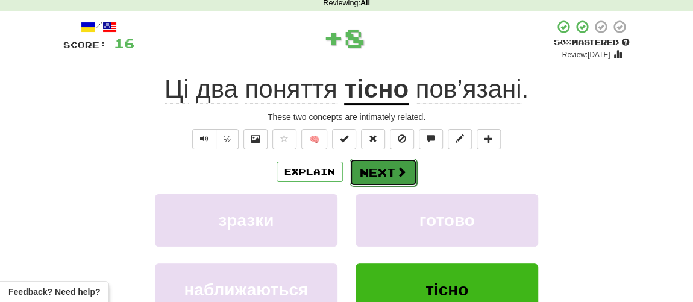
click at [377, 172] on button "Next" at bounding box center [384, 173] width 68 height 28
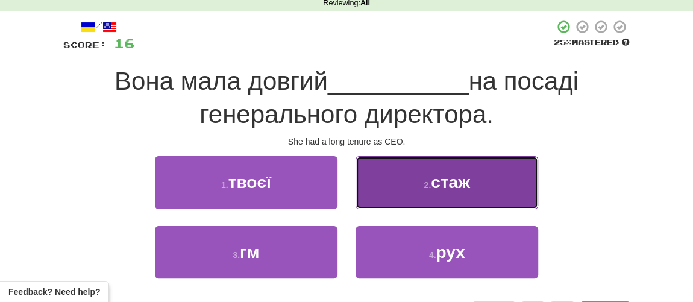
click at [412, 186] on button "2 . стаж" at bounding box center [447, 182] width 183 height 52
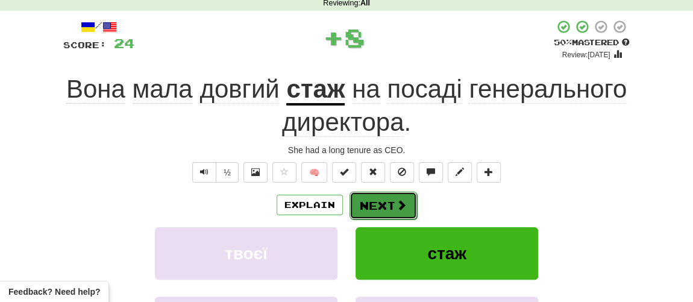
click at [378, 201] on button "Next" at bounding box center [384, 206] width 68 height 28
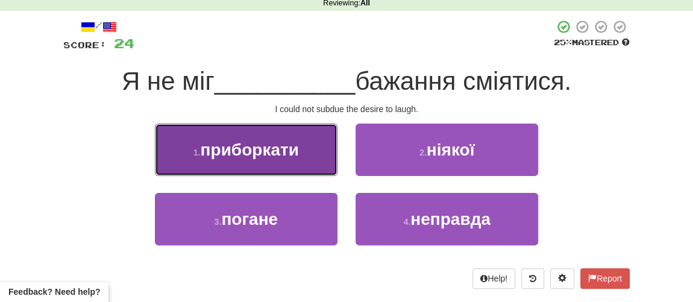
click at [254, 157] on span "приборкати" at bounding box center [250, 149] width 98 height 19
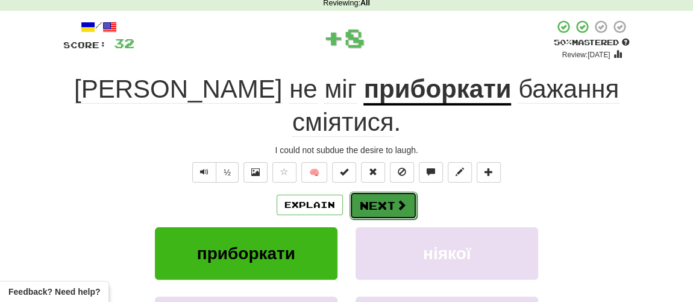
click at [374, 192] on button "Next" at bounding box center [384, 206] width 68 height 28
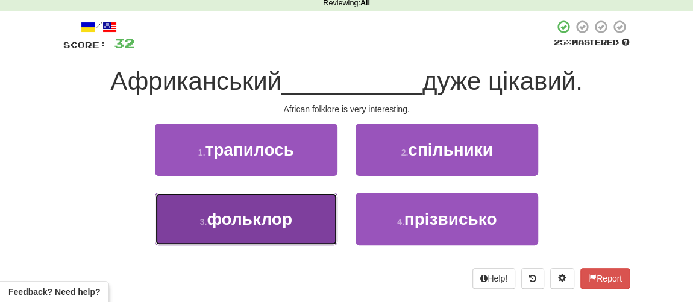
click at [270, 222] on span "фольклор" at bounding box center [250, 219] width 86 height 19
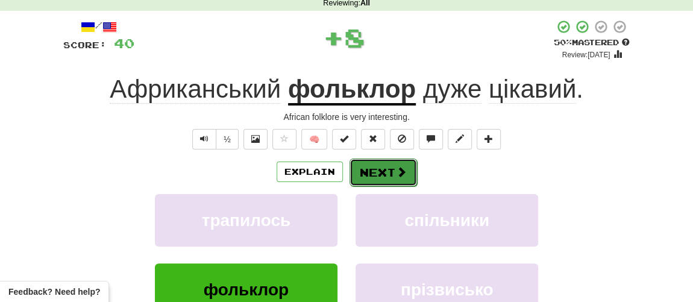
click at [369, 171] on button "Next" at bounding box center [384, 173] width 68 height 28
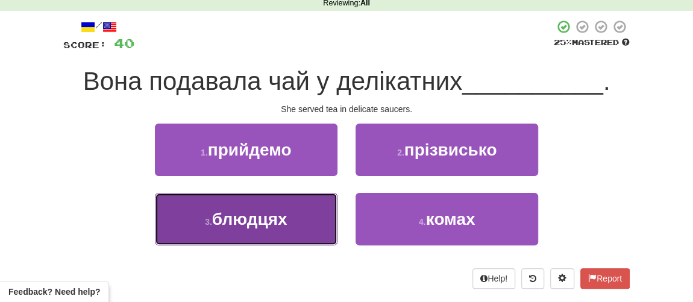
click at [250, 213] on span "блюдцях" at bounding box center [249, 219] width 75 height 19
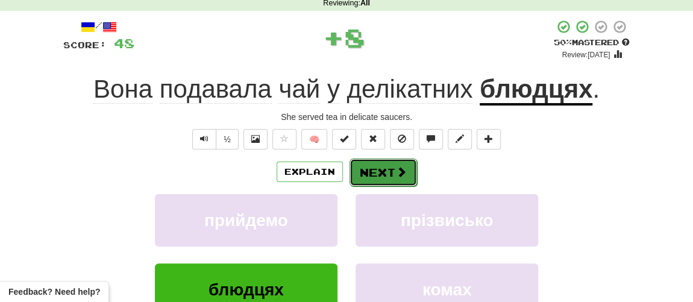
click at [383, 172] on button "Next" at bounding box center [384, 173] width 68 height 28
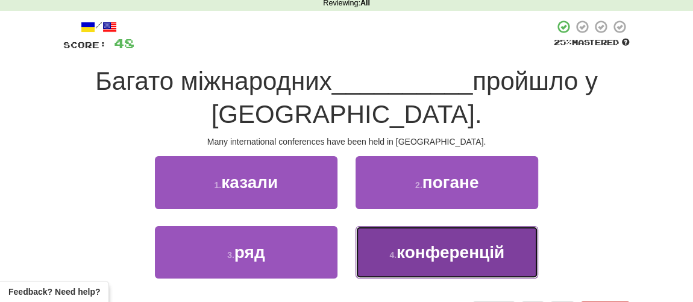
click at [407, 244] on span "конференцій" at bounding box center [451, 252] width 108 height 19
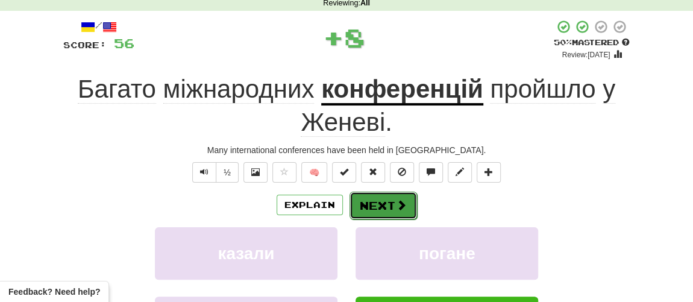
click at [394, 206] on button "Next" at bounding box center [384, 206] width 68 height 28
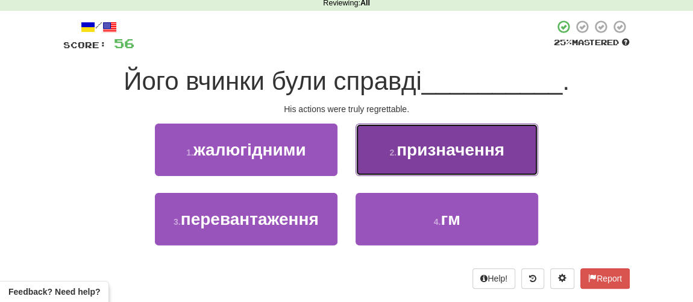
click at [397, 153] on span "призначення" at bounding box center [451, 149] width 108 height 19
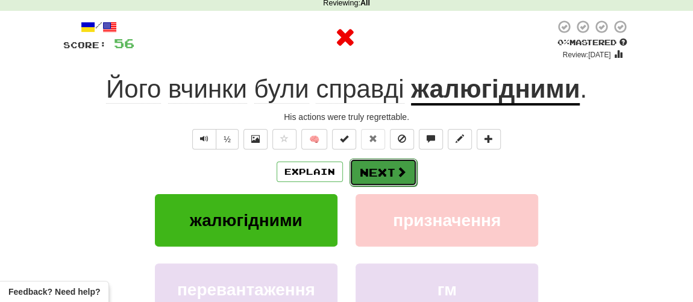
click at [374, 168] on button "Next" at bounding box center [384, 173] width 68 height 28
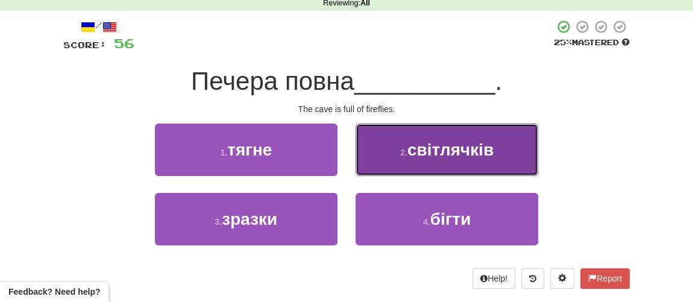
click at [404, 159] on button "2 . світлячків" at bounding box center [447, 150] width 183 height 52
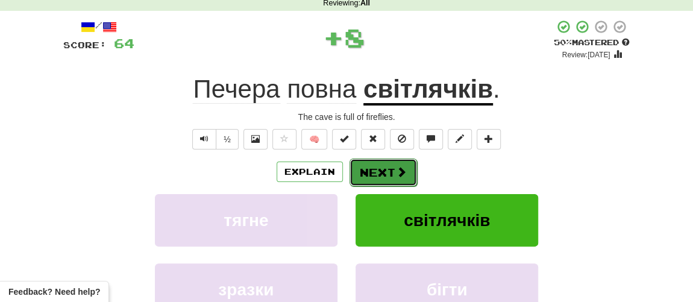
click at [373, 172] on button "Next" at bounding box center [384, 173] width 68 height 28
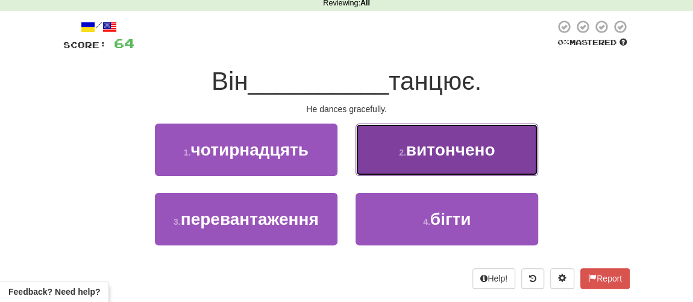
click at [408, 163] on button "2 . витончено" at bounding box center [447, 150] width 183 height 52
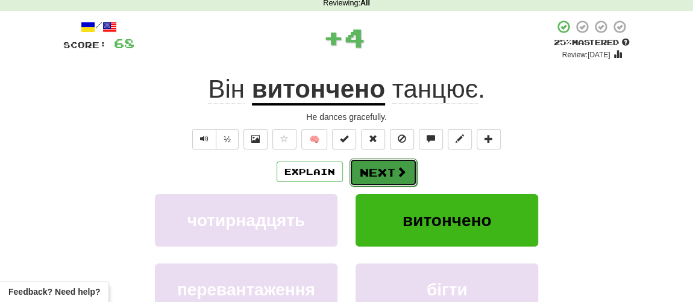
click at [369, 176] on button "Next" at bounding box center [384, 173] width 68 height 28
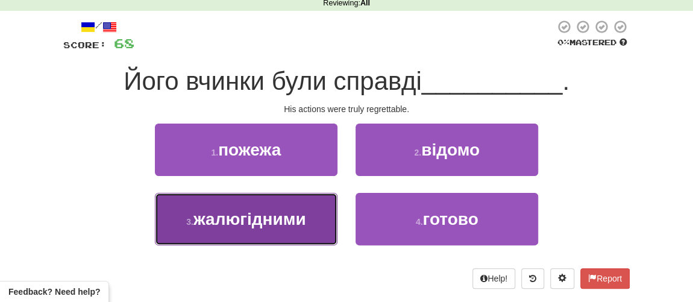
click at [288, 225] on span "жалюгідними" at bounding box center [249, 219] width 113 height 19
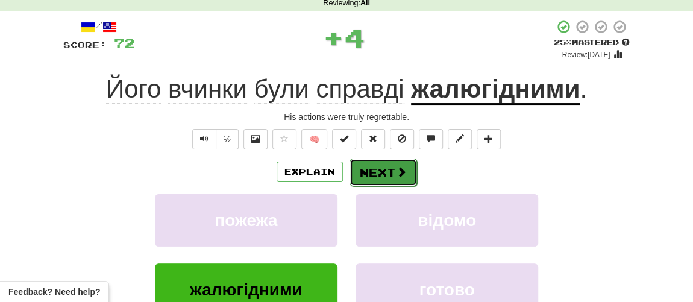
click at [369, 175] on button "Next" at bounding box center [384, 173] width 68 height 28
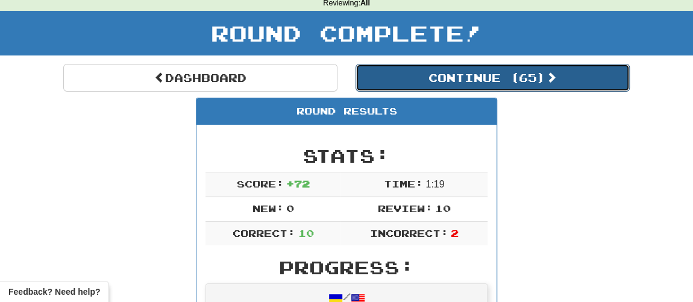
click at [473, 81] on button "Continue ( 65 )" at bounding box center [493, 78] width 274 height 28
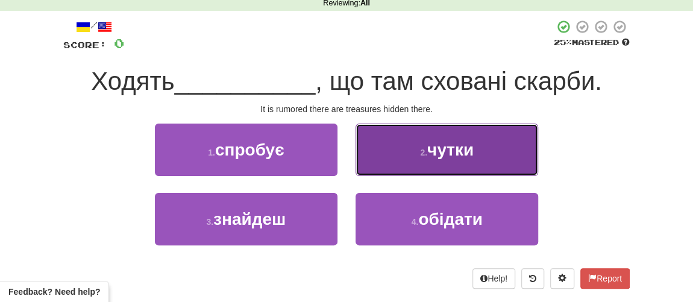
click at [420, 162] on button "2 . чутки" at bounding box center [447, 150] width 183 height 52
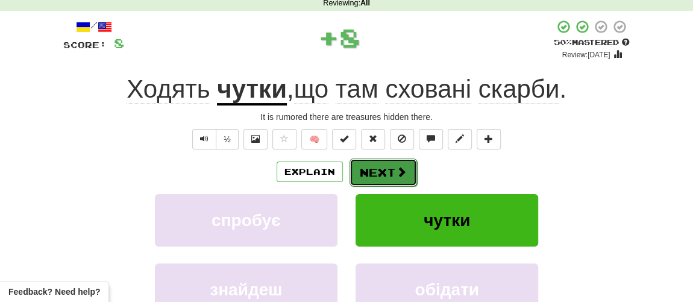
click at [385, 167] on button "Next" at bounding box center [384, 173] width 68 height 28
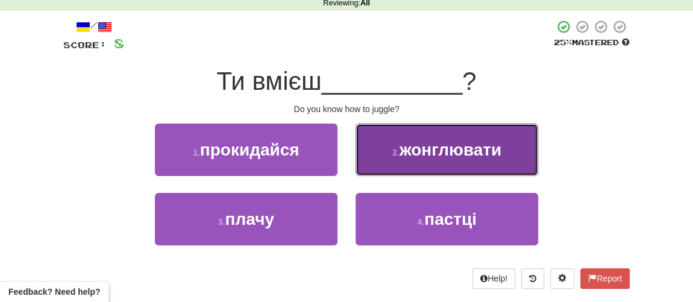
click at [426, 151] on span "жонглювати" at bounding box center [451, 149] width 102 height 19
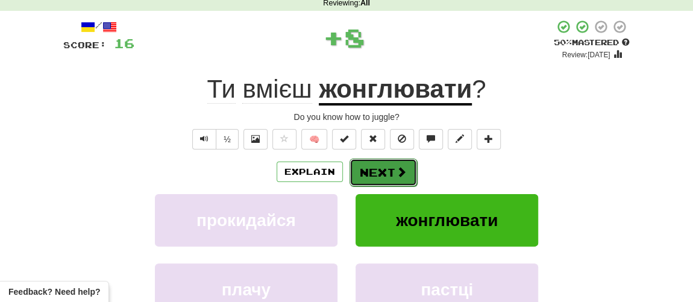
click at [389, 168] on button "Next" at bounding box center [384, 173] width 68 height 28
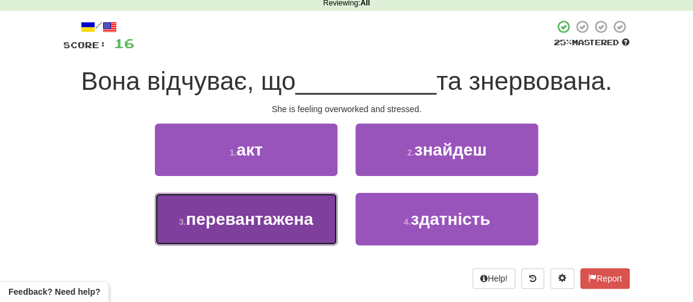
click at [259, 224] on span "перевантажена" at bounding box center [249, 219] width 127 height 19
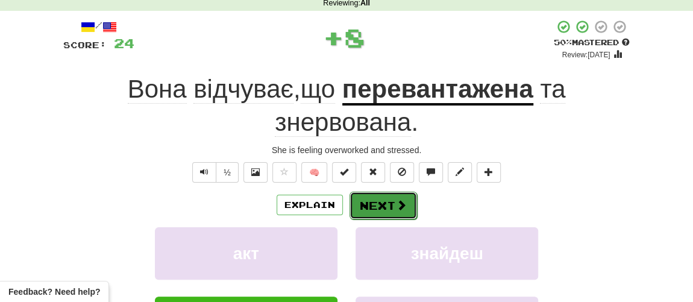
click at [379, 197] on button "Next" at bounding box center [384, 206] width 68 height 28
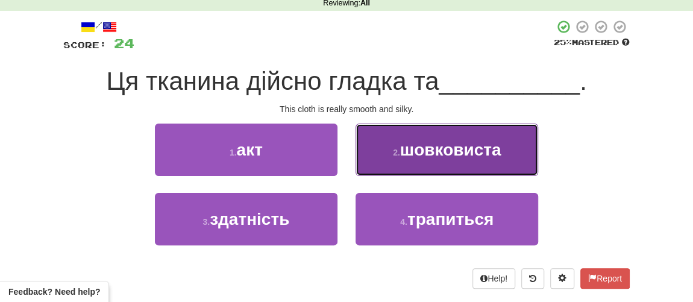
click at [427, 154] on span "шовковиста" at bounding box center [450, 149] width 101 height 19
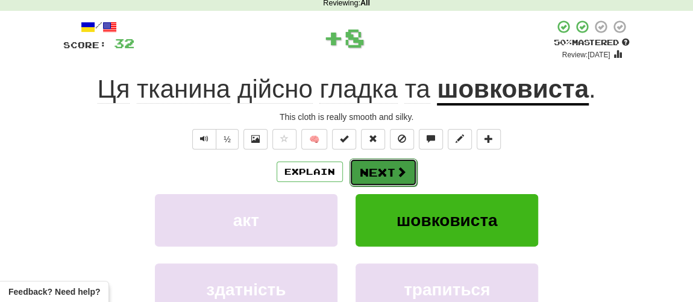
click at [390, 172] on button "Next" at bounding box center [384, 173] width 68 height 28
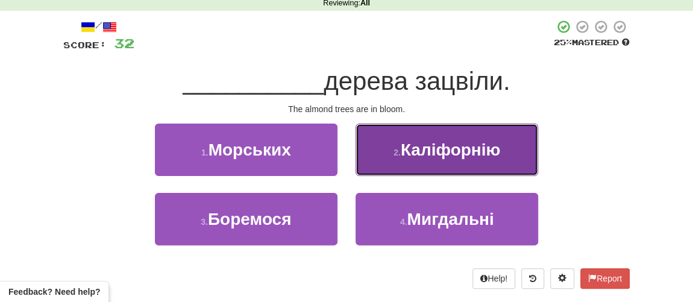
click at [433, 156] on span "Каліфорнію" at bounding box center [451, 149] width 100 height 19
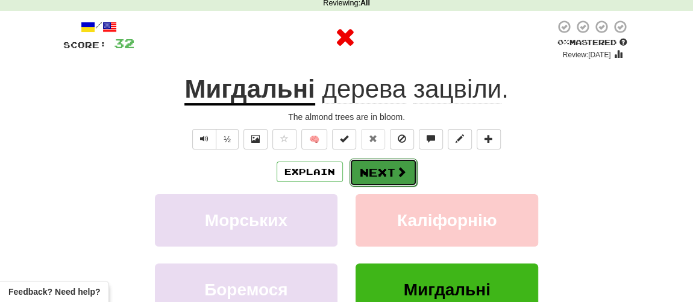
click at [391, 165] on button "Next" at bounding box center [384, 173] width 68 height 28
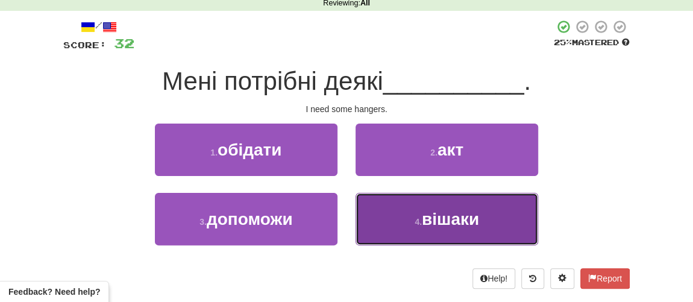
click at [415, 218] on small "4 ." at bounding box center [418, 222] width 7 height 10
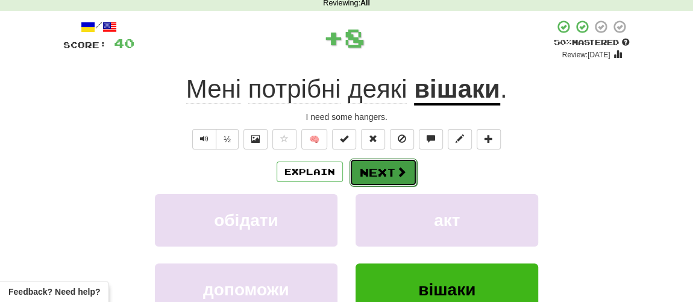
click at [389, 167] on button "Next" at bounding box center [384, 173] width 68 height 28
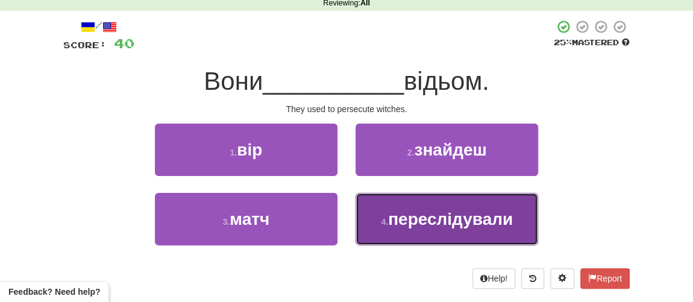
click at [409, 221] on span "переслідували" at bounding box center [450, 219] width 125 height 19
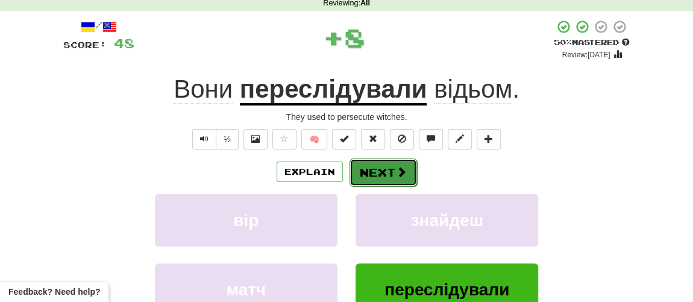
click at [388, 169] on button "Next" at bounding box center [384, 173] width 68 height 28
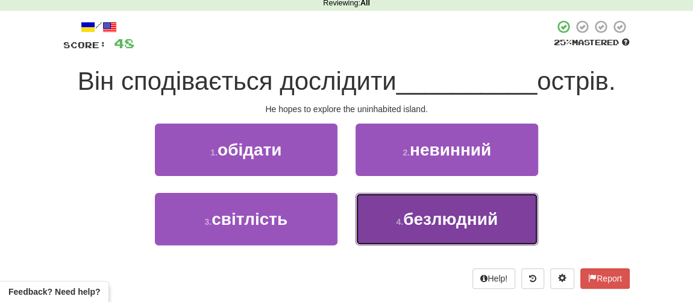
click at [426, 222] on span "безлюдний" at bounding box center [450, 219] width 95 height 19
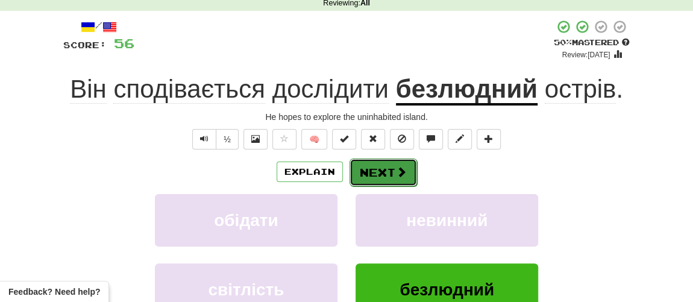
click at [383, 166] on button "Next" at bounding box center [384, 173] width 68 height 28
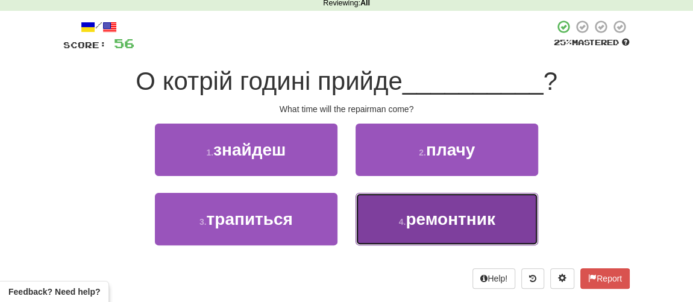
click at [429, 236] on button "4 . ремонтник" at bounding box center [447, 219] width 183 height 52
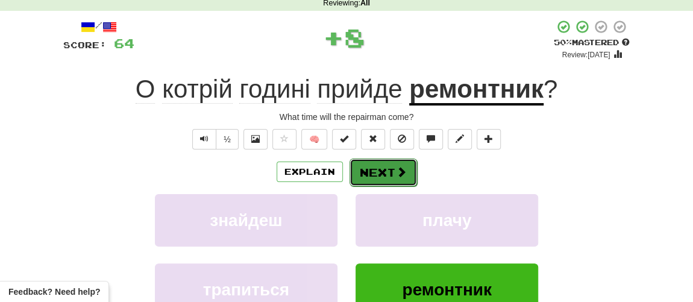
click at [393, 172] on button "Next" at bounding box center [384, 173] width 68 height 28
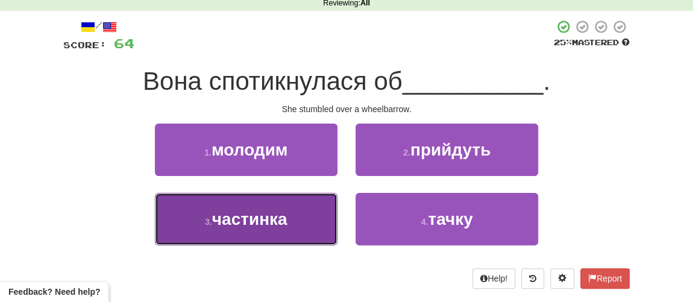
click at [203, 225] on button "3 . частинка" at bounding box center [246, 219] width 183 height 52
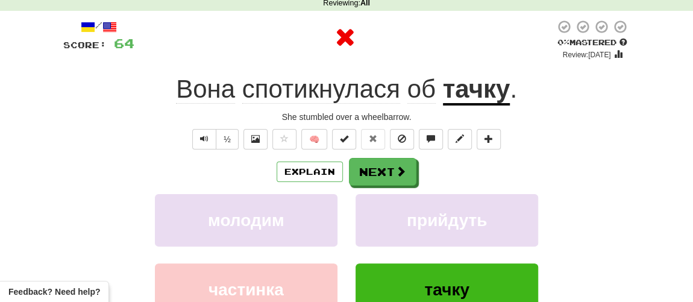
click at [383, 184] on div "Explain Next молодим прийдуть частинка тачку Learn more: молодим прийдуть части…" at bounding box center [346, 254] width 567 height 193
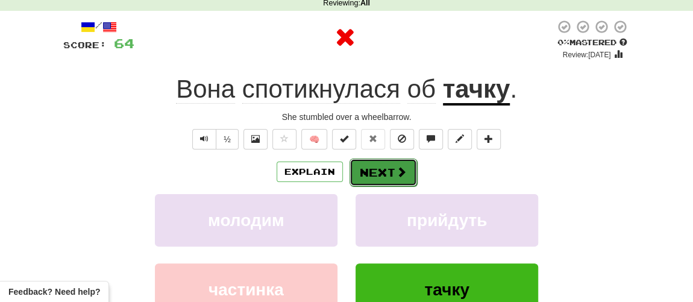
click at [384, 176] on button "Next" at bounding box center [384, 173] width 68 height 28
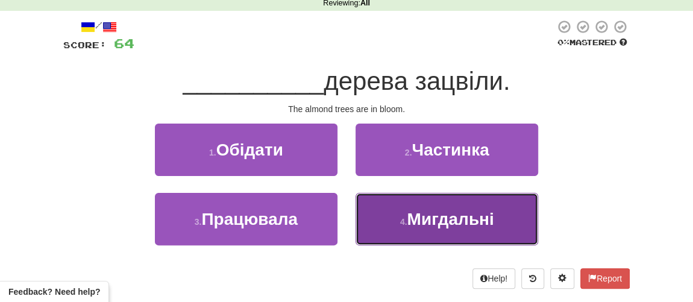
click at [424, 224] on span "Мигдальні" at bounding box center [450, 219] width 87 height 19
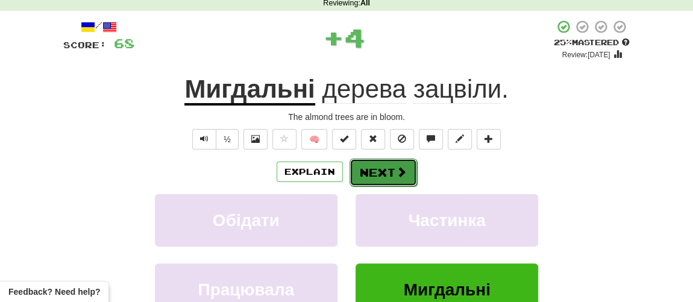
click at [388, 168] on button "Next" at bounding box center [384, 173] width 68 height 28
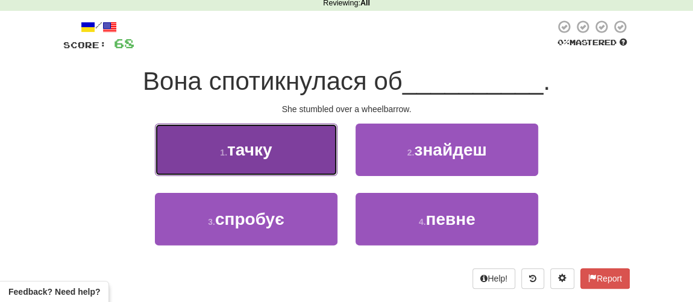
click at [274, 153] on button "1 . тачку" at bounding box center [246, 150] width 183 height 52
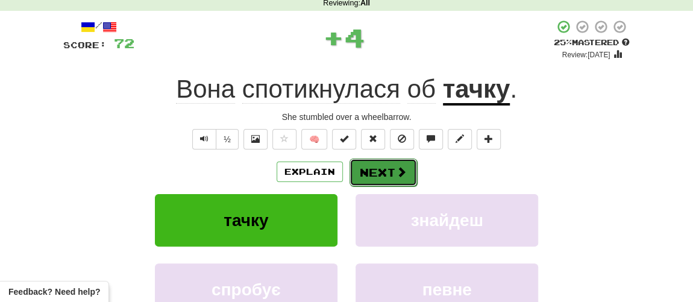
click at [386, 172] on button "Next" at bounding box center [384, 173] width 68 height 28
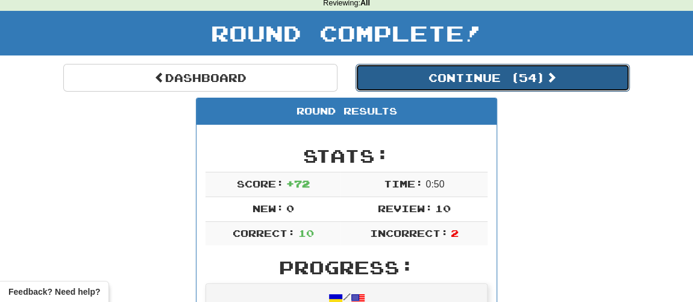
click at [438, 78] on button "Continue ( 54 )" at bounding box center [493, 78] width 274 height 28
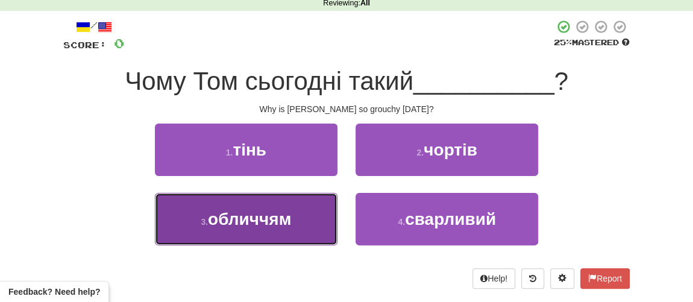
click at [278, 229] on button "3 . обличчям" at bounding box center [246, 219] width 183 height 52
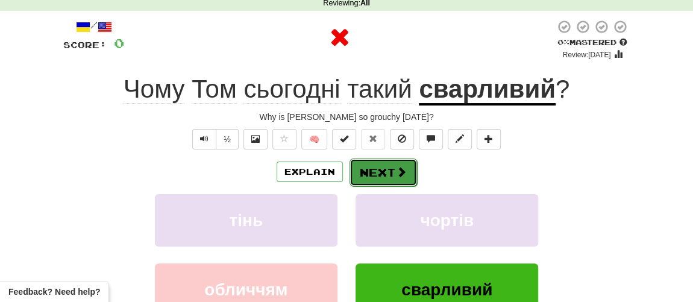
click at [396, 166] on span at bounding box center [401, 171] width 11 height 11
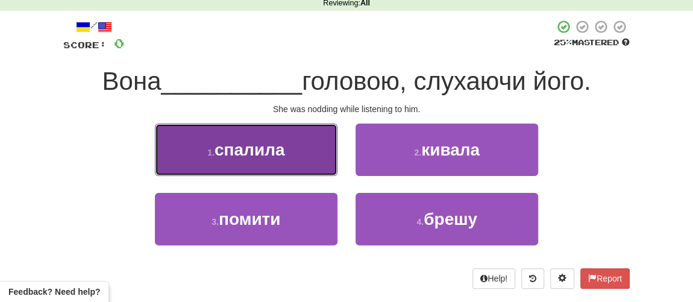
click at [259, 160] on button "1 . спалила" at bounding box center [246, 150] width 183 height 52
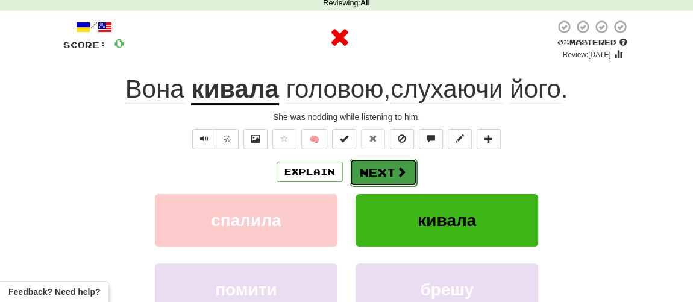
click at [377, 166] on button "Next" at bounding box center [384, 173] width 68 height 28
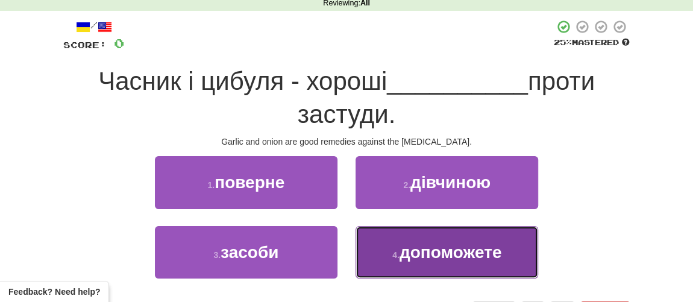
click at [416, 253] on span "допоможете" at bounding box center [451, 252] width 102 height 19
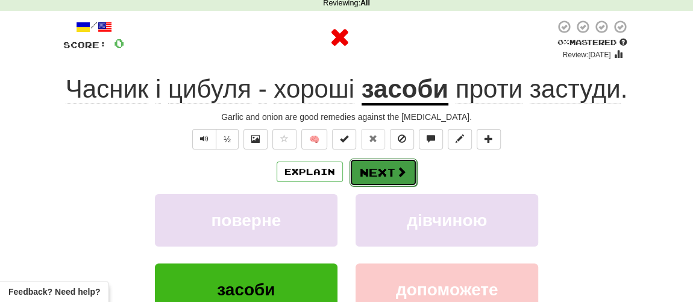
click at [369, 180] on button "Next" at bounding box center [384, 173] width 68 height 28
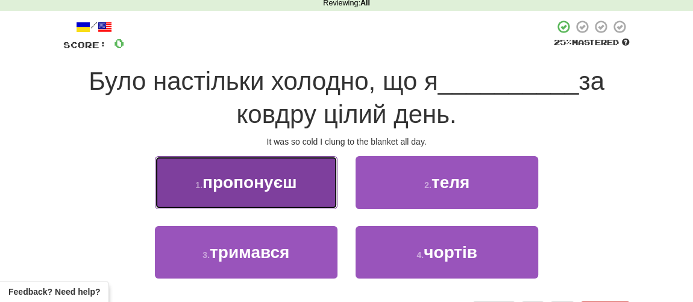
click at [251, 183] on span "пропонуєш" at bounding box center [250, 182] width 94 height 19
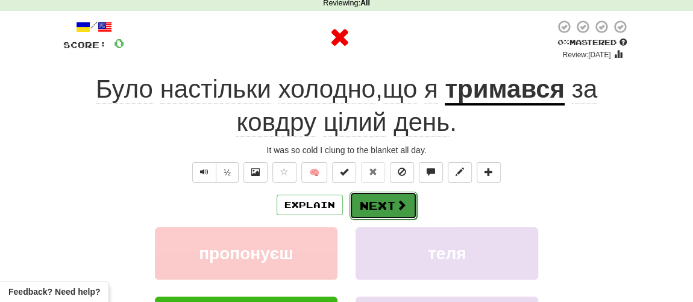
click at [406, 207] on button "Next" at bounding box center [384, 206] width 68 height 28
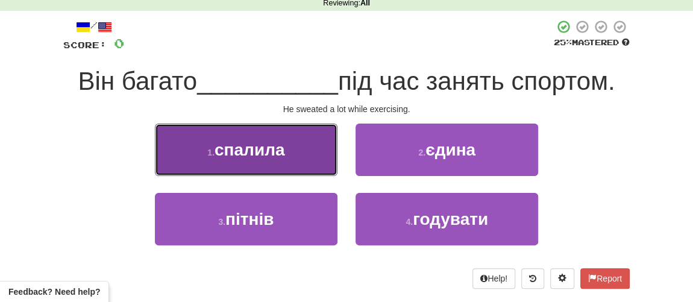
click at [285, 149] on span "спалила" at bounding box center [250, 149] width 70 height 19
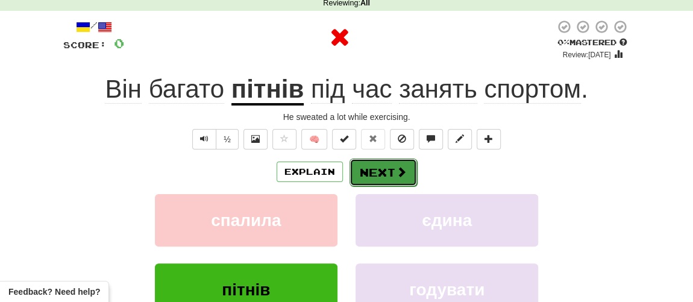
click at [380, 162] on button "Next" at bounding box center [384, 173] width 68 height 28
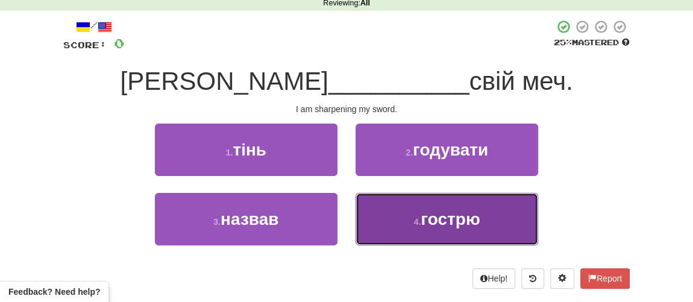
click at [424, 222] on span "гострю" at bounding box center [450, 219] width 59 height 19
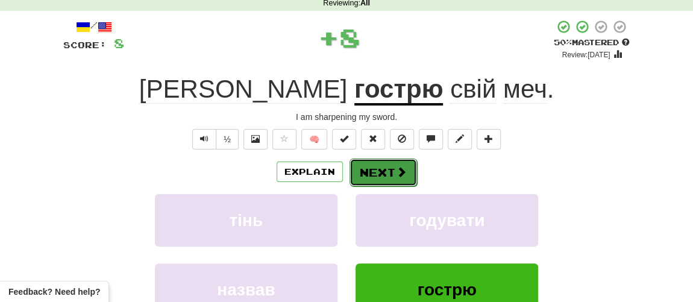
click at [373, 173] on button "Next" at bounding box center [384, 173] width 68 height 28
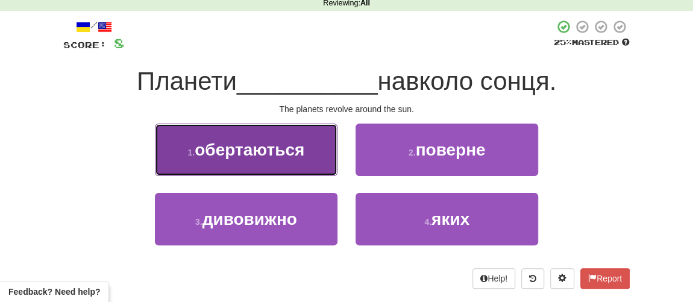
click at [250, 149] on span "обертаються" at bounding box center [250, 149] width 110 height 19
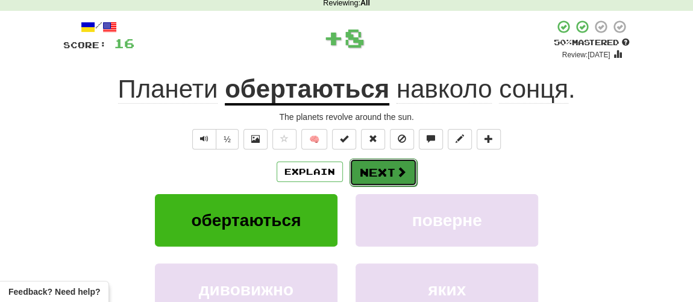
click at [374, 177] on button "Next" at bounding box center [384, 173] width 68 height 28
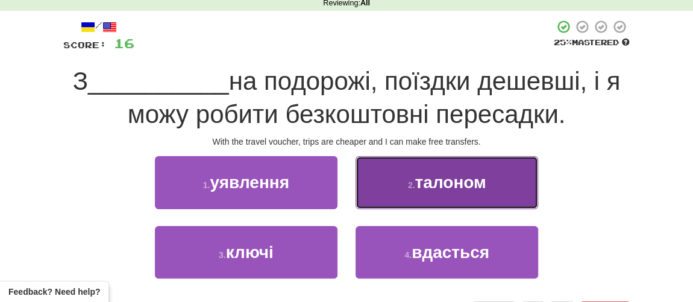
click at [433, 196] on button "2 . талоном" at bounding box center [447, 182] width 183 height 52
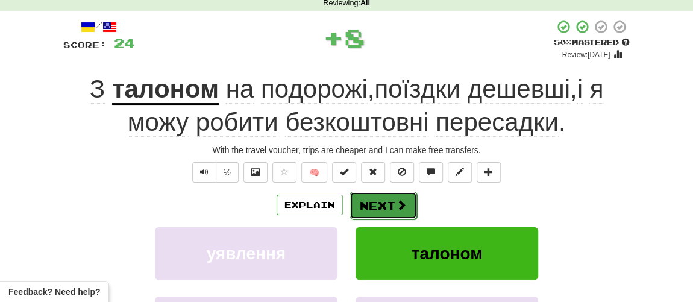
click at [383, 204] on button "Next" at bounding box center [384, 206] width 68 height 28
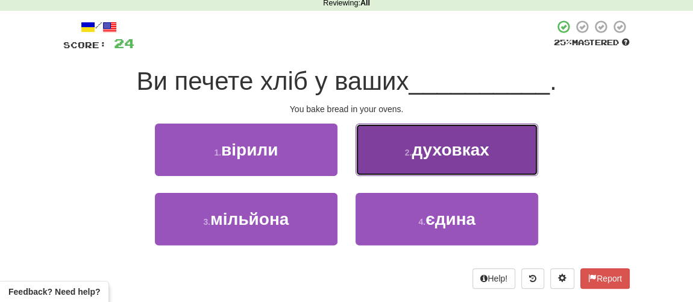
click at [424, 161] on button "2 . духовках" at bounding box center [447, 150] width 183 height 52
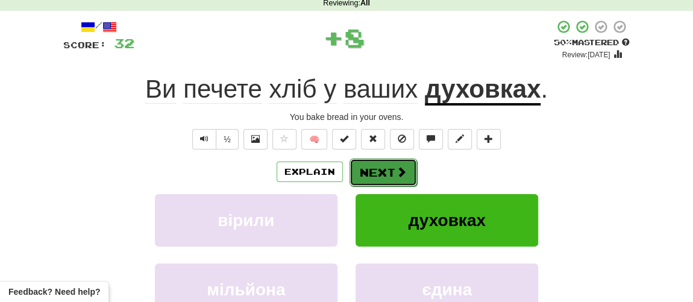
click at [391, 174] on button "Next" at bounding box center [384, 173] width 68 height 28
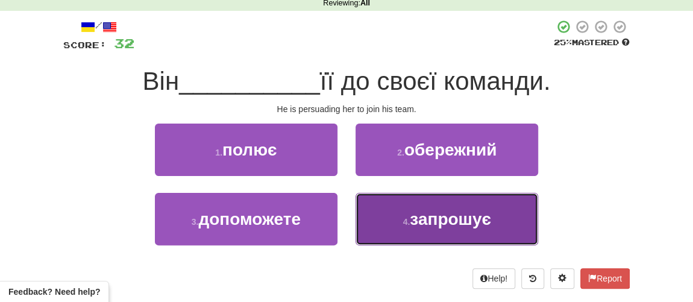
click at [418, 227] on span "запрошує" at bounding box center [450, 219] width 81 height 19
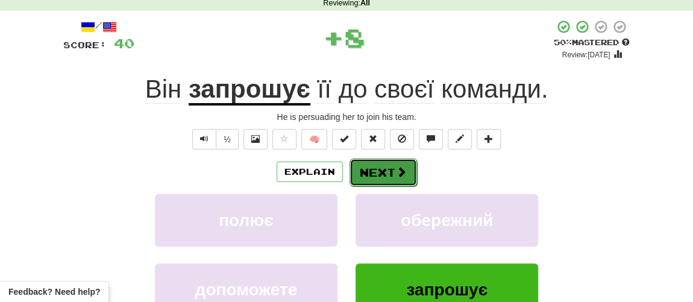
click at [375, 168] on button "Next" at bounding box center [384, 173] width 68 height 28
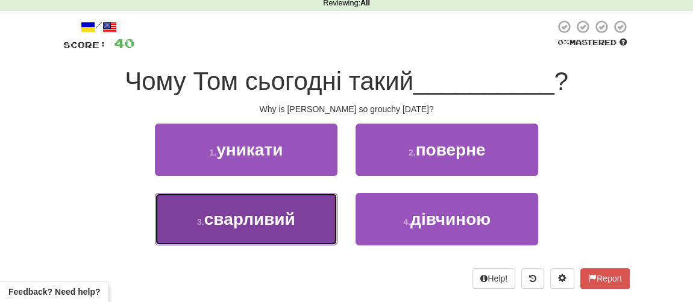
click at [266, 223] on span "сварливий" at bounding box center [249, 219] width 91 height 19
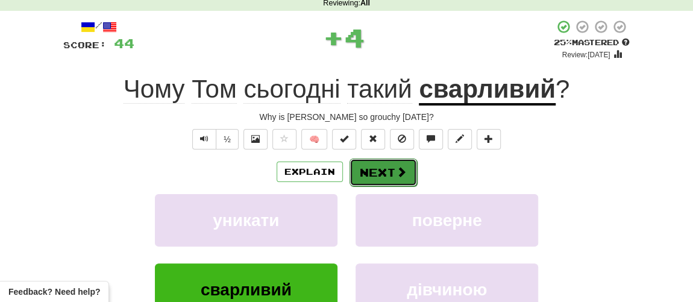
click at [379, 170] on button "Next" at bounding box center [384, 173] width 68 height 28
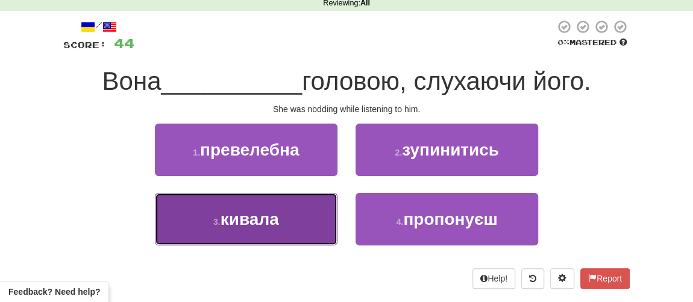
click at [233, 228] on button "3 . кивала" at bounding box center [246, 219] width 183 height 52
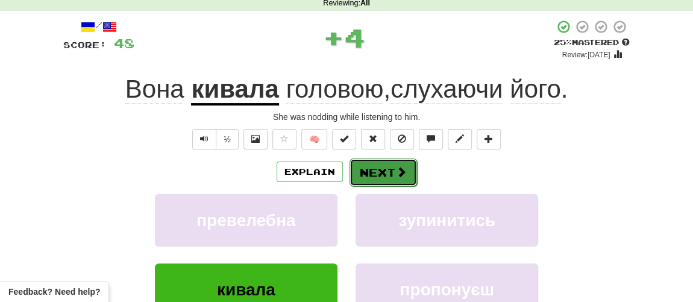
click at [376, 174] on button "Next" at bounding box center [384, 173] width 68 height 28
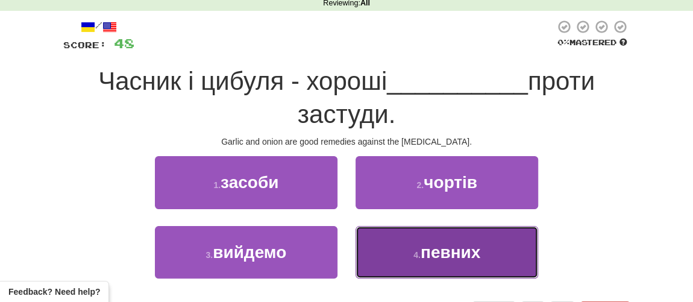
click at [424, 250] on span "певних" at bounding box center [451, 252] width 60 height 19
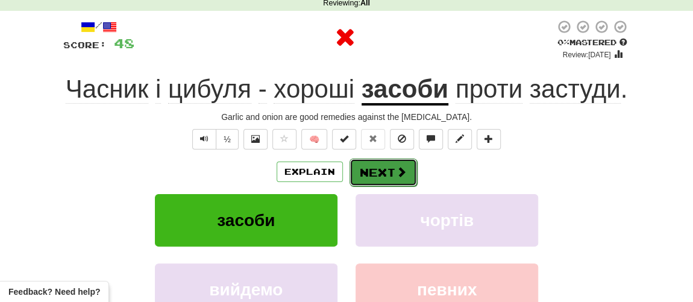
click at [391, 169] on button "Next" at bounding box center [384, 173] width 68 height 28
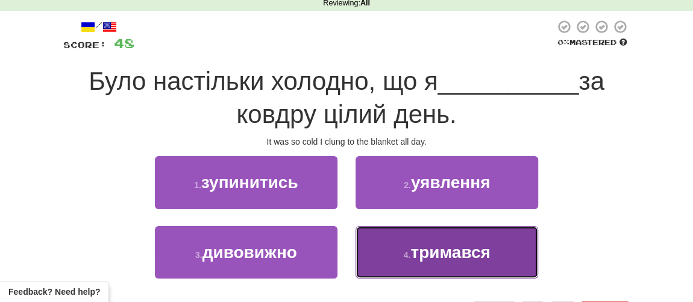
click at [420, 245] on span "тримався" at bounding box center [450, 252] width 80 height 19
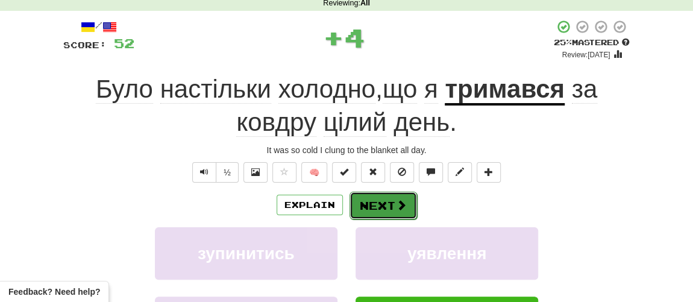
click at [384, 198] on button "Next" at bounding box center [384, 206] width 68 height 28
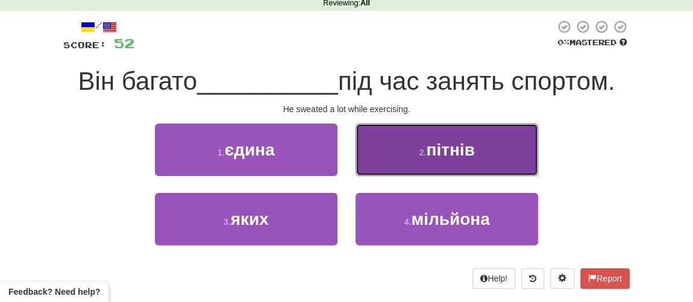
click at [443, 154] on span "пітнів" at bounding box center [450, 149] width 48 height 19
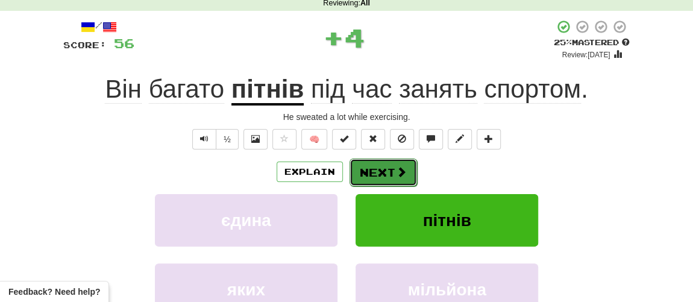
click at [380, 174] on button "Next" at bounding box center [384, 173] width 68 height 28
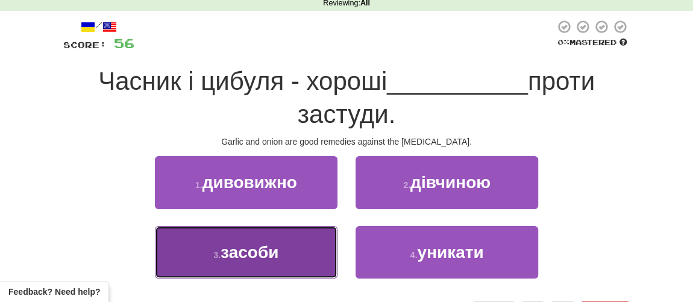
click at [260, 254] on span "засоби" at bounding box center [250, 252] width 58 height 19
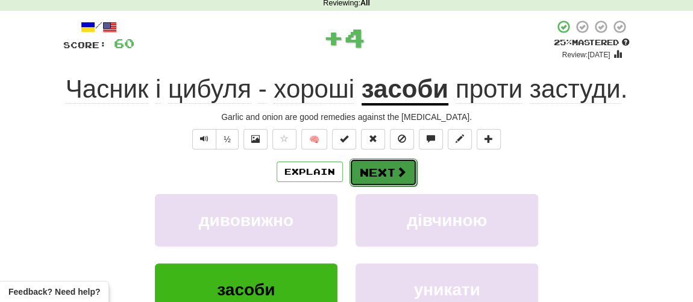
click at [382, 166] on button "Next" at bounding box center [384, 173] width 68 height 28
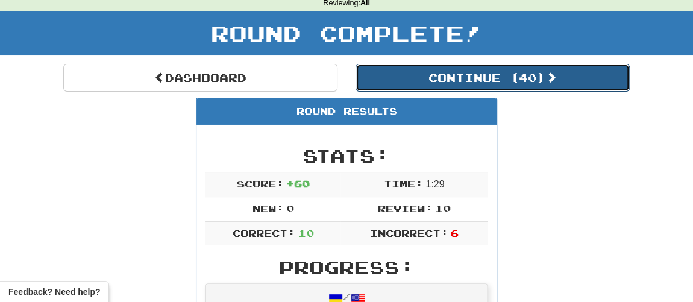
click at [467, 80] on button "Continue ( 40 )" at bounding box center [493, 78] width 274 height 28
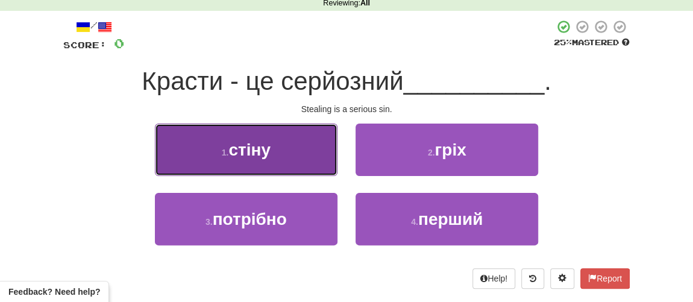
click at [262, 166] on button "1 . стіну" at bounding box center [246, 150] width 183 height 52
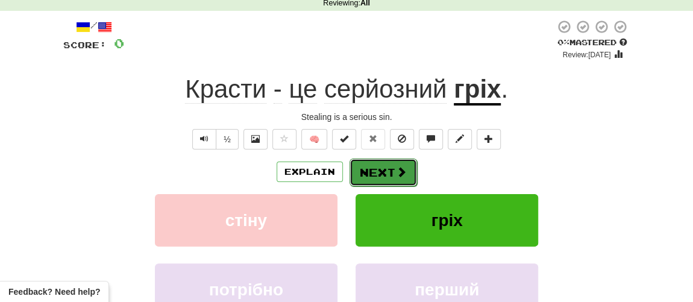
click at [373, 177] on button "Next" at bounding box center [384, 173] width 68 height 28
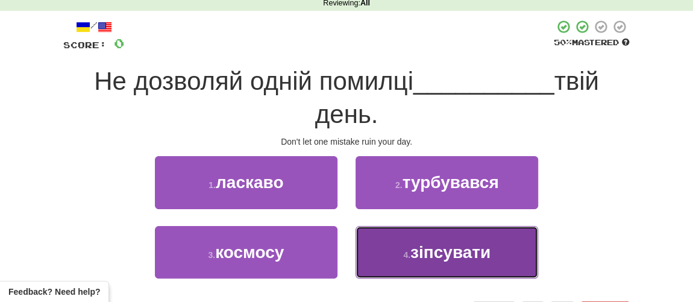
click at [426, 258] on span "зіпсувати" at bounding box center [450, 252] width 80 height 19
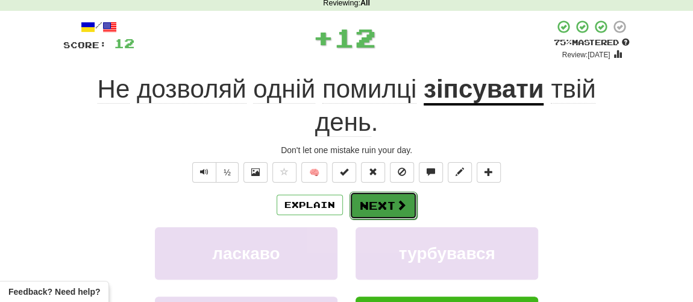
click at [389, 213] on button "Next" at bounding box center [384, 206] width 68 height 28
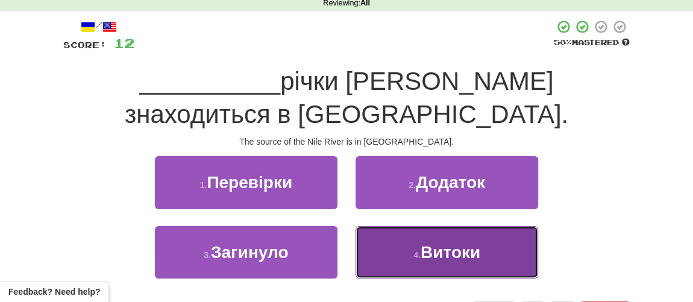
click at [464, 228] on button "4 . Витоки" at bounding box center [447, 252] width 183 height 52
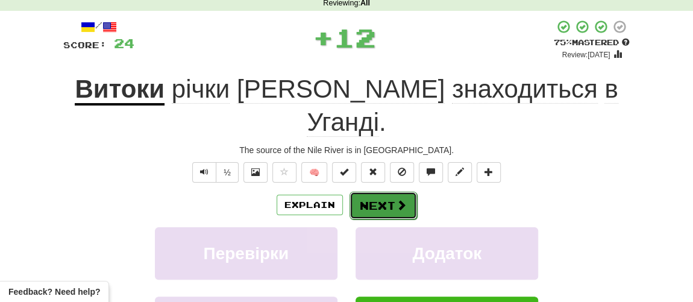
click at [371, 192] on button "Next" at bounding box center [384, 206] width 68 height 28
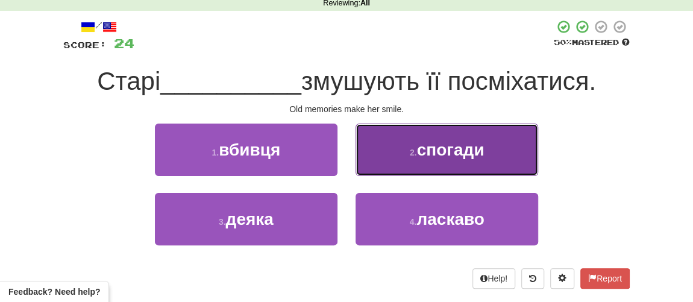
click at [412, 171] on button "2 . спогади" at bounding box center [447, 150] width 183 height 52
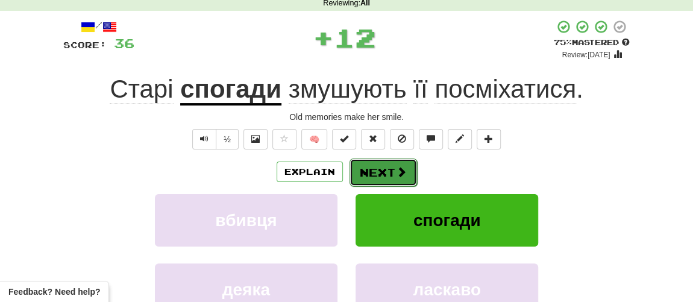
click at [383, 168] on button "Next" at bounding box center [384, 173] width 68 height 28
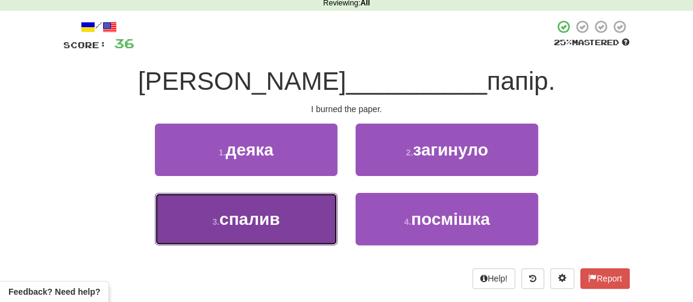
click at [260, 224] on span "спалив" at bounding box center [249, 219] width 60 height 19
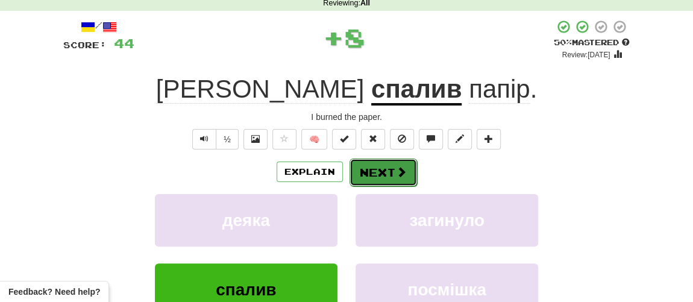
click at [386, 176] on button "Next" at bounding box center [384, 173] width 68 height 28
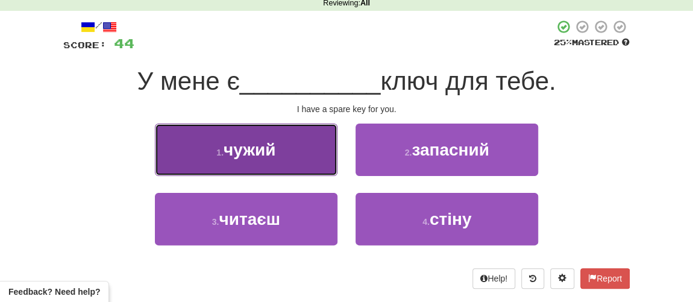
click at [293, 160] on button "1 . чужий" at bounding box center [246, 150] width 183 height 52
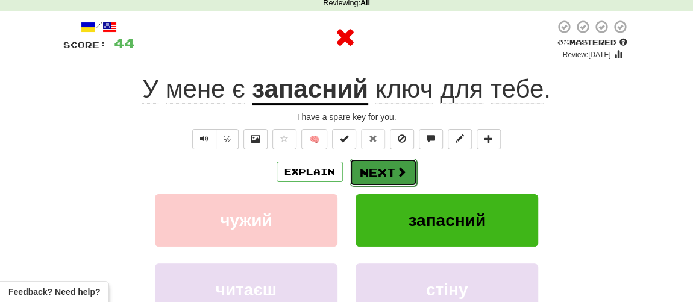
click at [376, 168] on button "Next" at bounding box center [384, 173] width 68 height 28
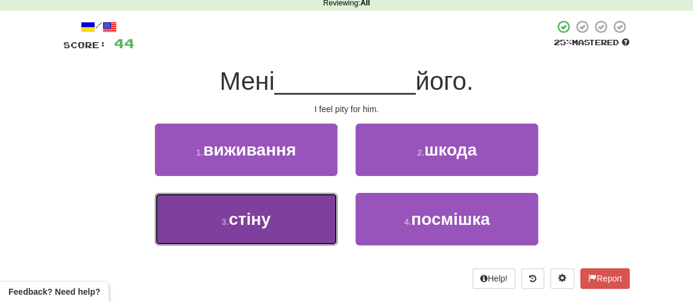
click at [260, 222] on span "стіну" at bounding box center [249, 219] width 42 height 19
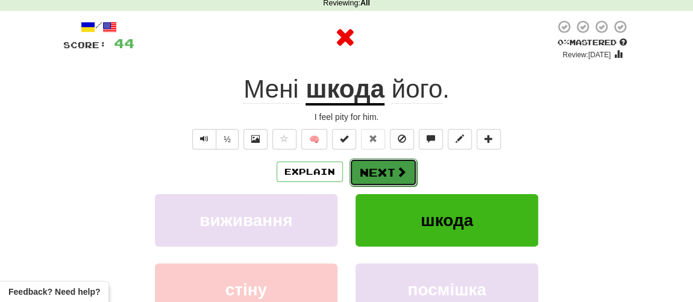
click at [388, 166] on button "Next" at bounding box center [384, 173] width 68 height 28
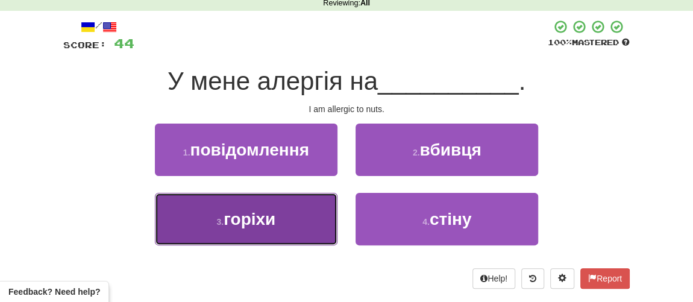
click at [260, 225] on span "горіхи" at bounding box center [250, 219] width 52 height 19
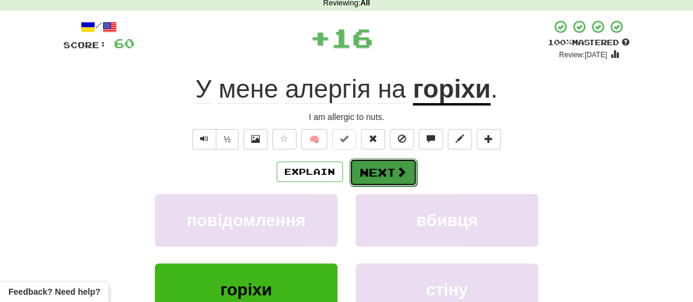
click at [373, 165] on button "Next" at bounding box center [384, 173] width 68 height 28
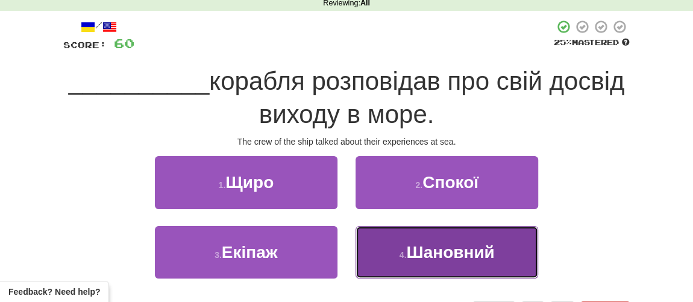
click at [420, 258] on span "Шановний" at bounding box center [450, 252] width 88 height 19
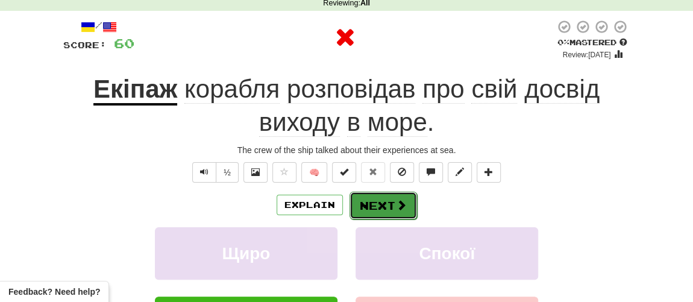
click at [374, 198] on button "Next" at bounding box center [384, 206] width 68 height 28
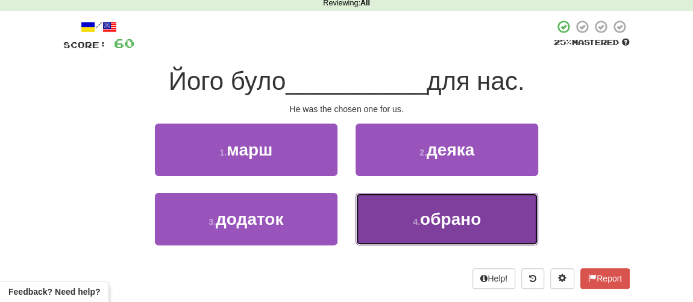
click at [398, 232] on button "4 . обрано" at bounding box center [447, 219] width 183 height 52
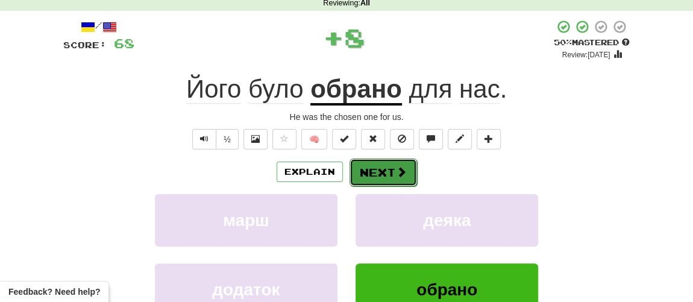
click at [376, 180] on button "Next" at bounding box center [384, 173] width 68 height 28
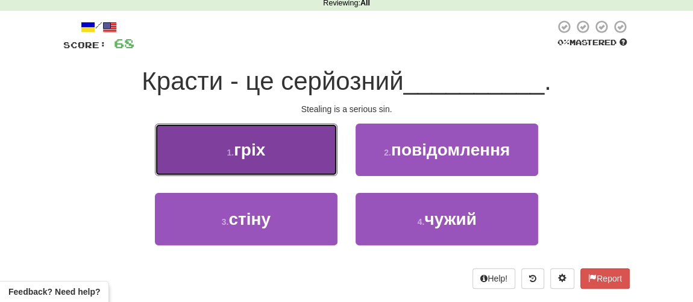
click at [269, 155] on button "1 . гріх" at bounding box center [246, 150] width 183 height 52
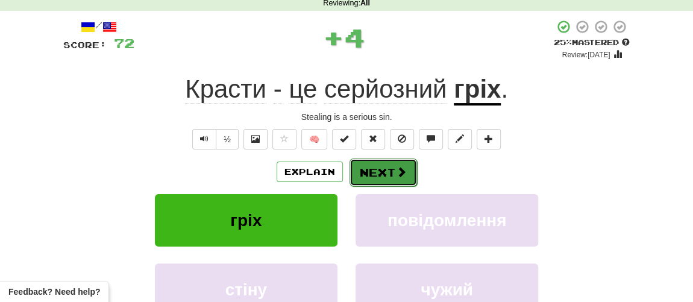
click at [383, 181] on button "Next" at bounding box center [384, 173] width 68 height 28
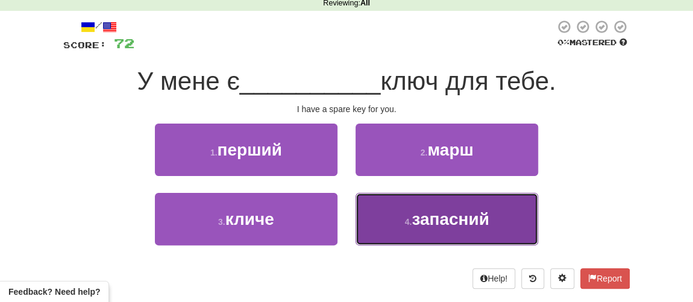
click at [415, 222] on span "запасний" at bounding box center [451, 219] width 78 height 19
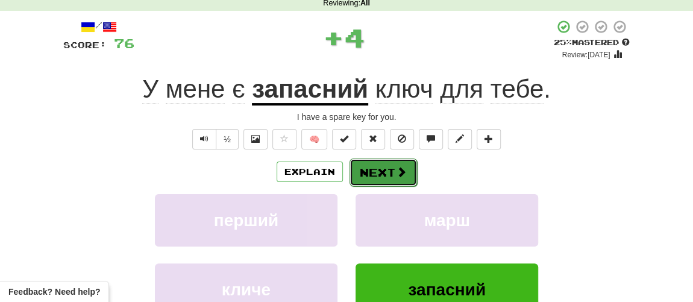
click at [381, 175] on button "Next" at bounding box center [384, 173] width 68 height 28
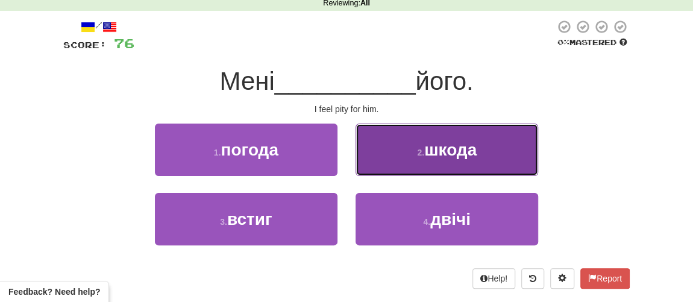
click at [450, 167] on button "2 . шкода" at bounding box center [447, 150] width 183 height 52
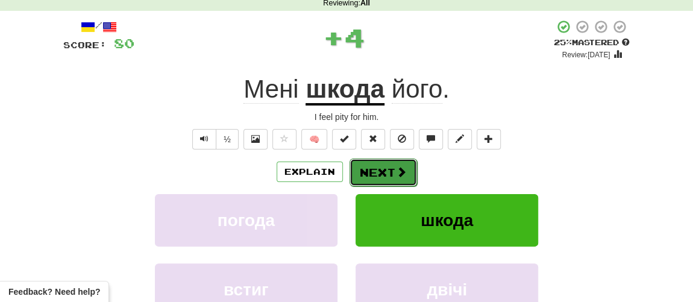
click at [385, 174] on button "Next" at bounding box center [384, 173] width 68 height 28
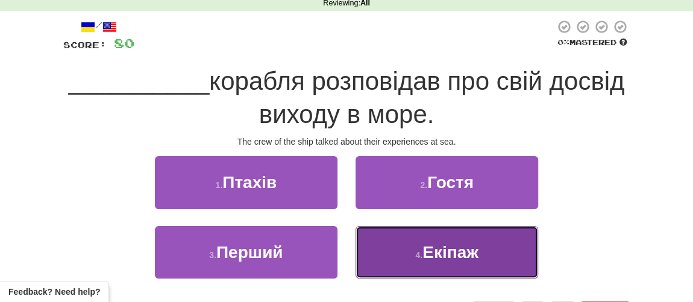
click at [425, 253] on span "Екіпаж" at bounding box center [451, 252] width 56 height 19
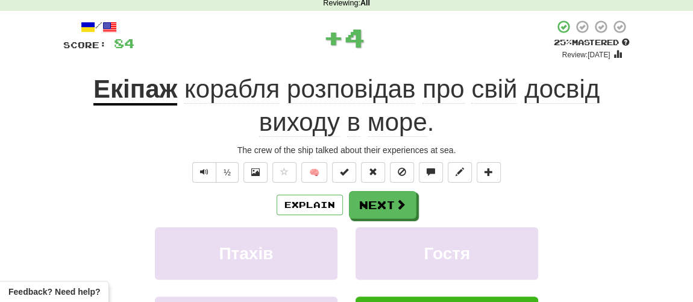
click at [378, 182] on div "/ Score: 84 + 4 25 % Mastered Review: 2025-09-17 Екіпаж корабля розповідав про …" at bounding box center [346, 214] width 567 height 391
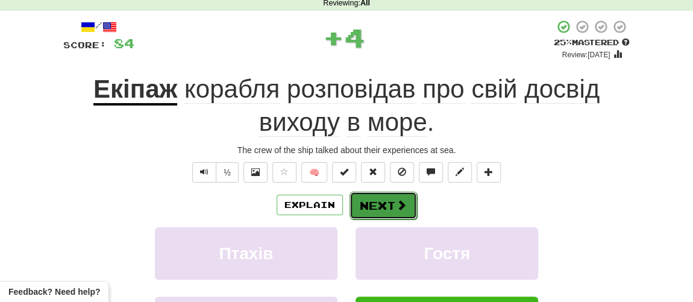
click at [376, 203] on button "Next" at bounding box center [384, 206] width 68 height 28
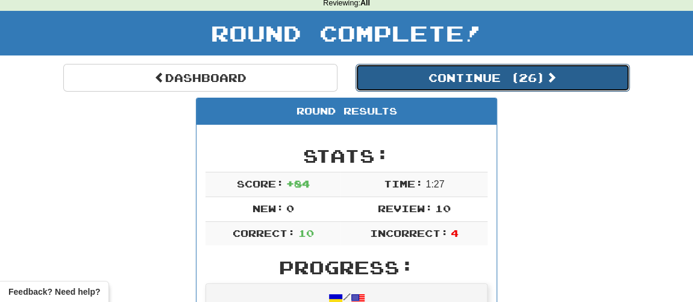
click at [439, 83] on button "Continue ( 26 )" at bounding box center [493, 78] width 274 height 28
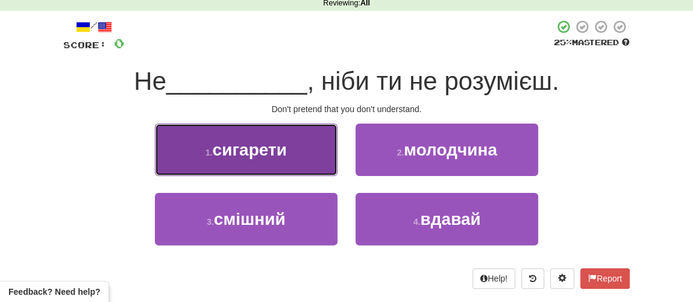
click at [257, 160] on button "1 . сигарети" at bounding box center [246, 150] width 183 height 52
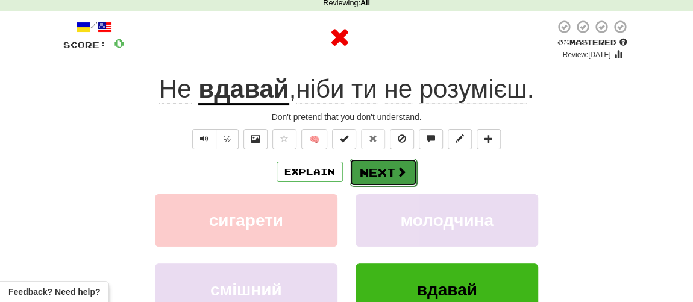
click at [377, 168] on button "Next" at bounding box center [384, 173] width 68 height 28
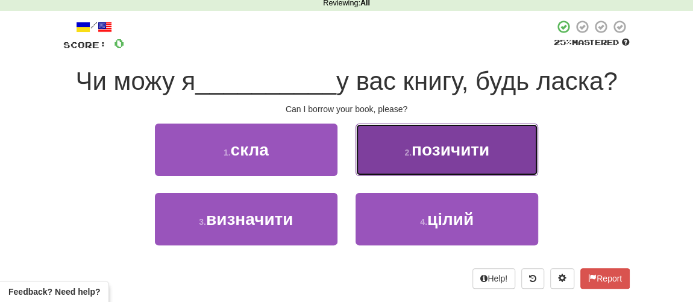
click at [433, 151] on span "позичити" at bounding box center [451, 149] width 78 height 19
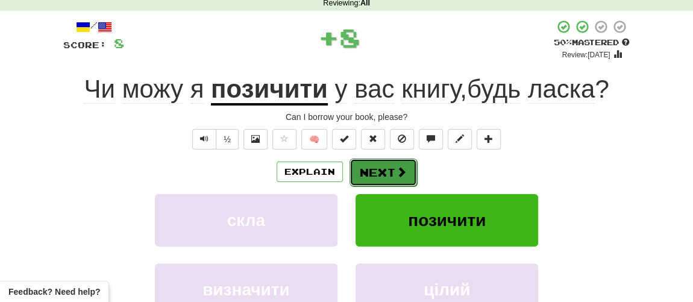
click at [380, 170] on button "Next" at bounding box center [384, 173] width 68 height 28
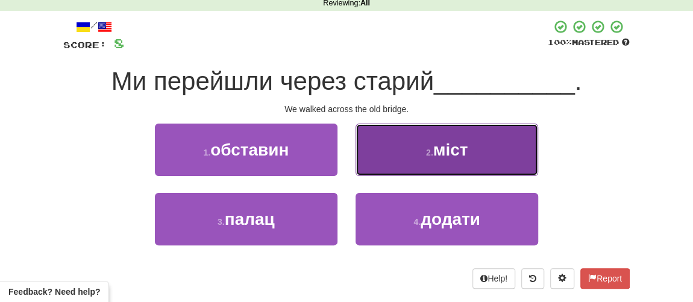
click at [443, 152] on span "міст" at bounding box center [450, 149] width 35 height 19
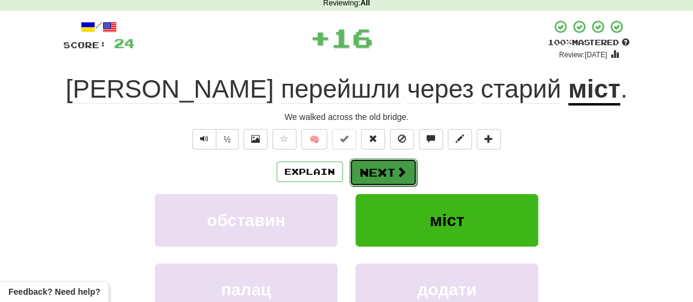
click at [377, 174] on button "Next" at bounding box center [384, 173] width 68 height 28
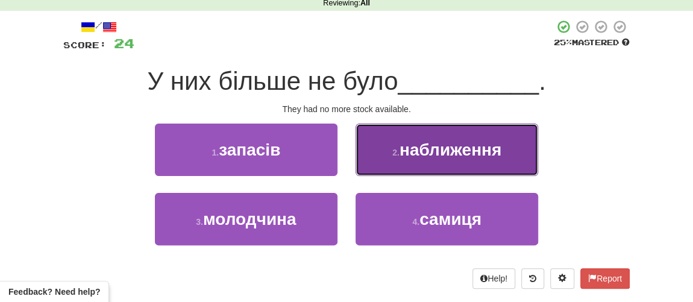
click at [400, 151] on small "2 ." at bounding box center [395, 153] width 7 height 10
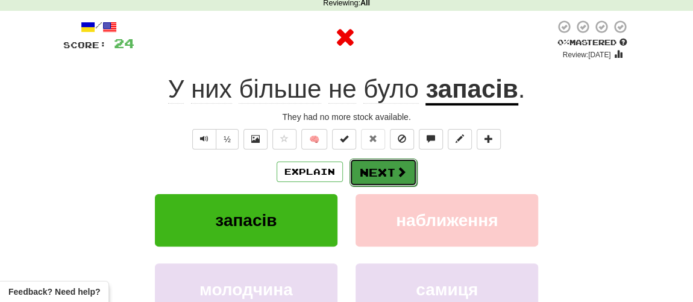
click at [371, 172] on button "Next" at bounding box center [384, 173] width 68 height 28
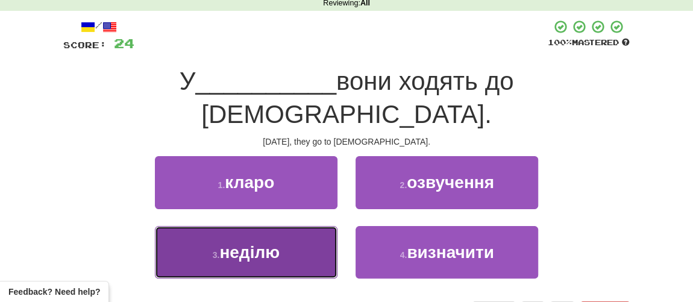
click at [238, 228] on button "3 . неділю" at bounding box center [246, 252] width 183 height 52
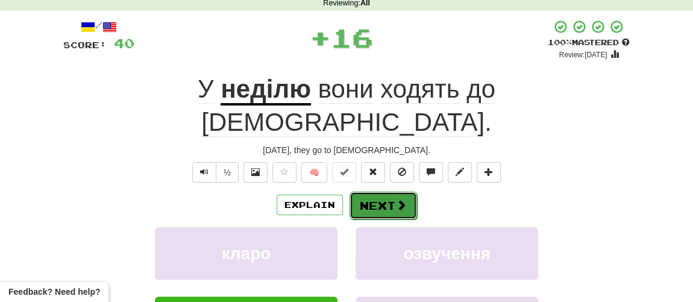
click at [374, 192] on button "Next" at bounding box center [384, 206] width 68 height 28
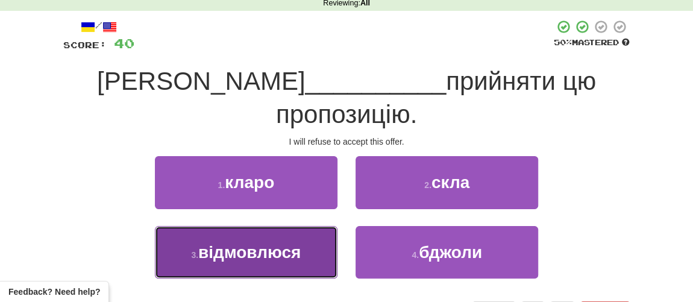
click at [263, 243] on span "відмовлюся" at bounding box center [249, 252] width 102 height 19
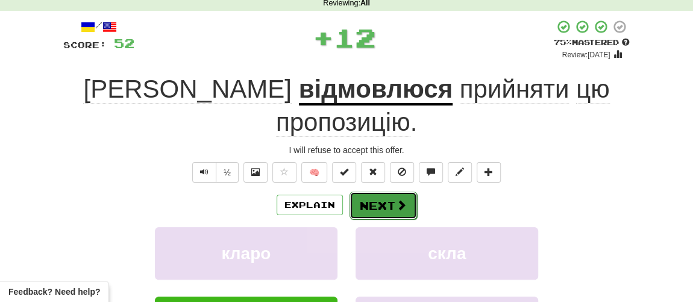
click at [380, 192] on button "Next" at bounding box center [384, 206] width 68 height 28
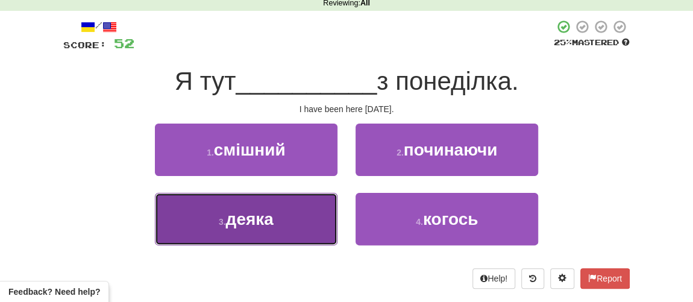
click at [254, 222] on span "деяка" at bounding box center [250, 219] width 48 height 19
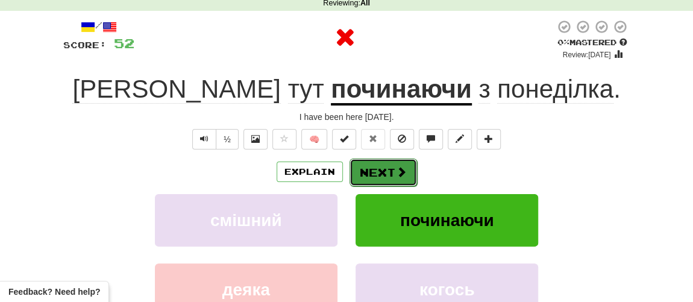
click at [364, 175] on button "Next" at bounding box center [384, 173] width 68 height 28
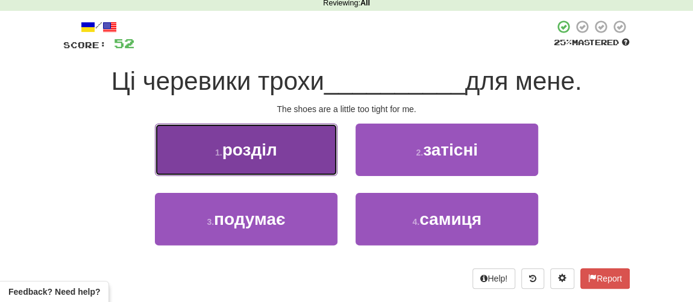
click at [278, 163] on button "1 . розділ" at bounding box center [246, 150] width 183 height 52
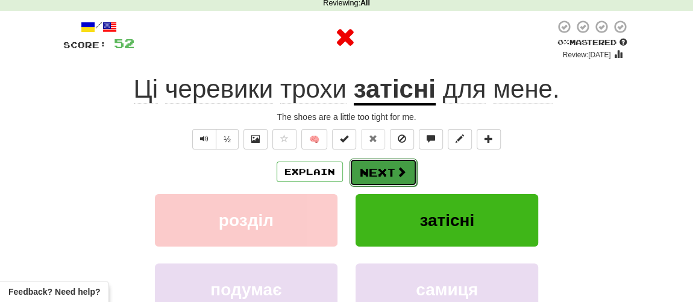
click at [379, 173] on button "Next" at bounding box center [384, 173] width 68 height 28
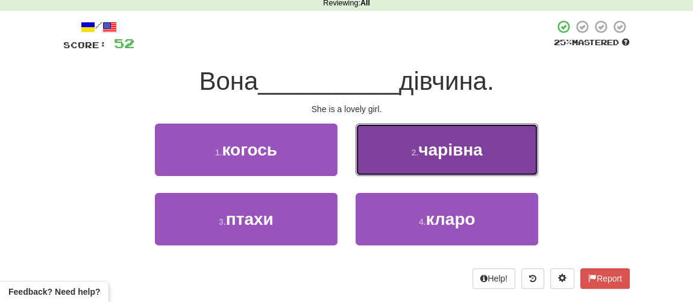
click at [448, 154] on span "чарівна" at bounding box center [450, 149] width 64 height 19
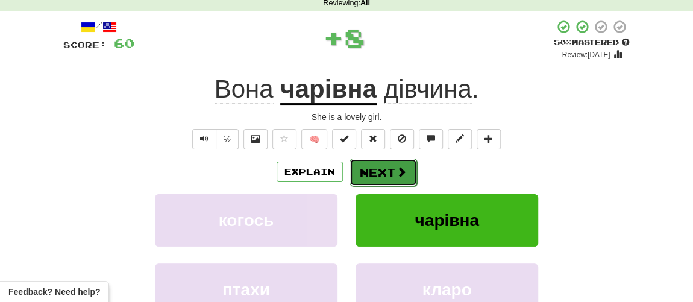
click at [380, 176] on button "Next" at bounding box center [384, 173] width 68 height 28
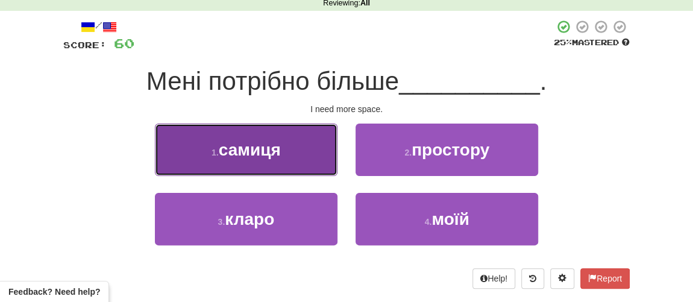
click at [266, 154] on span "самиця" at bounding box center [250, 149] width 62 height 19
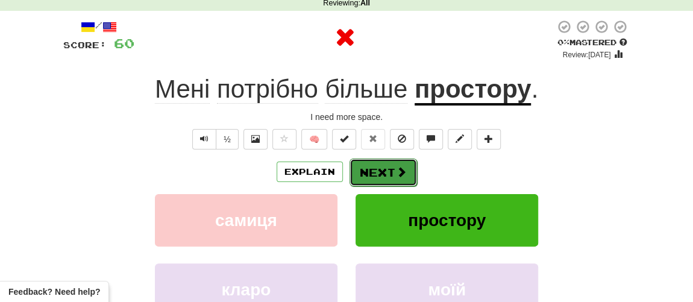
click at [368, 169] on button "Next" at bounding box center [384, 173] width 68 height 28
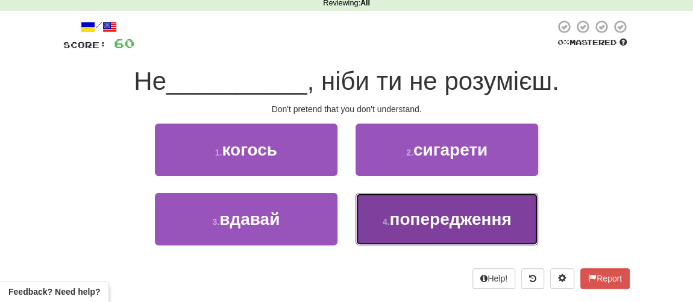
click at [413, 219] on span "попередження" at bounding box center [450, 219] width 122 height 19
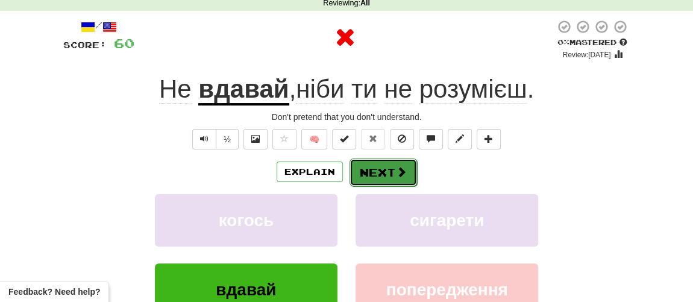
click at [377, 163] on button "Next" at bounding box center [384, 173] width 68 height 28
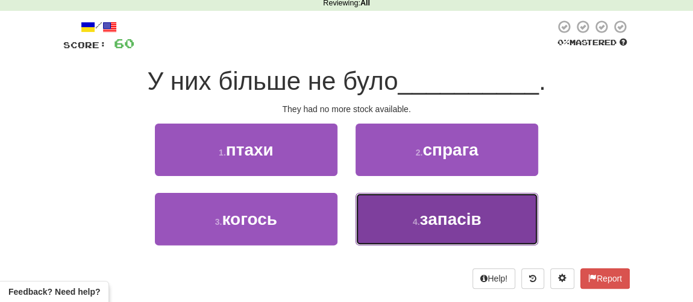
click at [431, 220] on span "запасів" at bounding box center [450, 219] width 61 height 19
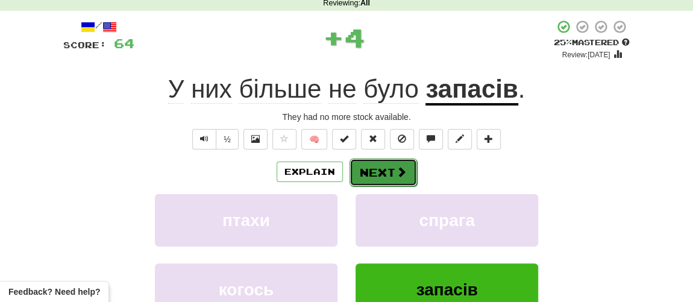
click at [390, 168] on button "Next" at bounding box center [384, 173] width 68 height 28
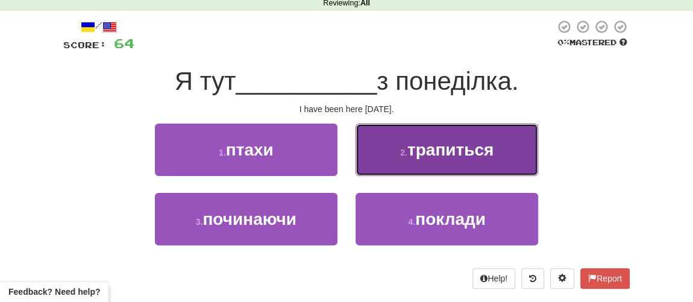
click at [435, 159] on button "2 . трапиться" at bounding box center [447, 150] width 183 height 52
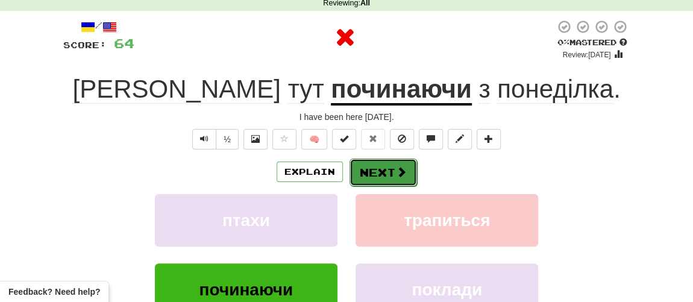
click at [374, 171] on button "Next" at bounding box center [384, 173] width 68 height 28
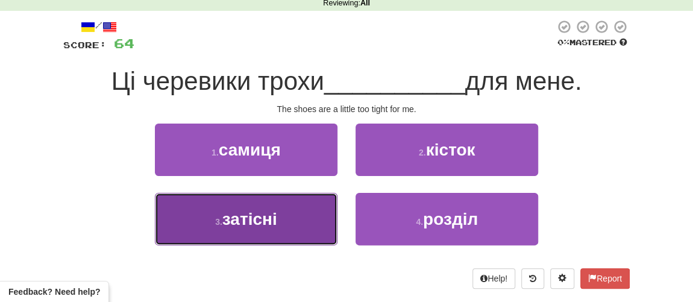
click at [259, 217] on span "затісні" at bounding box center [249, 219] width 55 height 19
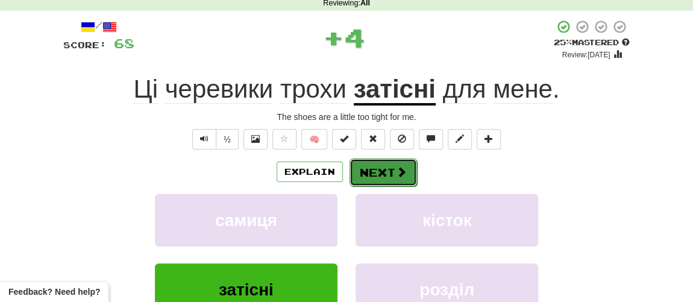
click at [371, 168] on button "Next" at bounding box center [384, 173] width 68 height 28
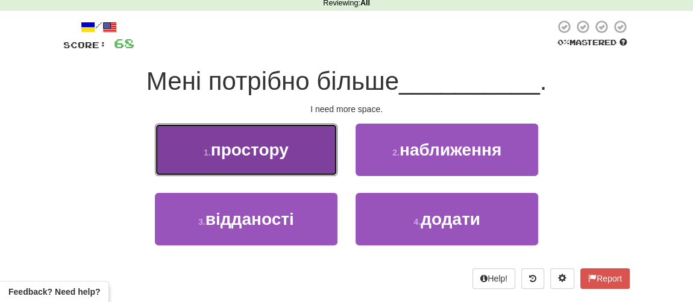
click at [268, 160] on button "1 . простору" at bounding box center [246, 150] width 183 height 52
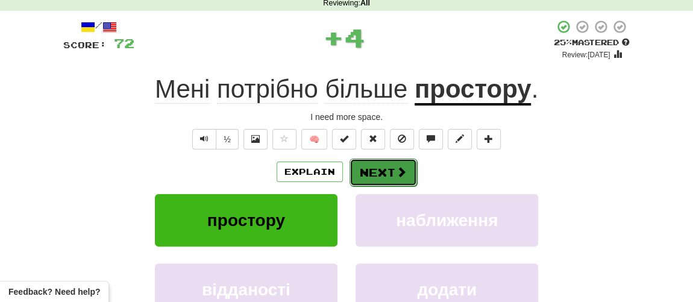
click at [372, 172] on button "Next" at bounding box center [384, 173] width 68 height 28
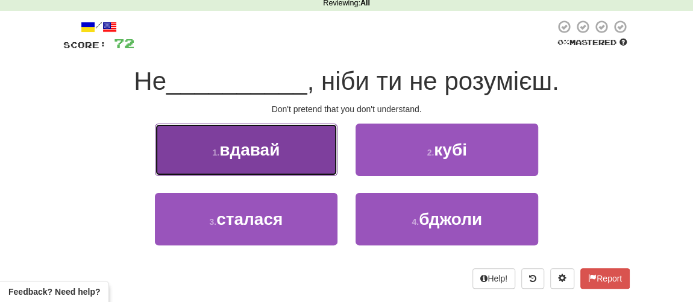
click at [262, 159] on button "1 . вдавай" at bounding box center [246, 150] width 183 height 52
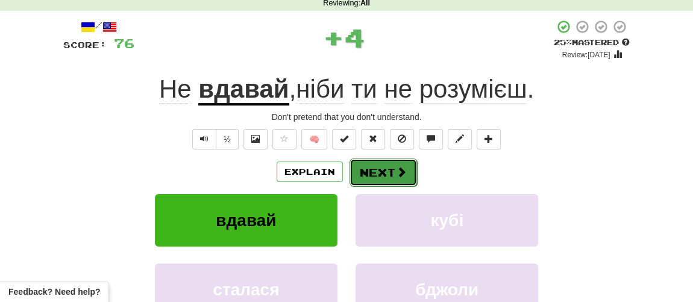
click at [373, 171] on button "Next" at bounding box center [384, 173] width 68 height 28
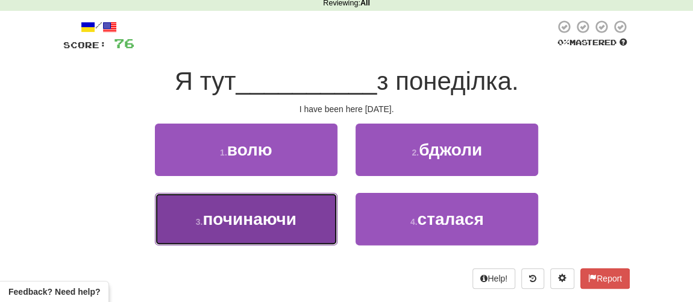
click at [266, 219] on span "починаючи" at bounding box center [250, 219] width 94 height 19
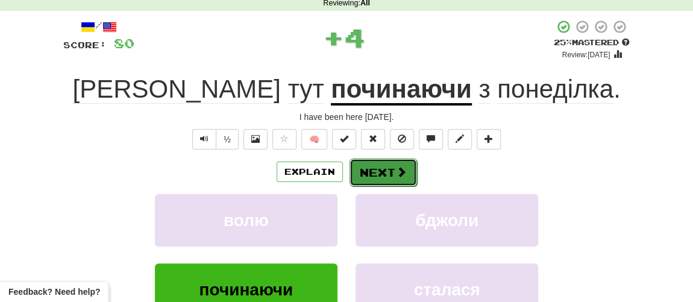
click at [371, 168] on button "Next" at bounding box center [384, 173] width 68 height 28
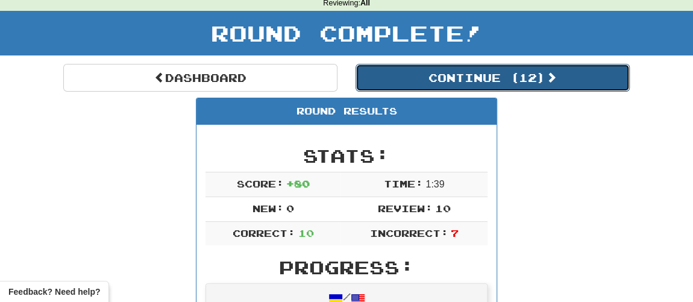
click at [458, 78] on button "Continue ( 12 )" at bounding box center [493, 78] width 274 height 28
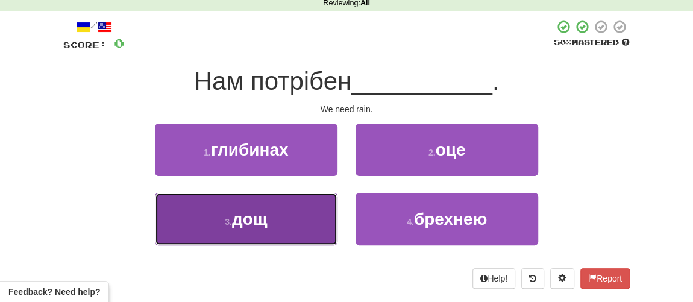
click at [247, 222] on span "дощ" at bounding box center [250, 219] width 36 height 19
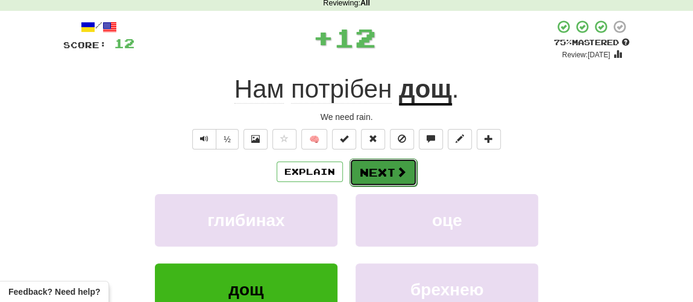
click at [371, 175] on button "Next" at bounding box center [384, 173] width 68 height 28
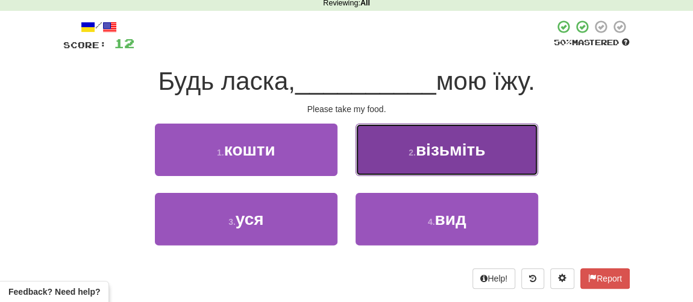
click at [415, 160] on button "2 . візьміть" at bounding box center [447, 150] width 183 height 52
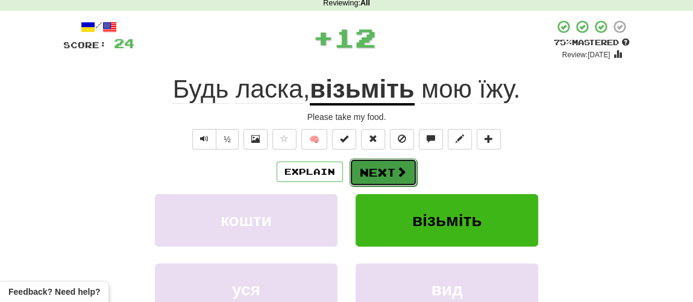
click at [373, 179] on button "Next" at bounding box center [384, 173] width 68 height 28
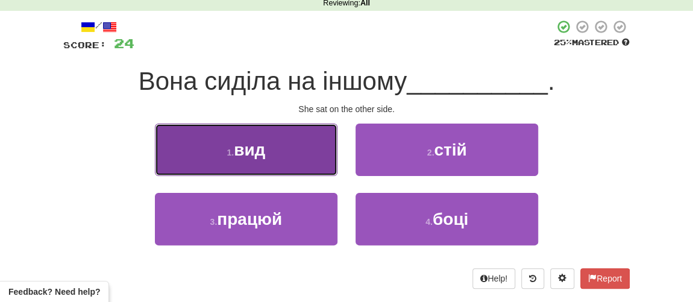
click at [257, 160] on button "1 . вид" at bounding box center [246, 150] width 183 height 52
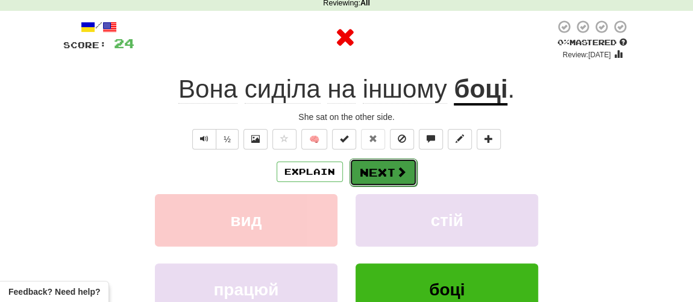
click at [397, 178] on button "Next" at bounding box center [384, 173] width 68 height 28
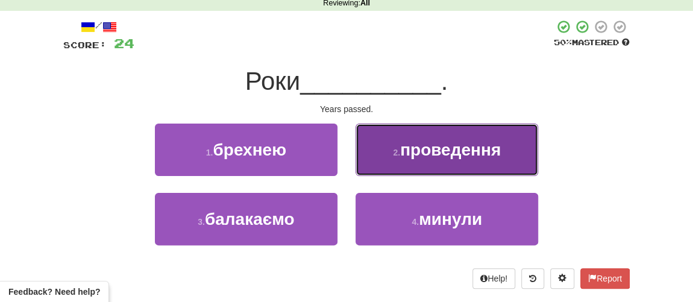
click at [420, 161] on button "2 . проведення" at bounding box center [447, 150] width 183 height 52
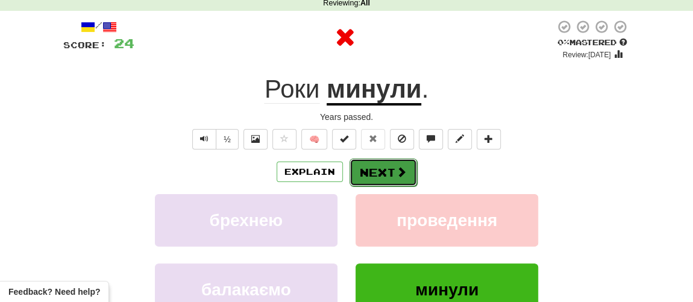
click at [382, 175] on button "Next" at bounding box center [384, 173] width 68 height 28
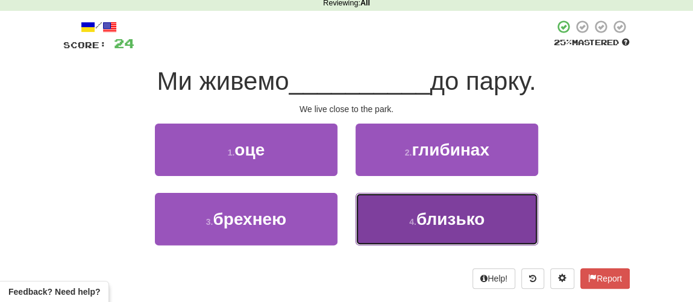
click at [423, 222] on span "близько" at bounding box center [451, 219] width 68 height 19
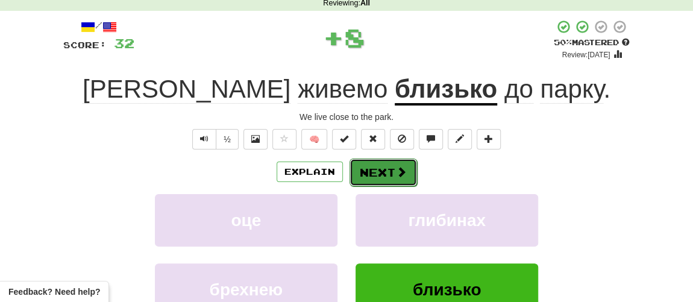
click at [393, 179] on button "Next" at bounding box center [384, 173] width 68 height 28
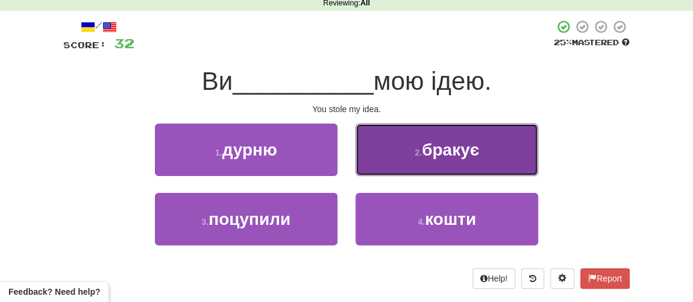
click at [430, 160] on button "2 . бракує" at bounding box center [447, 150] width 183 height 52
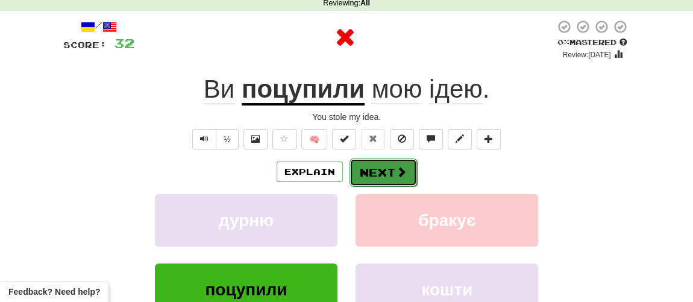
click at [383, 174] on button "Next" at bounding box center [384, 173] width 68 height 28
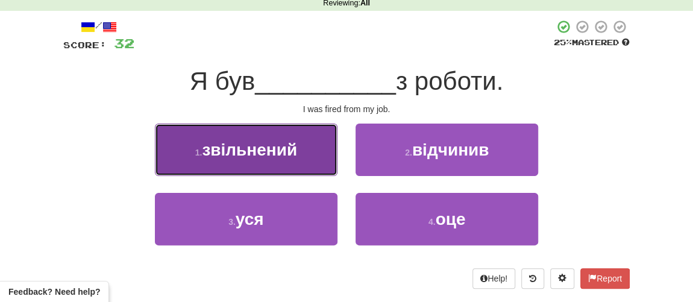
click at [259, 164] on button "1 . звільнений" at bounding box center [246, 150] width 183 height 52
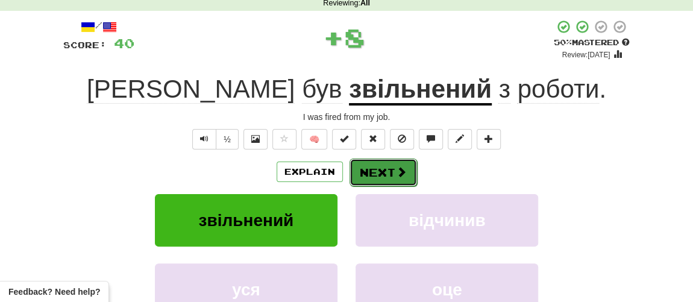
click at [354, 178] on button "Next" at bounding box center [384, 173] width 68 height 28
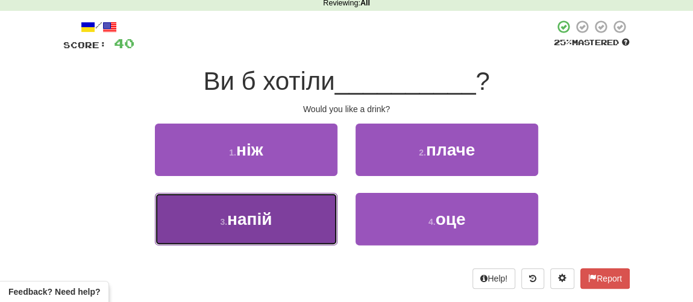
click at [302, 215] on button "3 . напій" at bounding box center [246, 219] width 183 height 52
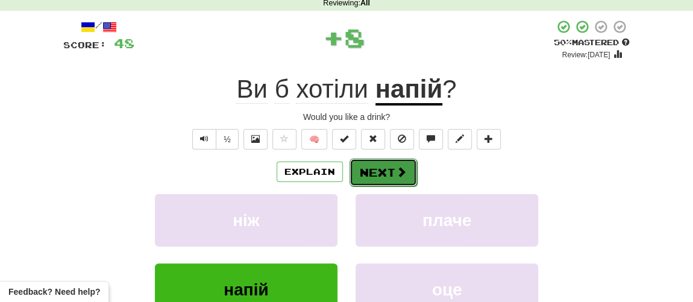
click at [384, 169] on button "Next" at bounding box center [384, 173] width 68 height 28
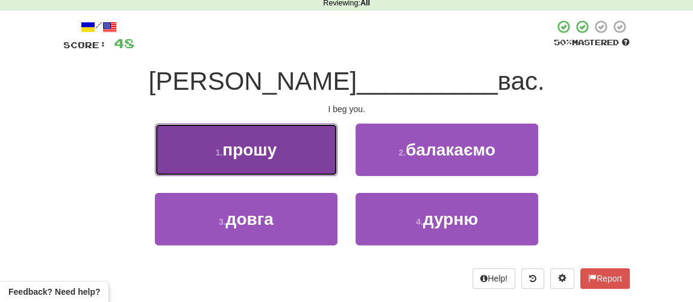
click at [270, 156] on span "прошу" at bounding box center [249, 149] width 54 height 19
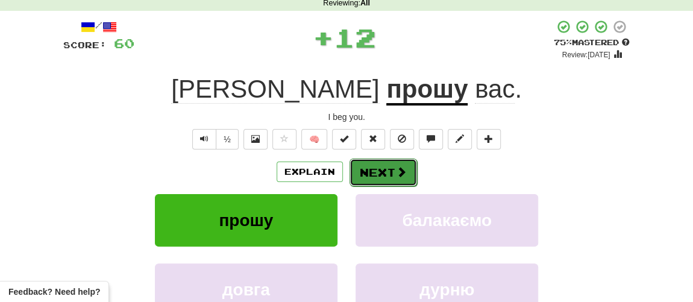
click at [374, 166] on button "Next" at bounding box center [384, 173] width 68 height 28
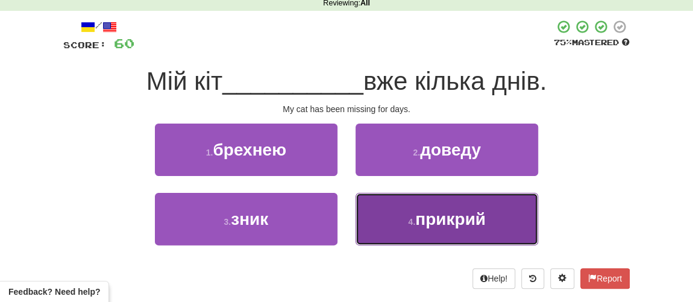
click at [418, 219] on span "прикрий" at bounding box center [450, 219] width 71 height 19
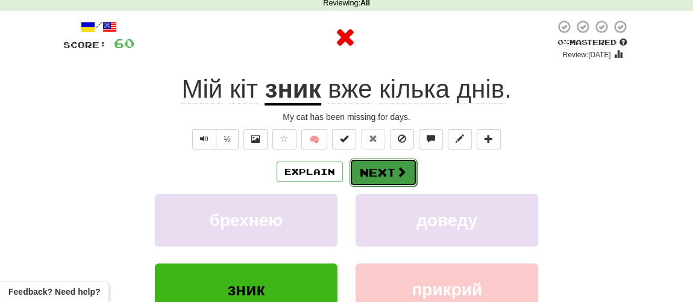
click at [370, 177] on button "Next" at bounding box center [384, 173] width 68 height 28
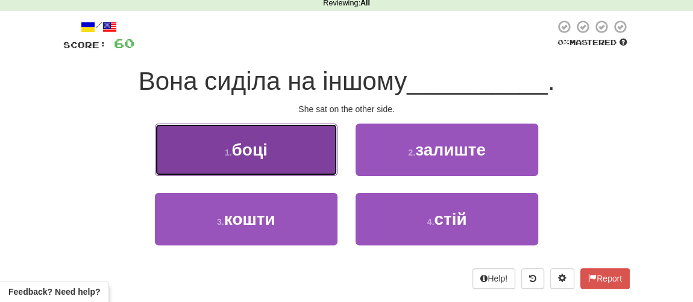
click at [245, 157] on span "боці" at bounding box center [249, 149] width 36 height 19
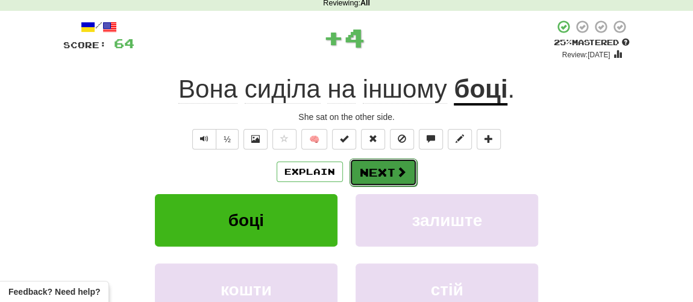
click at [389, 175] on button "Next" at bounding box center [384, 173] width 68 height 28
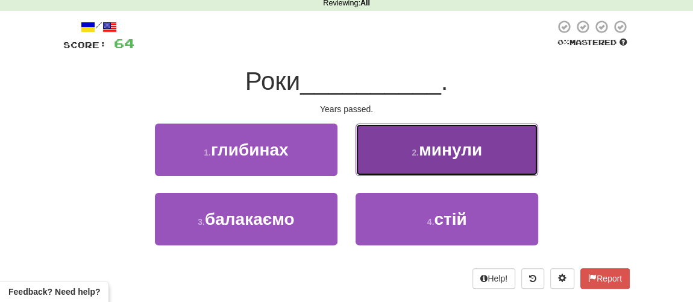
click at [426, 166] on button "2 . минули" at bounding box center [447, 150] width 183 height 52
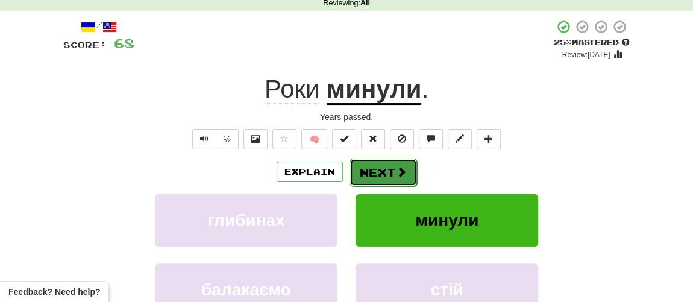
click at [379, 170] on button "Next" at bounding box center [384, 173] width 68 height 28
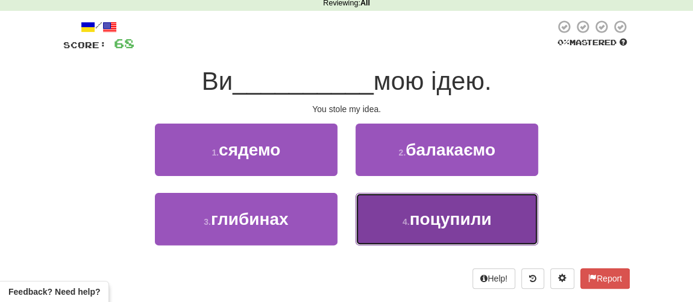
click at [416, 218] on span "поцупили" at bounding box center [451, 219] width 82 height 19
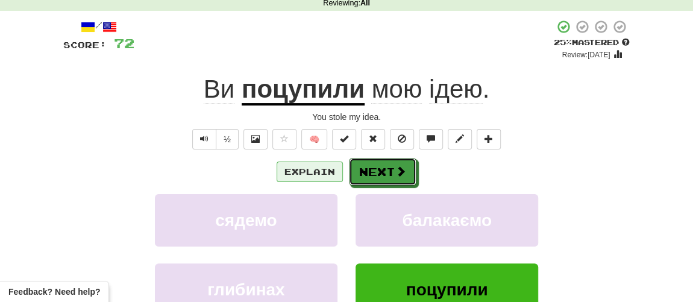
drag, startPoint x: 371, startPoint y: 174, endPoint x: 287, endPoint y: 177, distance: 84.5
click at [301, 177] on div "Explain Next" at bounding box center [346, 172] width 567 height 28
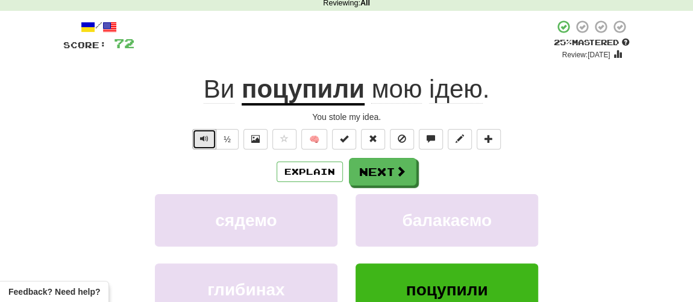
click at [204, 138] on span "Text-to-speech controls" at bounding box center [204, 138] width 8 height 8
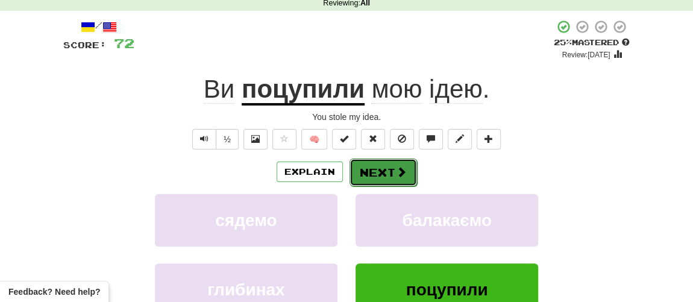
click at [382, 172] on button "Next" at bounding box center [384, 173] width 68 height 28
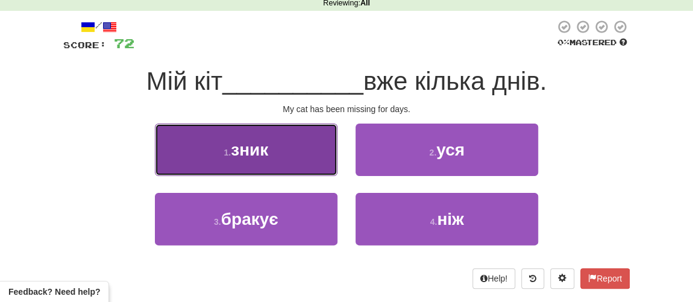
click at [230, 150] on small "1 ." at bounding box center [227, 153] width 7 height 10
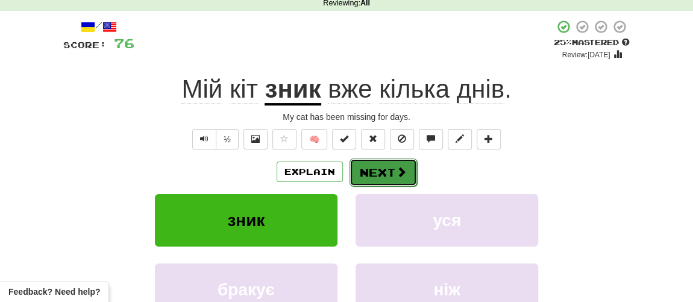
click at [391, 172] on button "Next" at bounding box center [384, 173] width 68 height 28
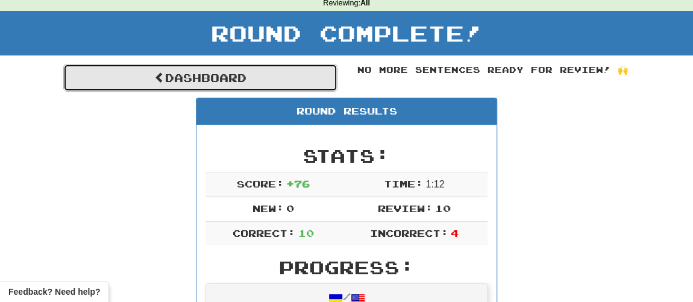
click at [219, 76] on link "Dashboard" at bounding box center [200, 78] width 274 height 28
